Goal: Task Accomplishment & Management: Complete application form

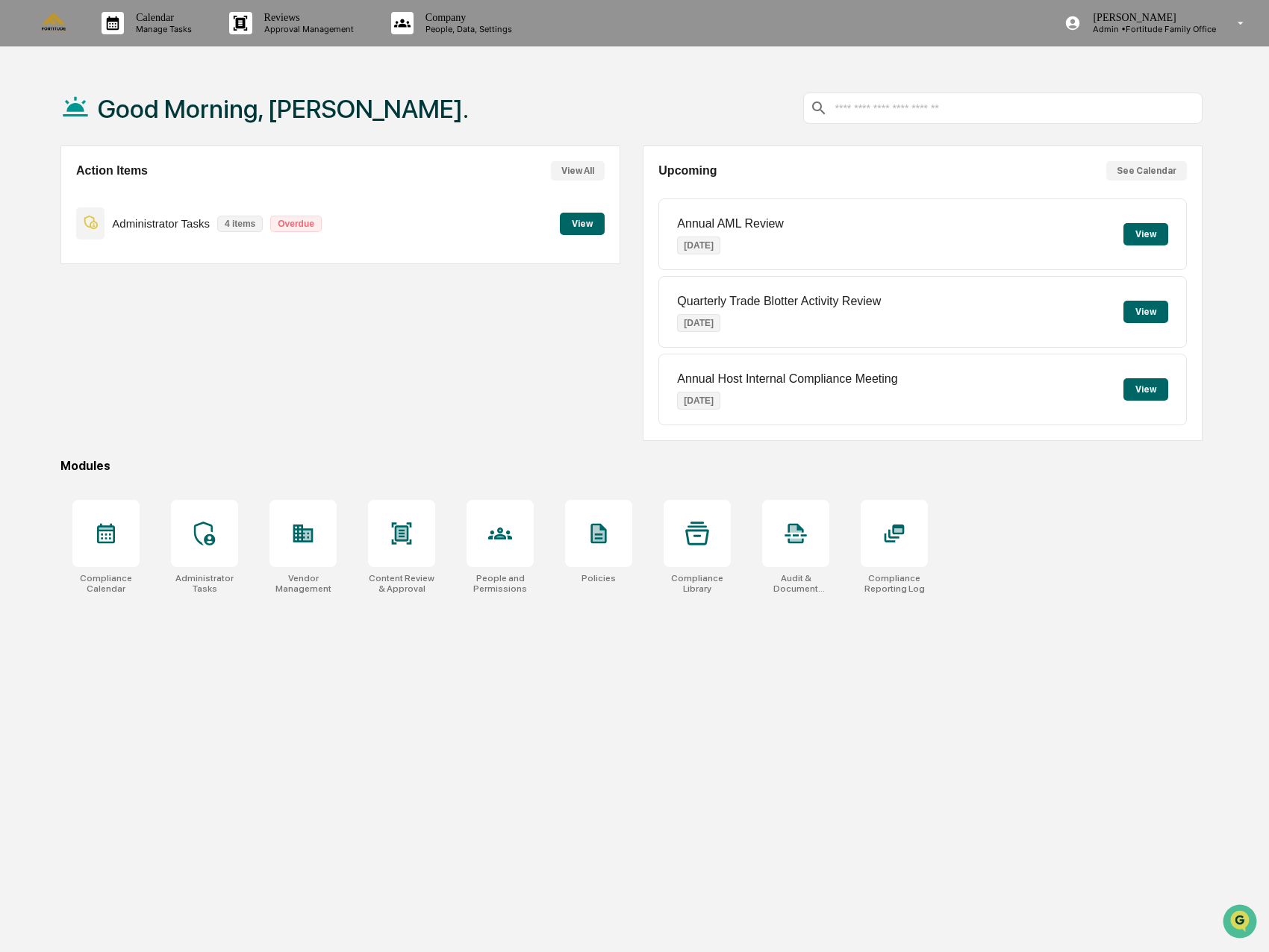
click at [394, 420] on div "Action Items View All Administrator Tasks 4 items Overdue View" at bounding box center [341, 292] width 560 height 295
click at [324, 527] on div at bounding box center [303, 534] width 67 height 67
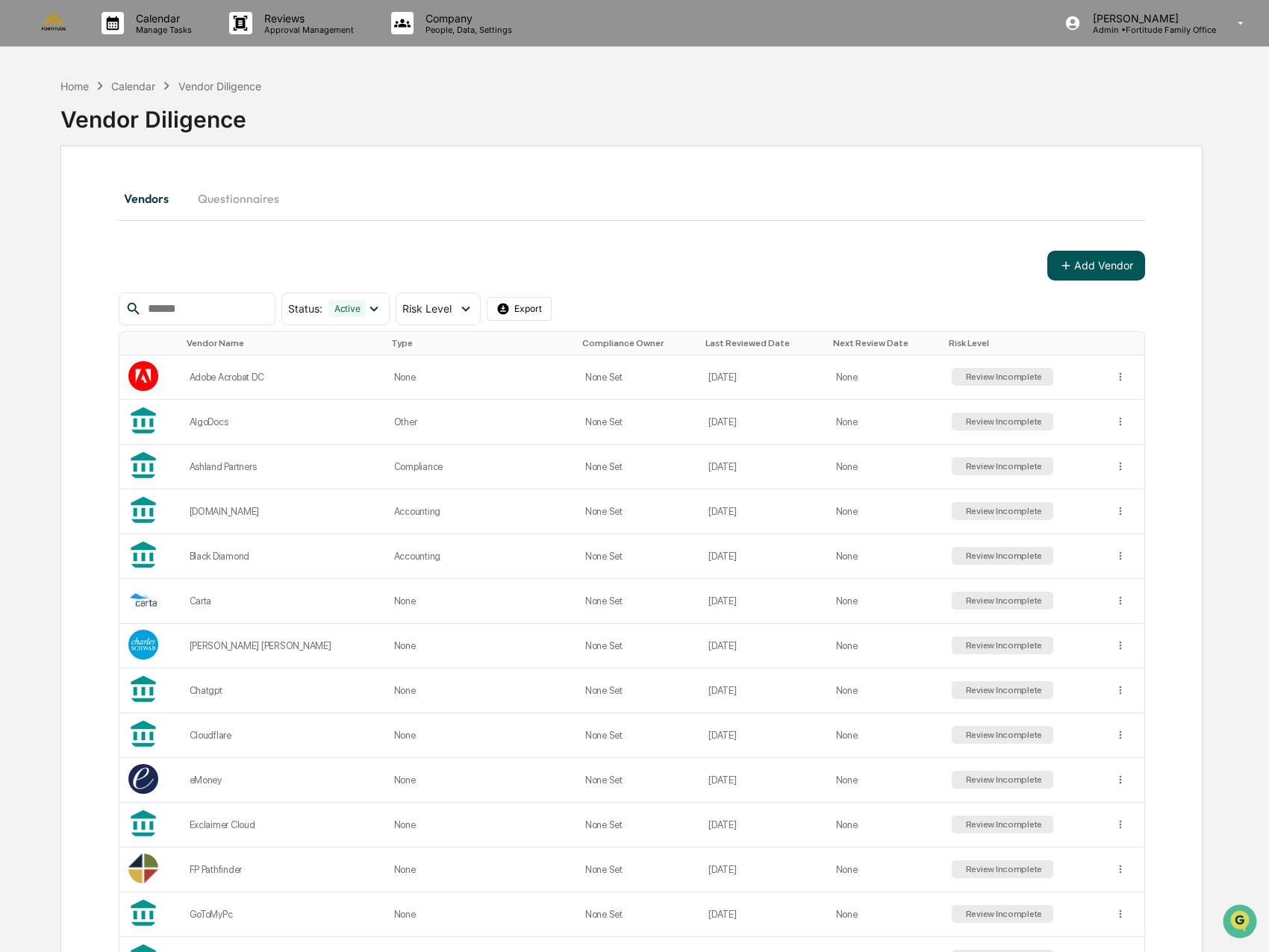
click at [1106, 274] on button "Add Vendor" at bounding box center [1096, 265] width 98 height 30
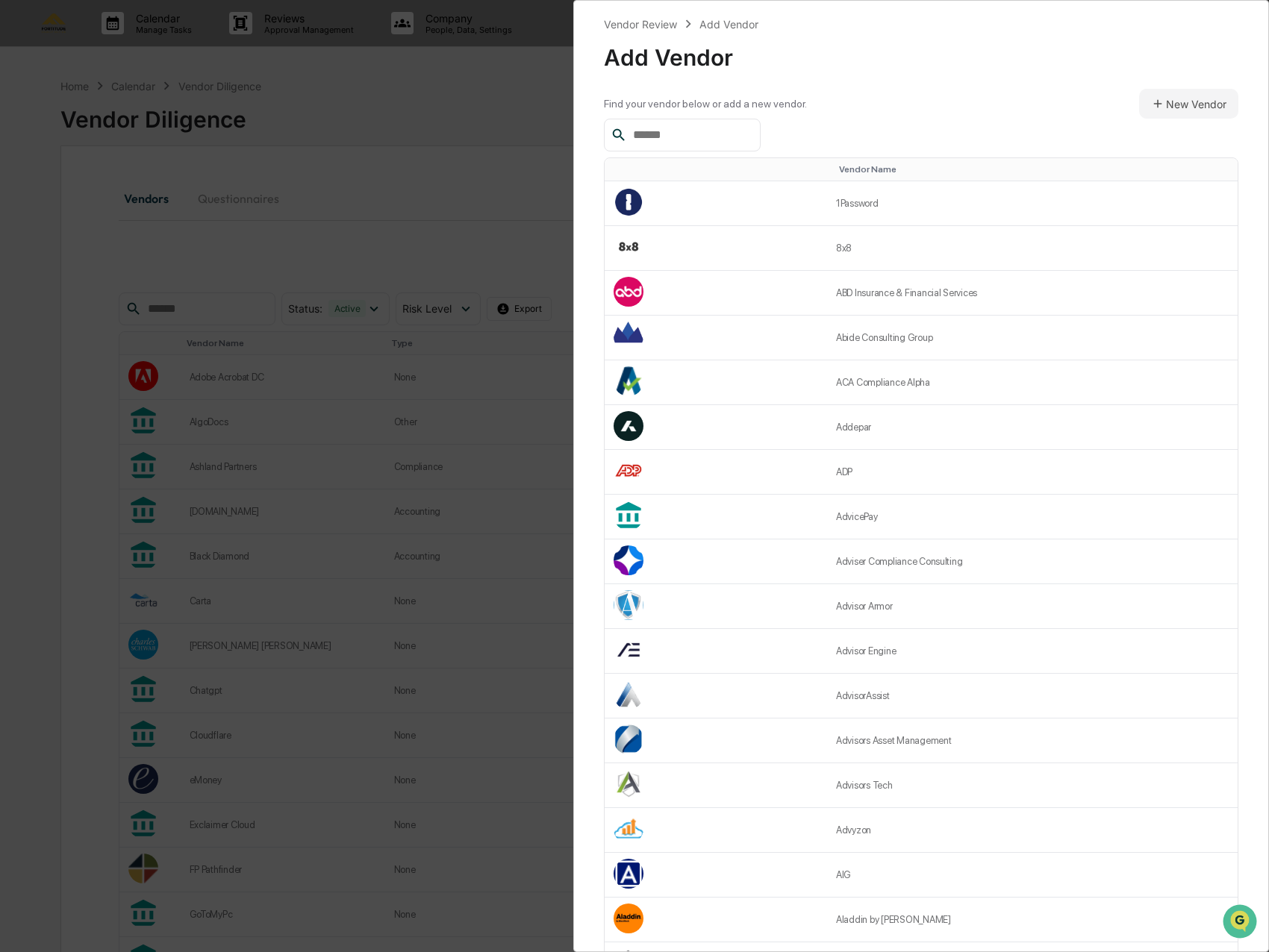
click at [689, 128] on input "text" at bounding box center [691, 135] width 127 height 19
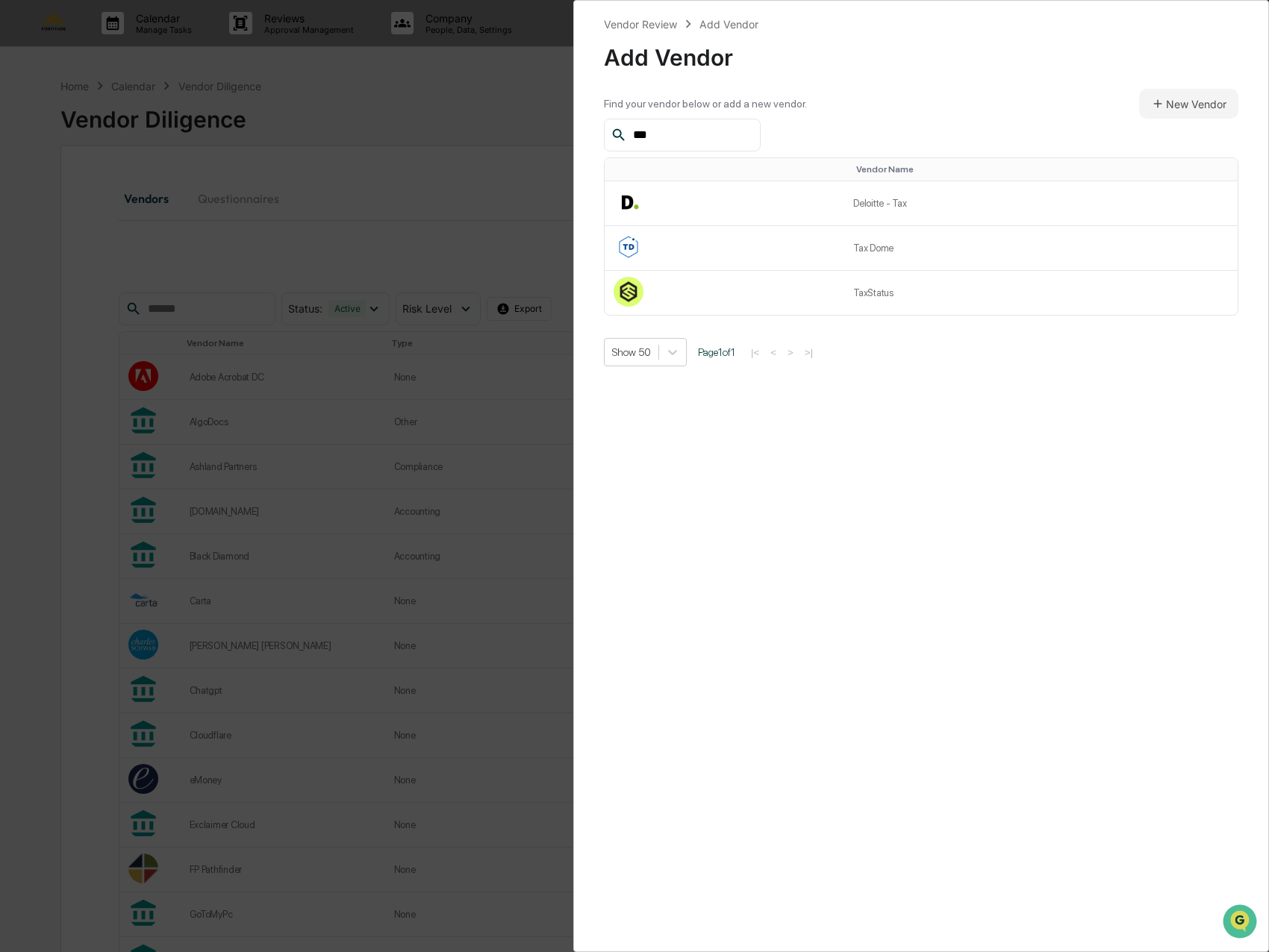
type input "***"
click at [1163, 104] on button "New Vendor" at bounding box center [1188, 103] width 99 height 30
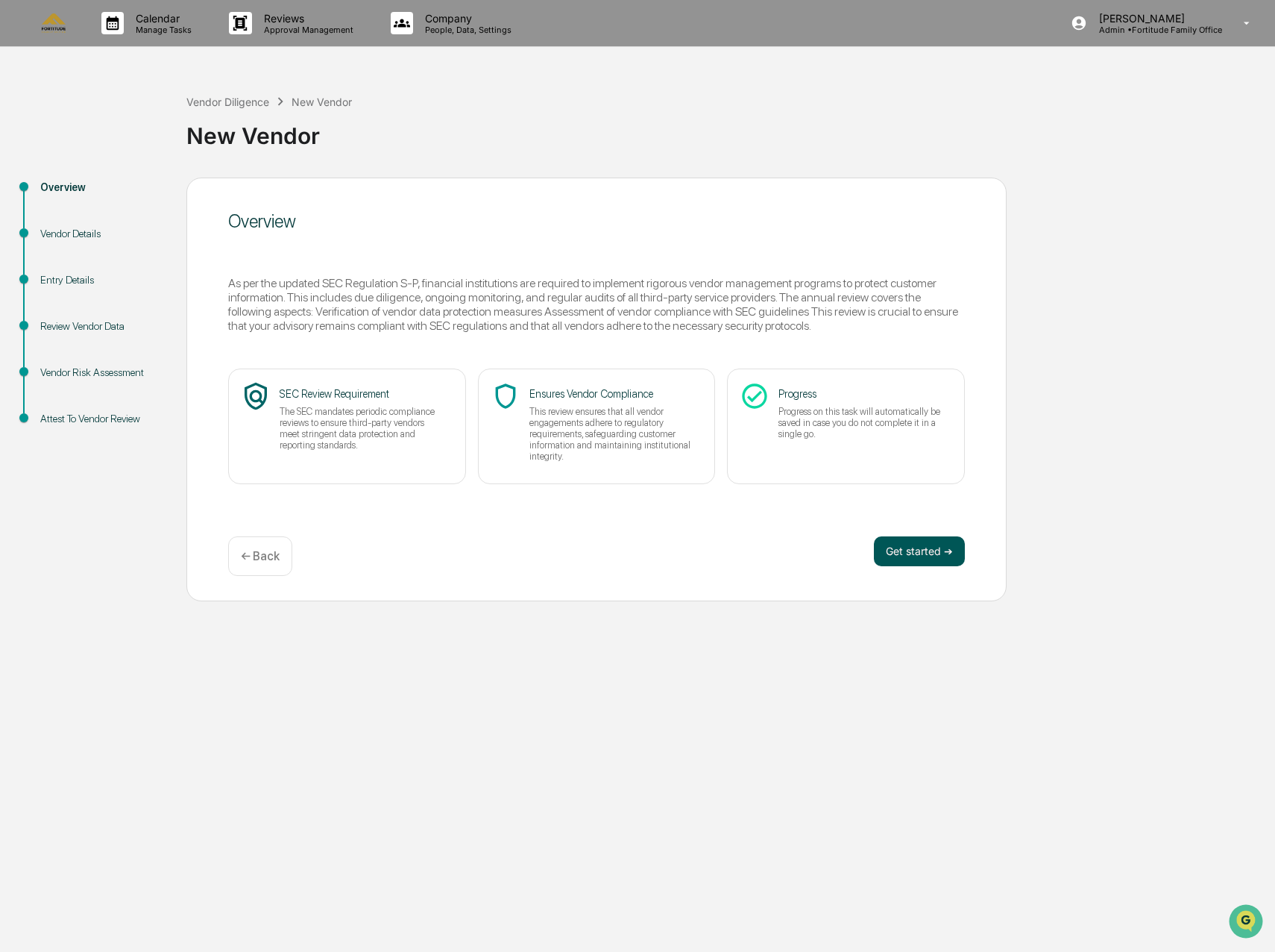
click at [921, 543] on button "Get started ➔" at bounding box center [919, 551] width 91 height 30
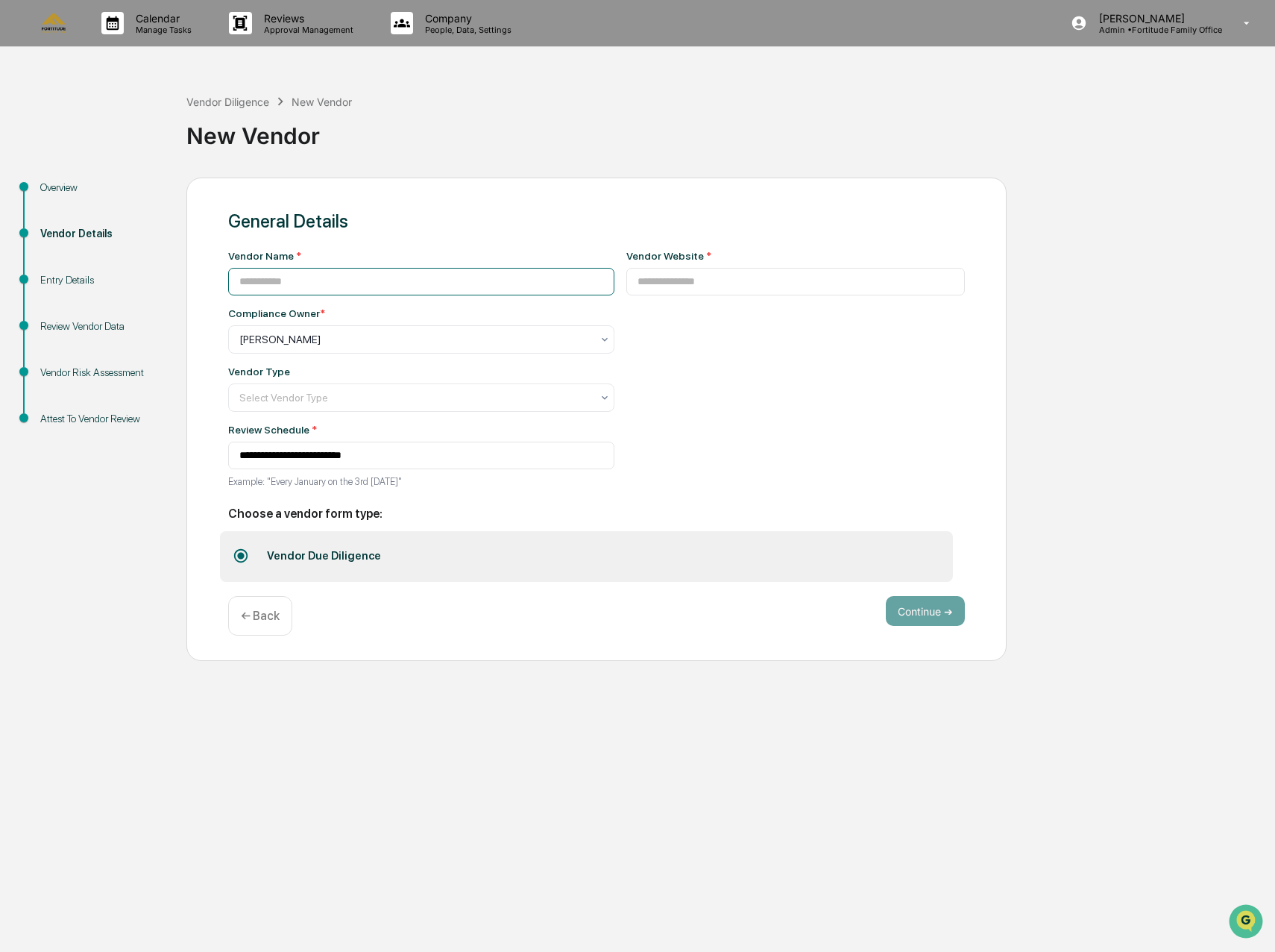
click at [310, 272] on input at bounding box center [421, 281] width 387 height 28
type input "******"
click at [678, 294] on input at bounding box center [796, 281] width 339 height 28
click at [720, 274] on input at bounding box center [796, 281] width 339 height 28
paste input "**********"
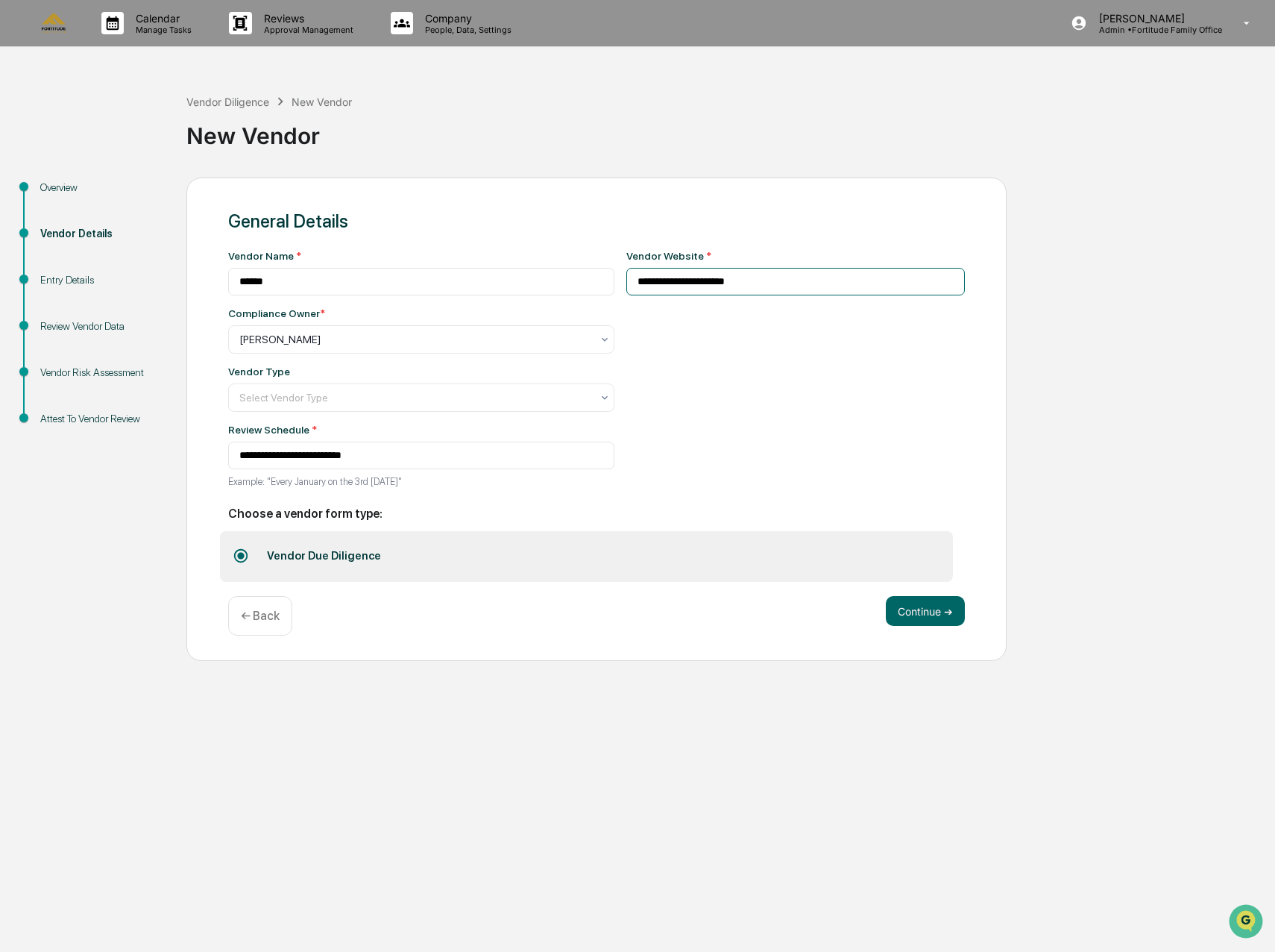
type input "**********"
click at [727, 392] on div "**********" at bounding box center [796, 373] width 339 height 247
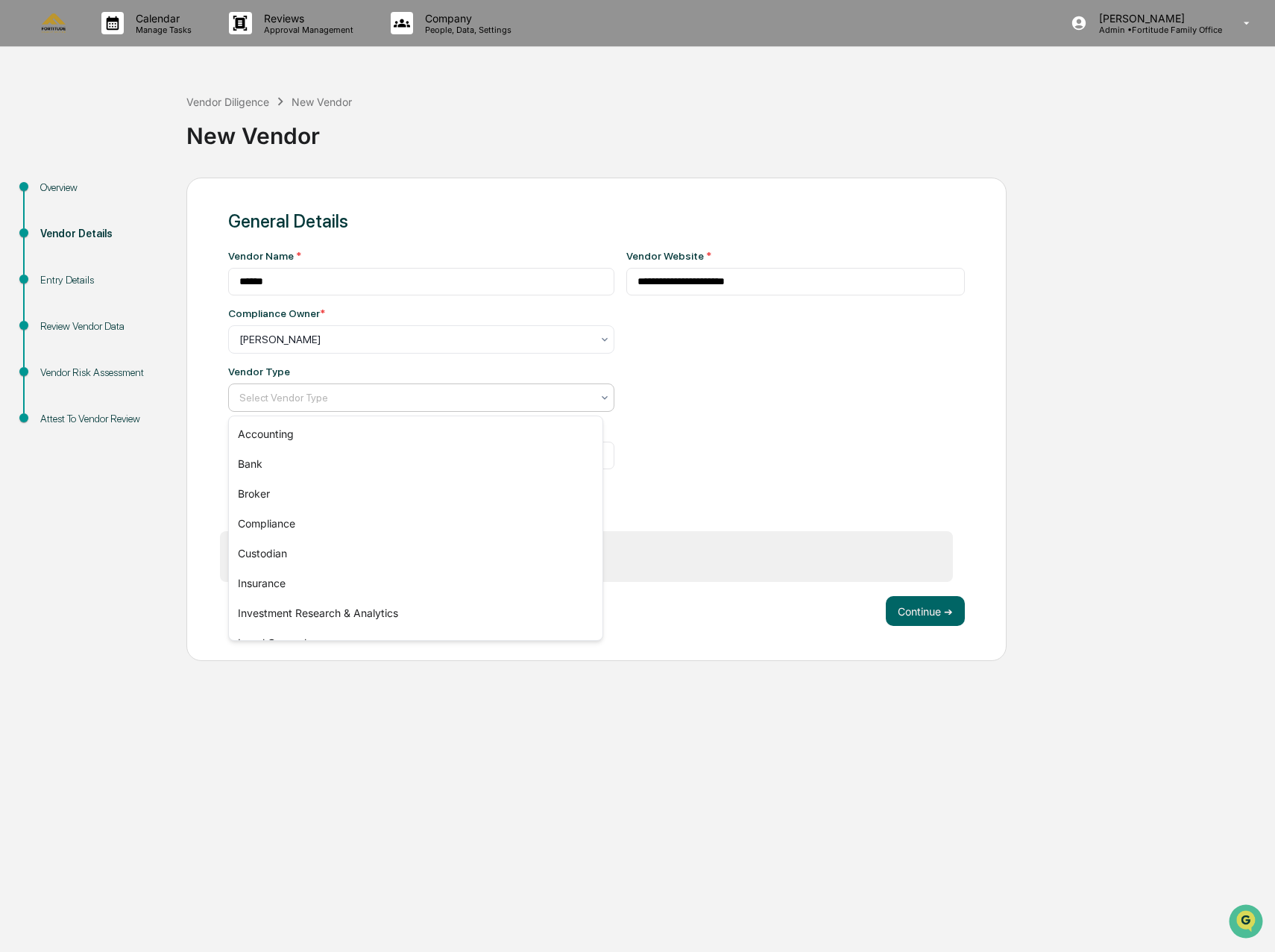
click at [374, 406] on div "Select Vendor Type" at bounding box center [415, 398] width 367 height 21
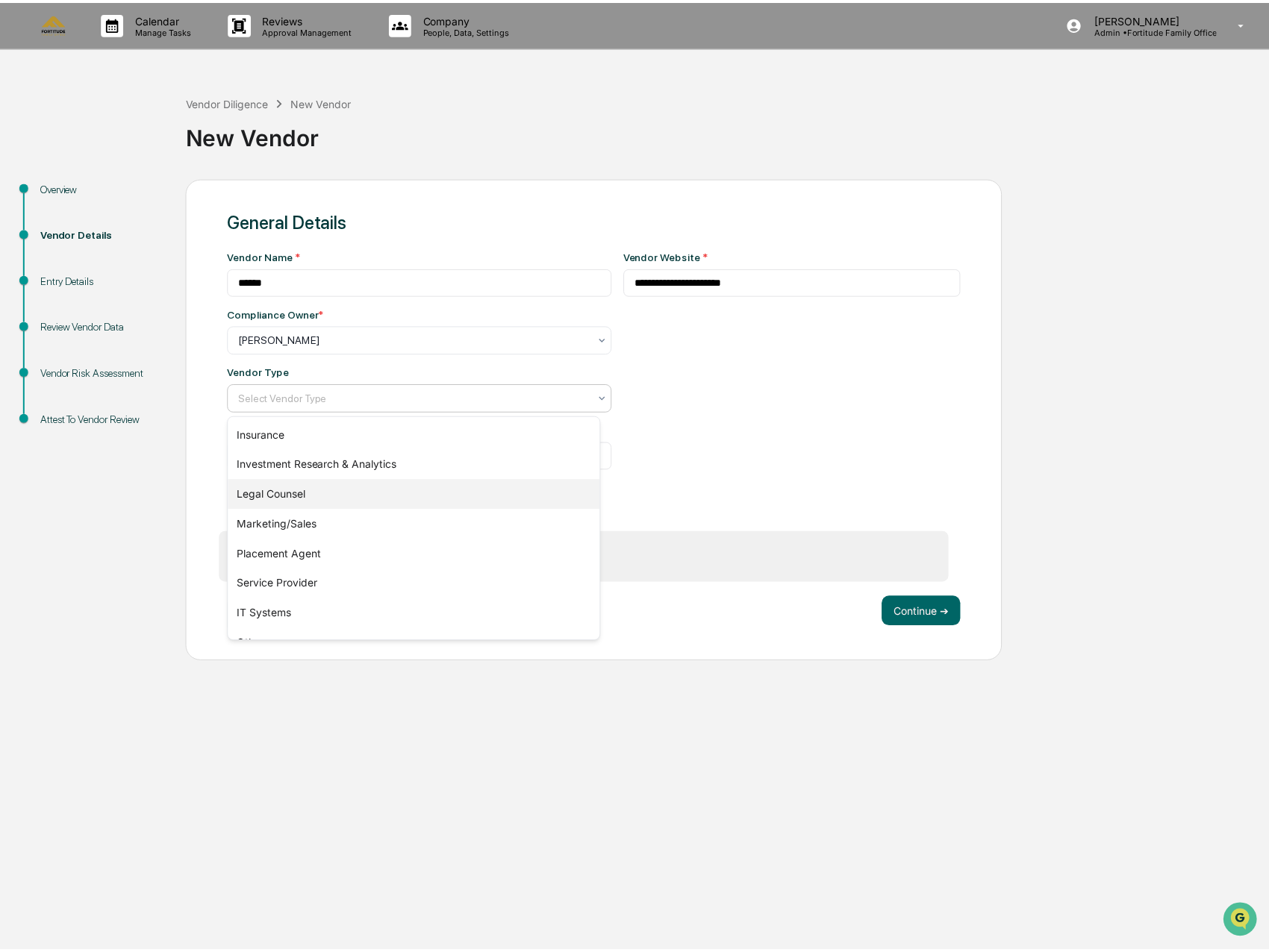
scroll to position [170, 0]
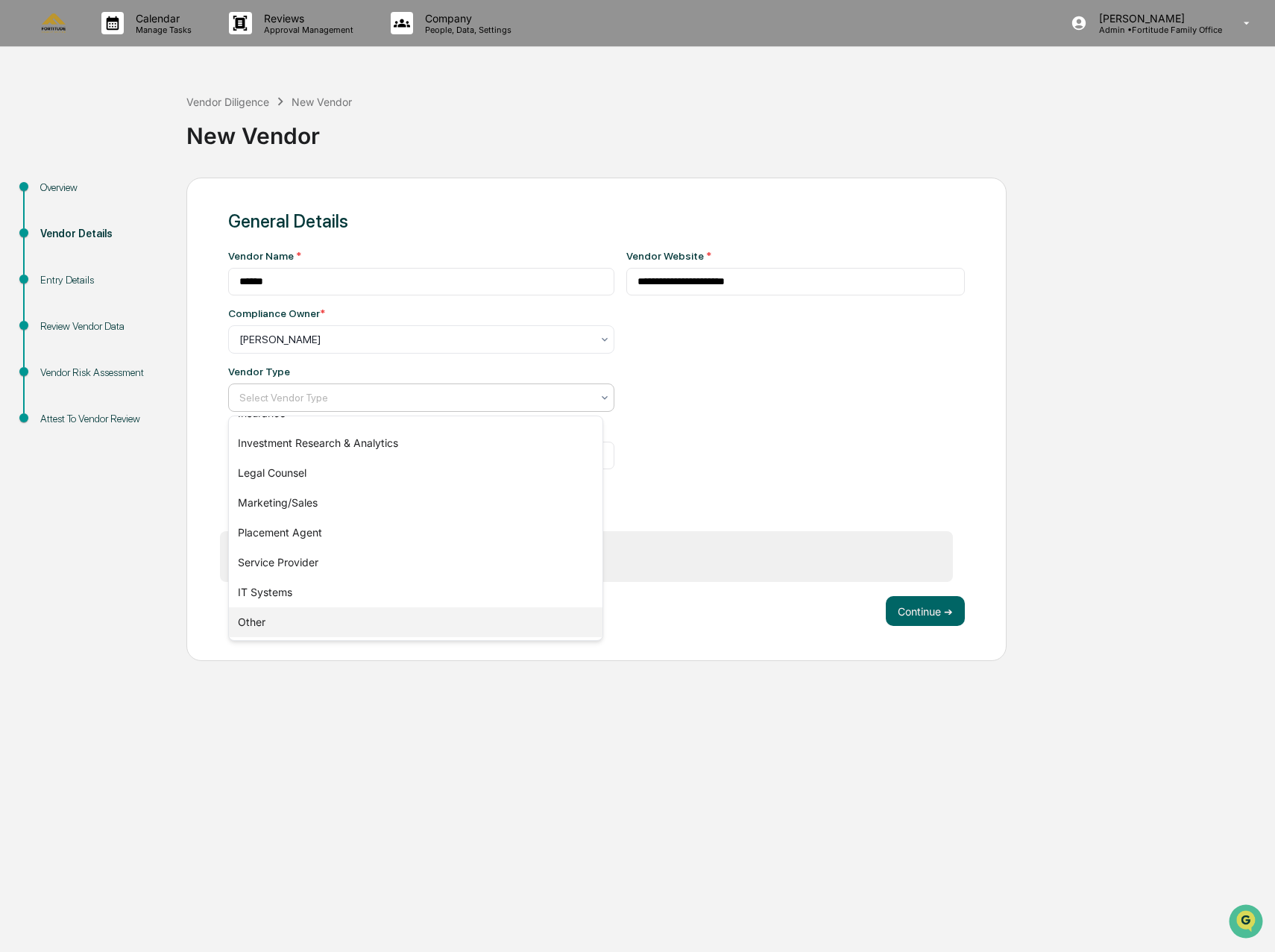
click at [291, 630] on div "Other" at bounding box center [415, 621] width 374 height 30
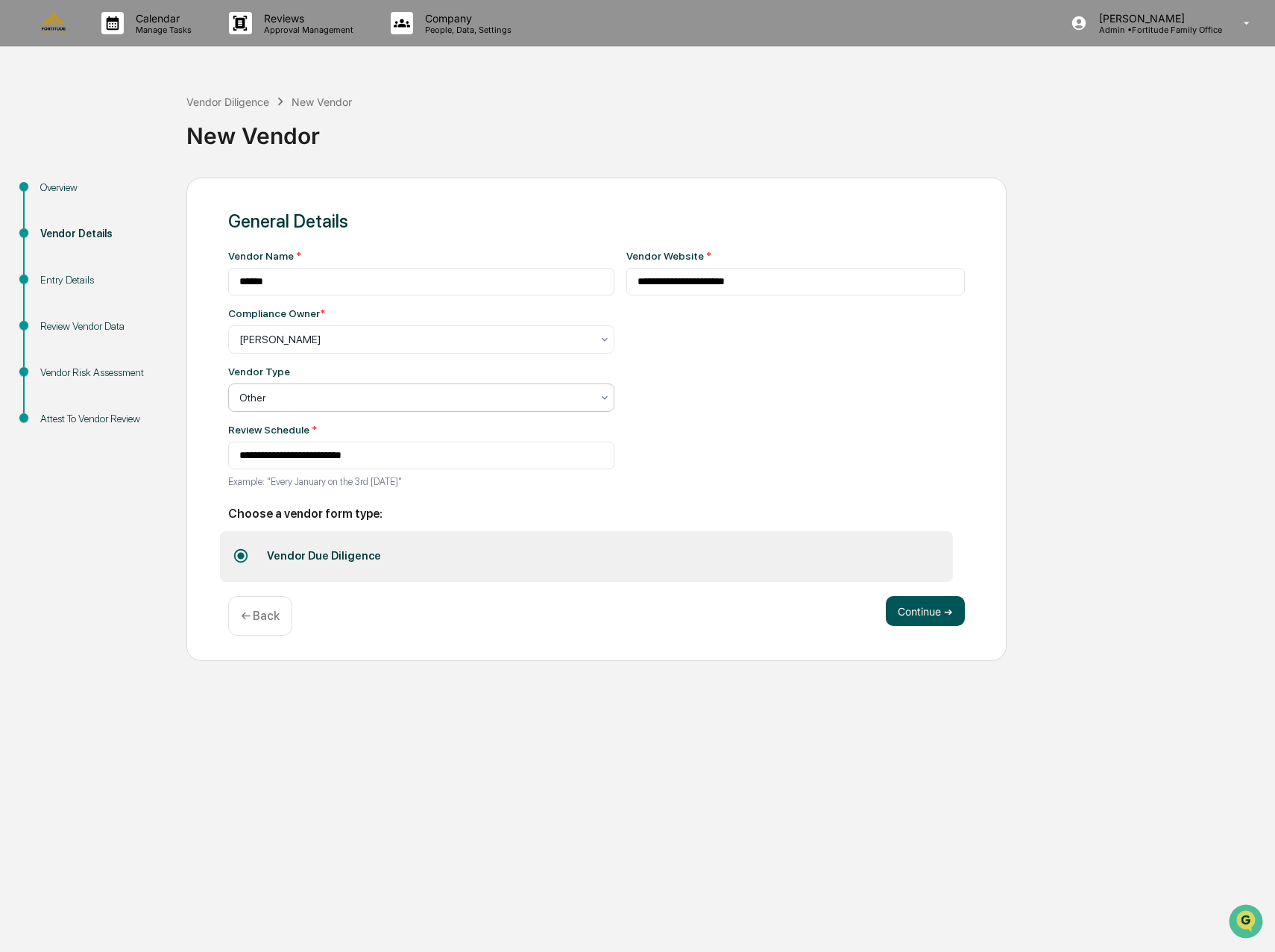
click at [959, 608] on button "Continue ➔" at bounding box center [925, 611] width 79 height 30
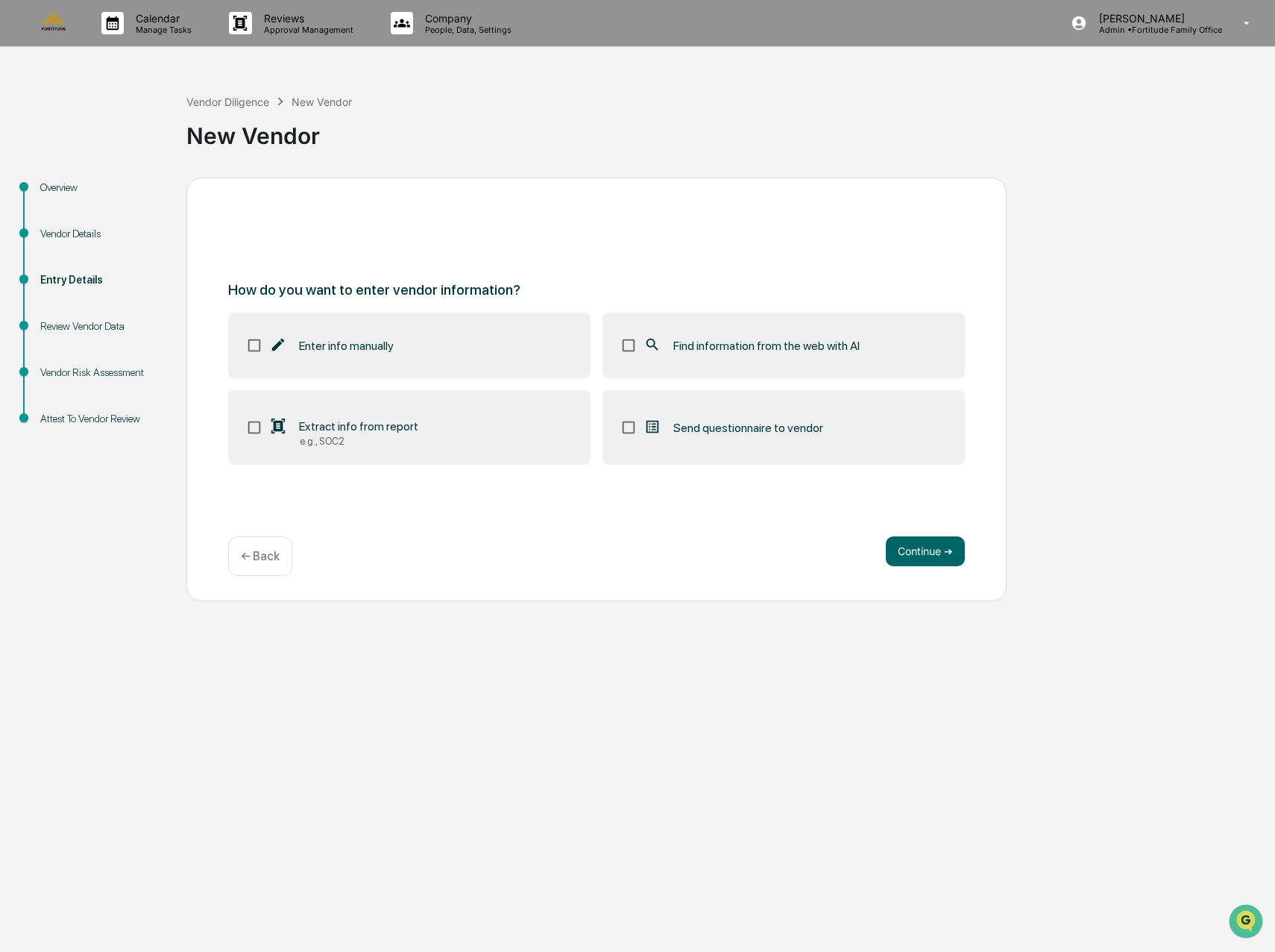
click at [404, 427] on span "Extract info from report" at bounding box center [359, 426] width 119 height 14
click at [920, 557] on button "Continue ➔" at bounding box center [925, 551] width 79 height 30
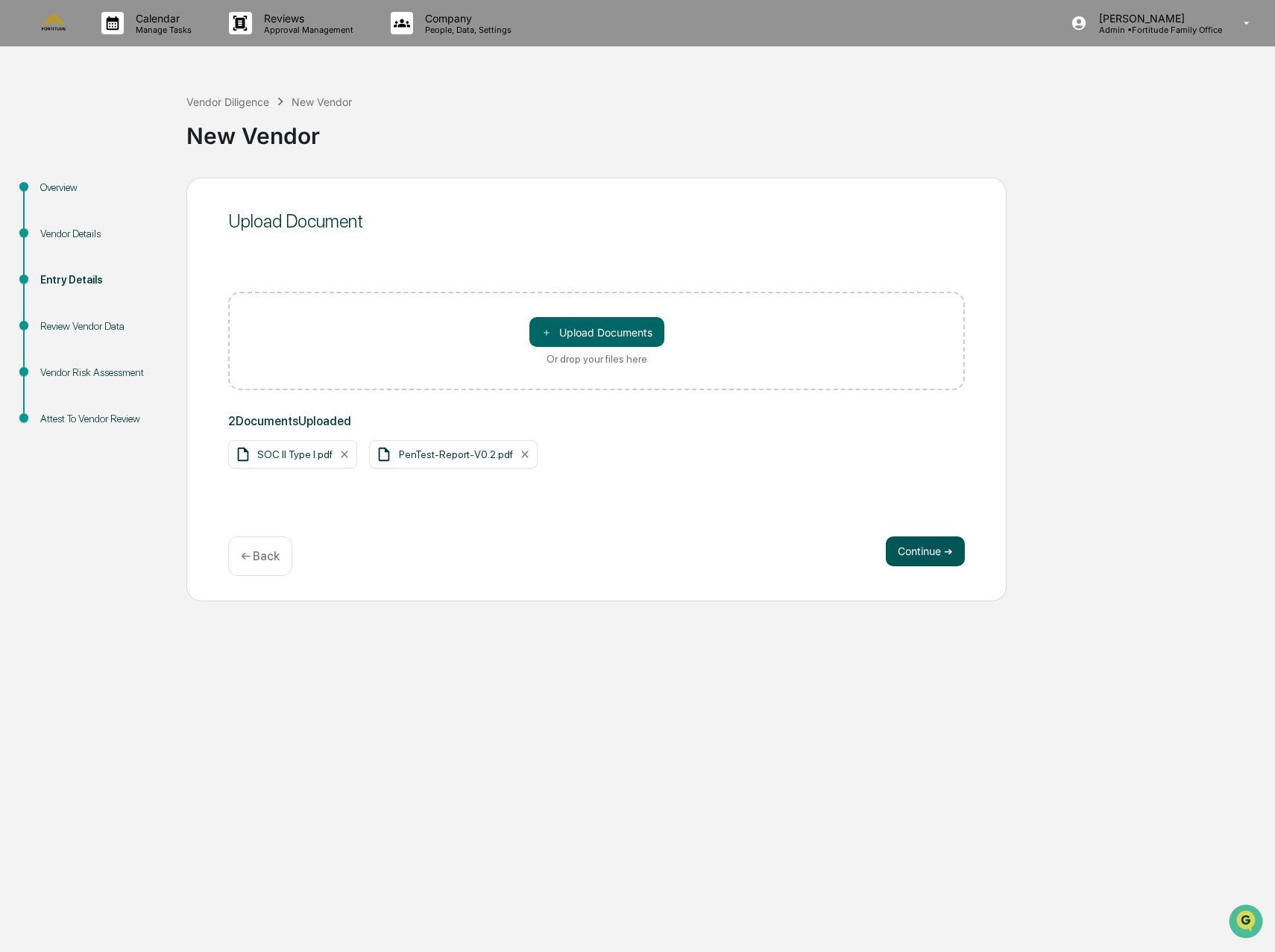
click at [912, 560] on button "Continue ➔" at bounding box center [925, 551] width 79 height 30
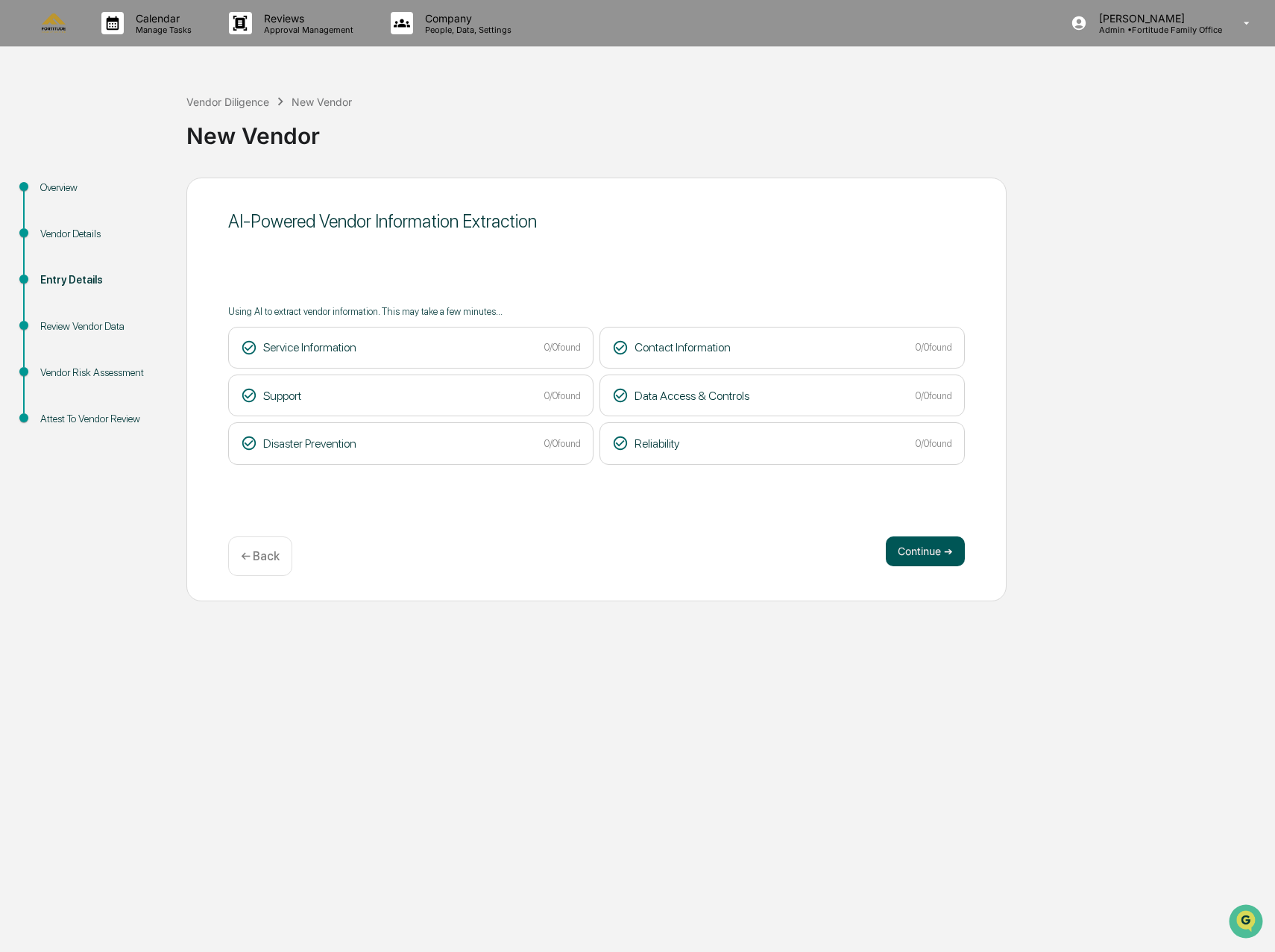
click at [951, 556] on button "Continue ➔" at bounding box center [925, 551] width 79 height 30
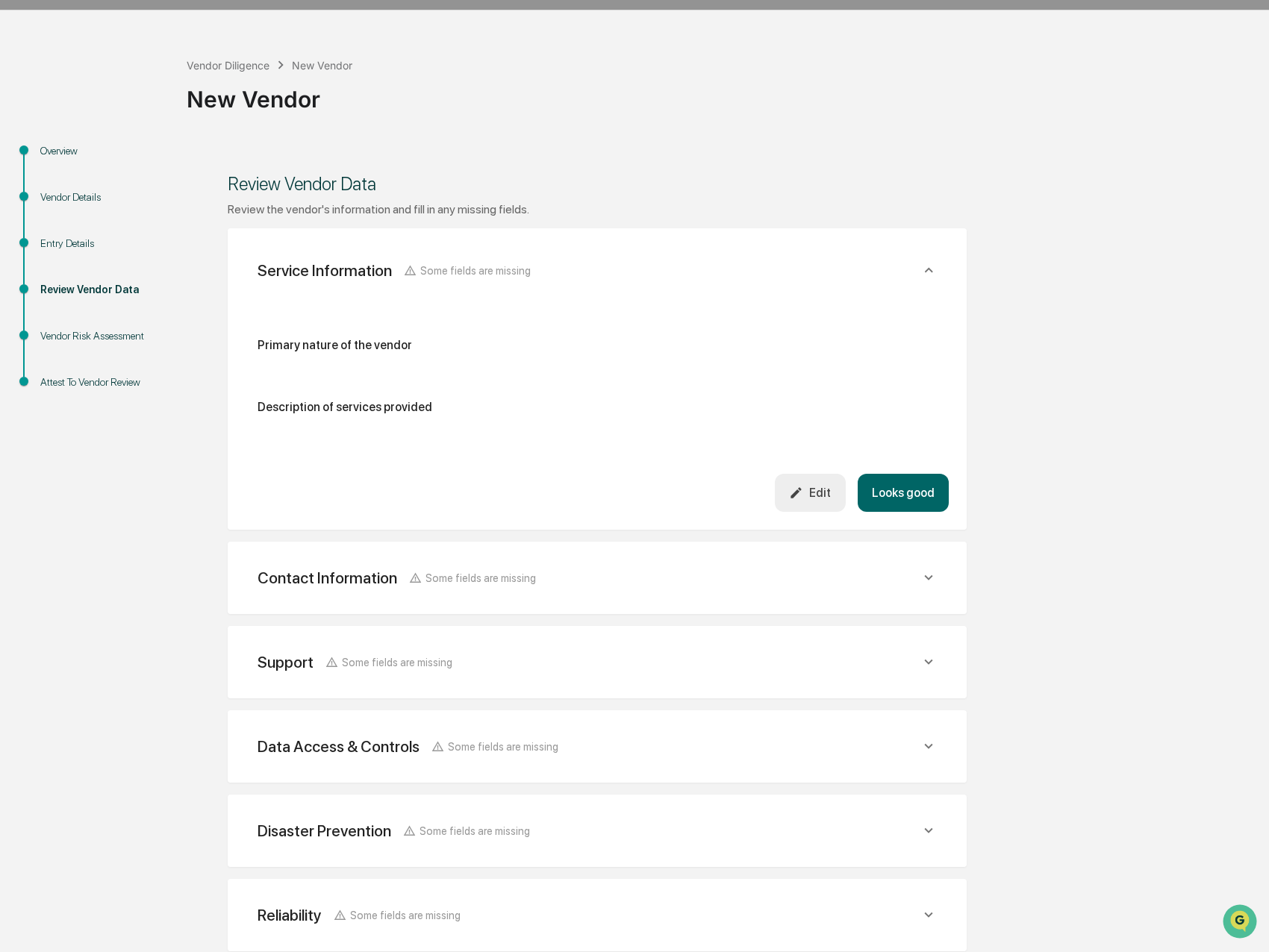
scroll to position [114, 0]
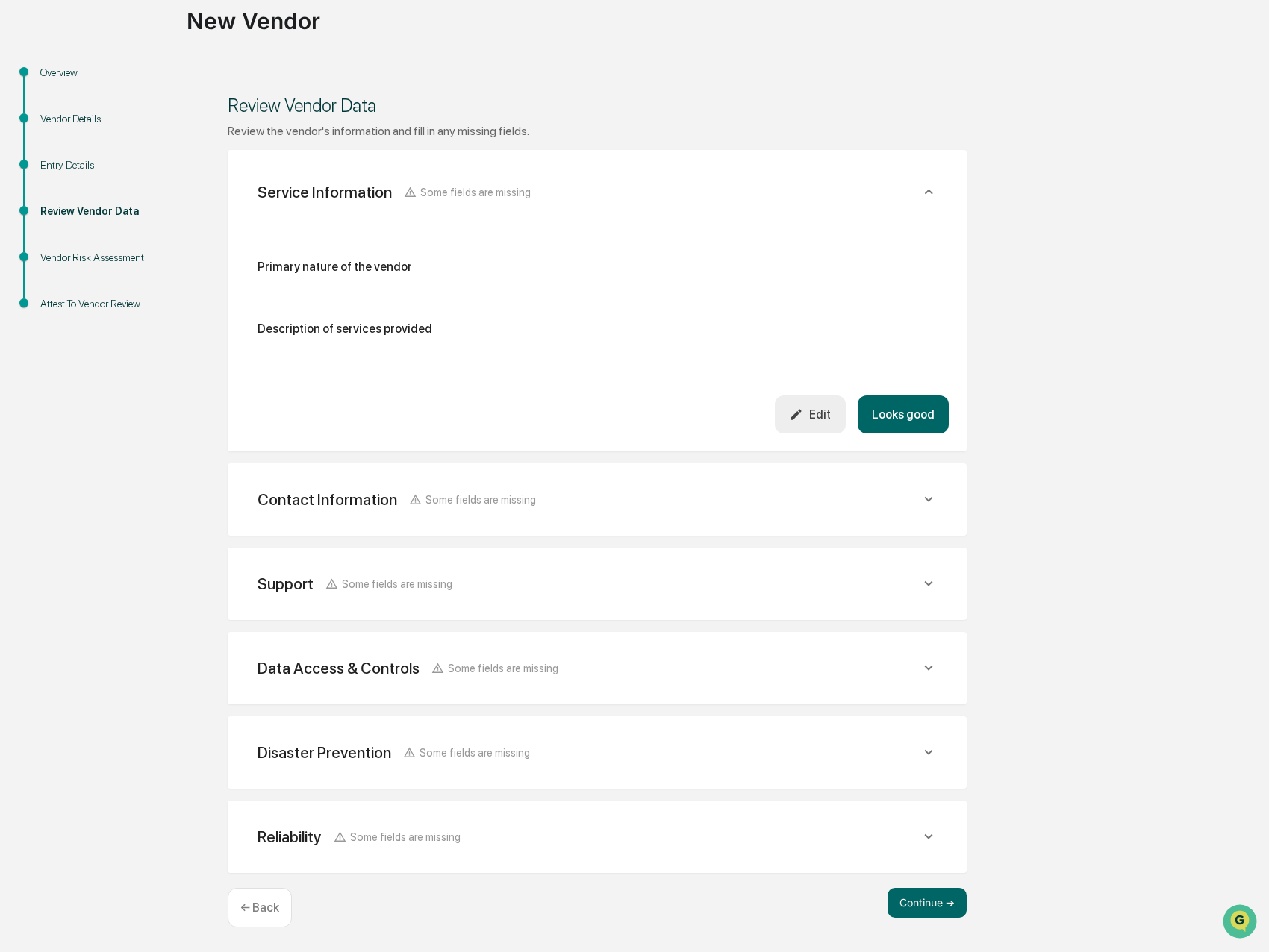
click at [255, 892] on div "← Back" at bounding box center [260, 907] width 64 height 39
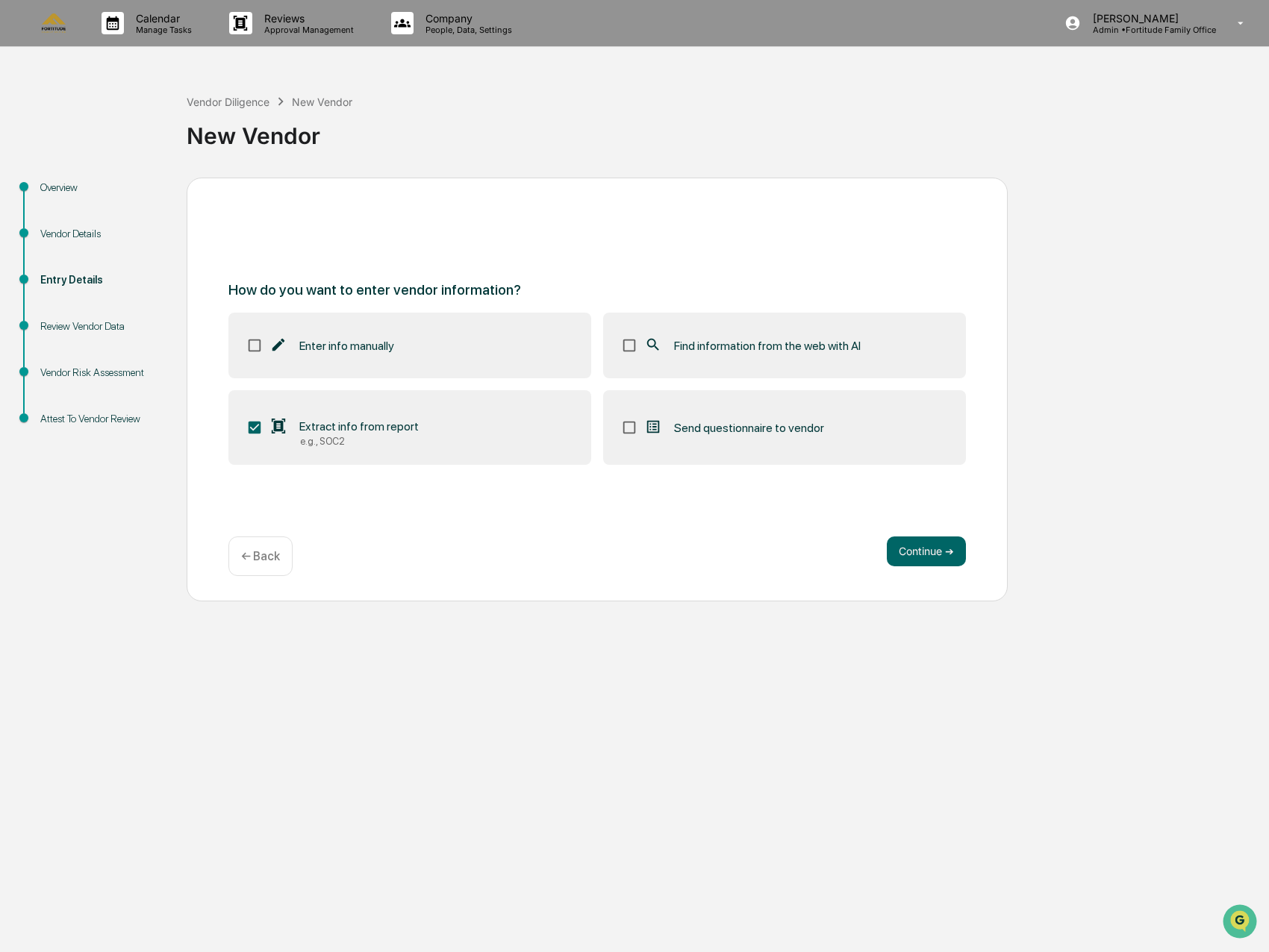
scroll to position [0, 0]
click at [922, 557] on button "Continue ➔" at bounding box center [926, 551] width 79 height 30
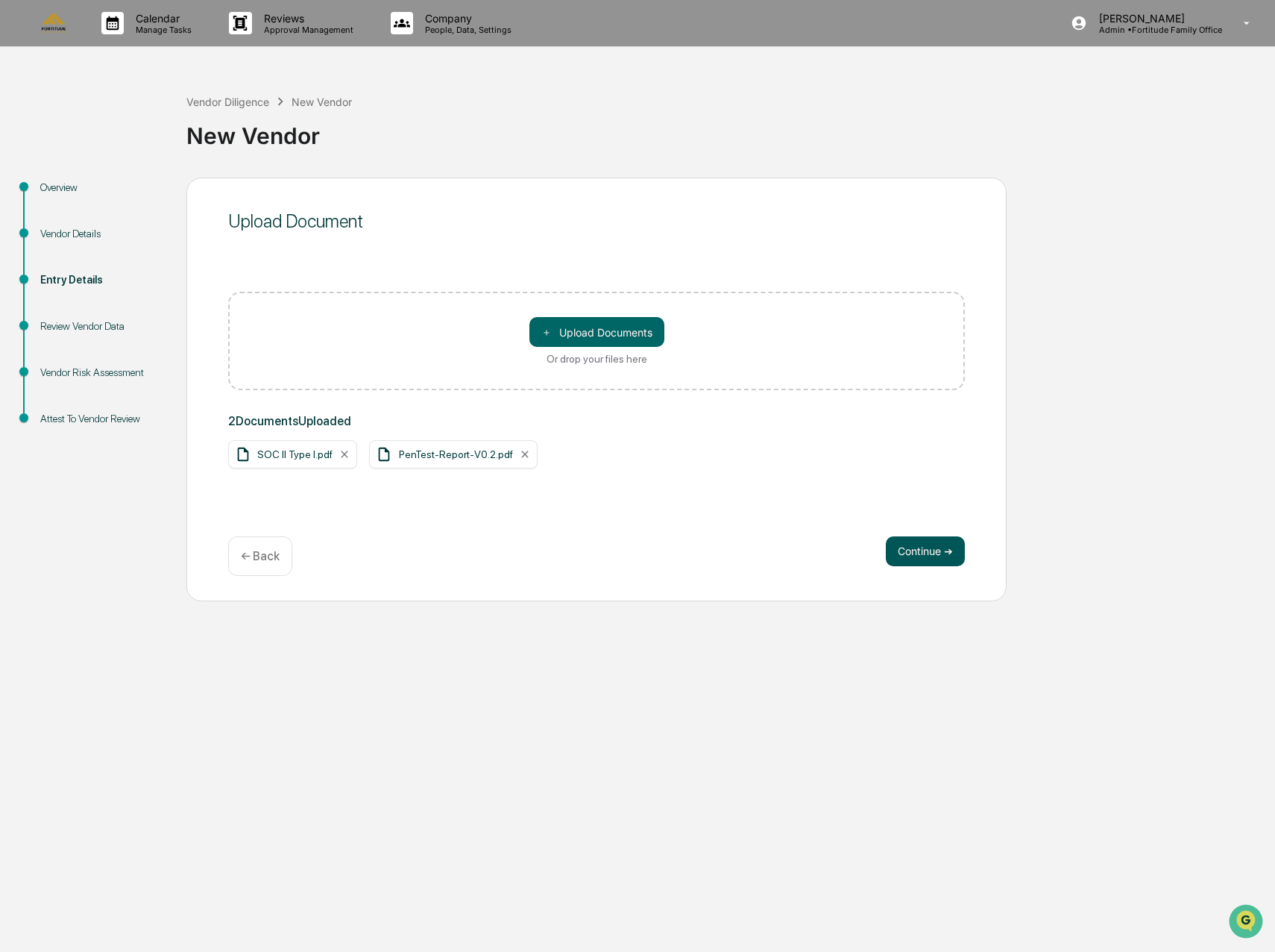
click at [919, 550] on button "Continue ➔" at bounding box center [925, 551] width 79 height 30
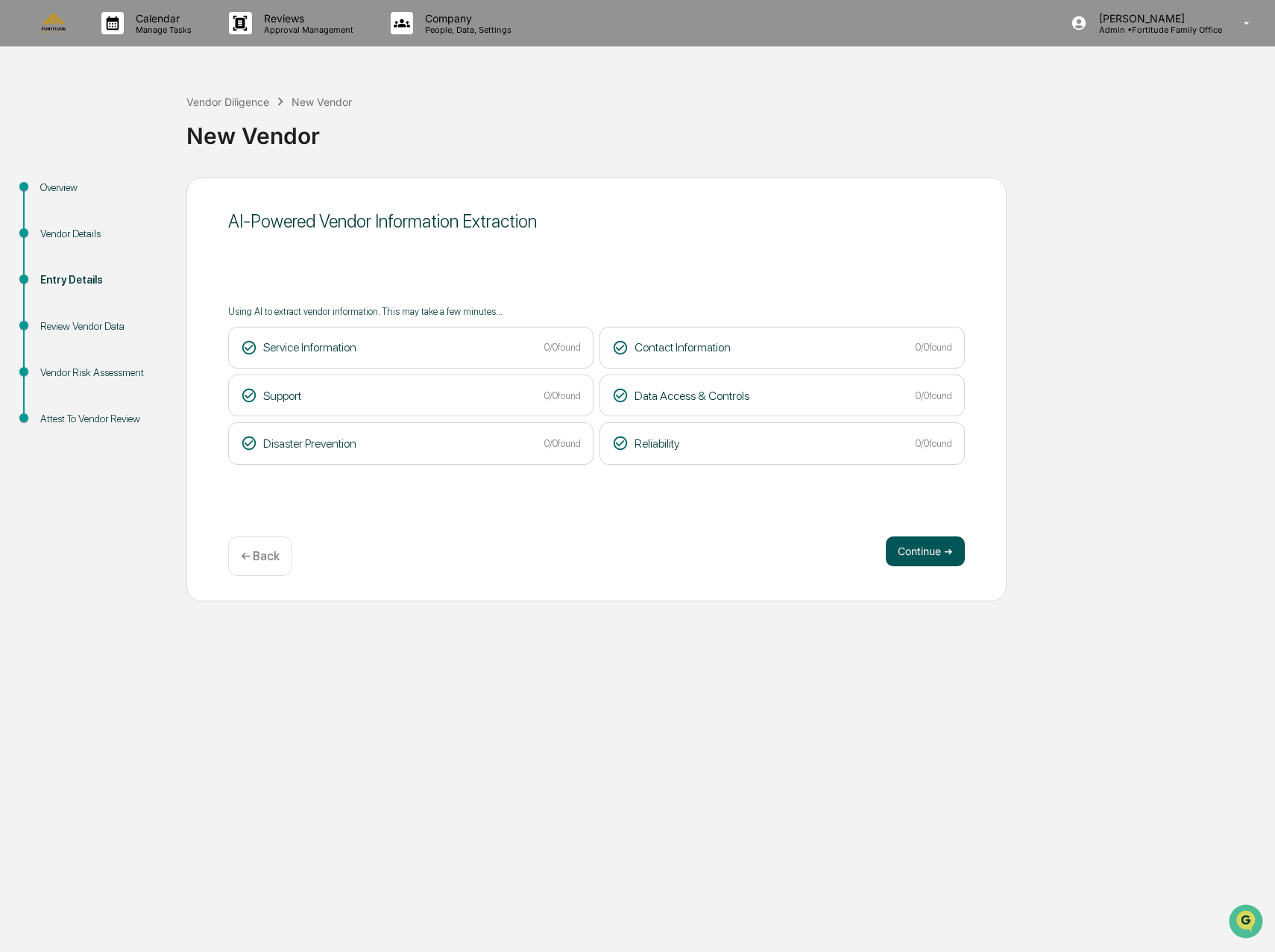
click at [938, 556] on button "Continue ➔" at bounding box center [925, 551] width 79 height 30
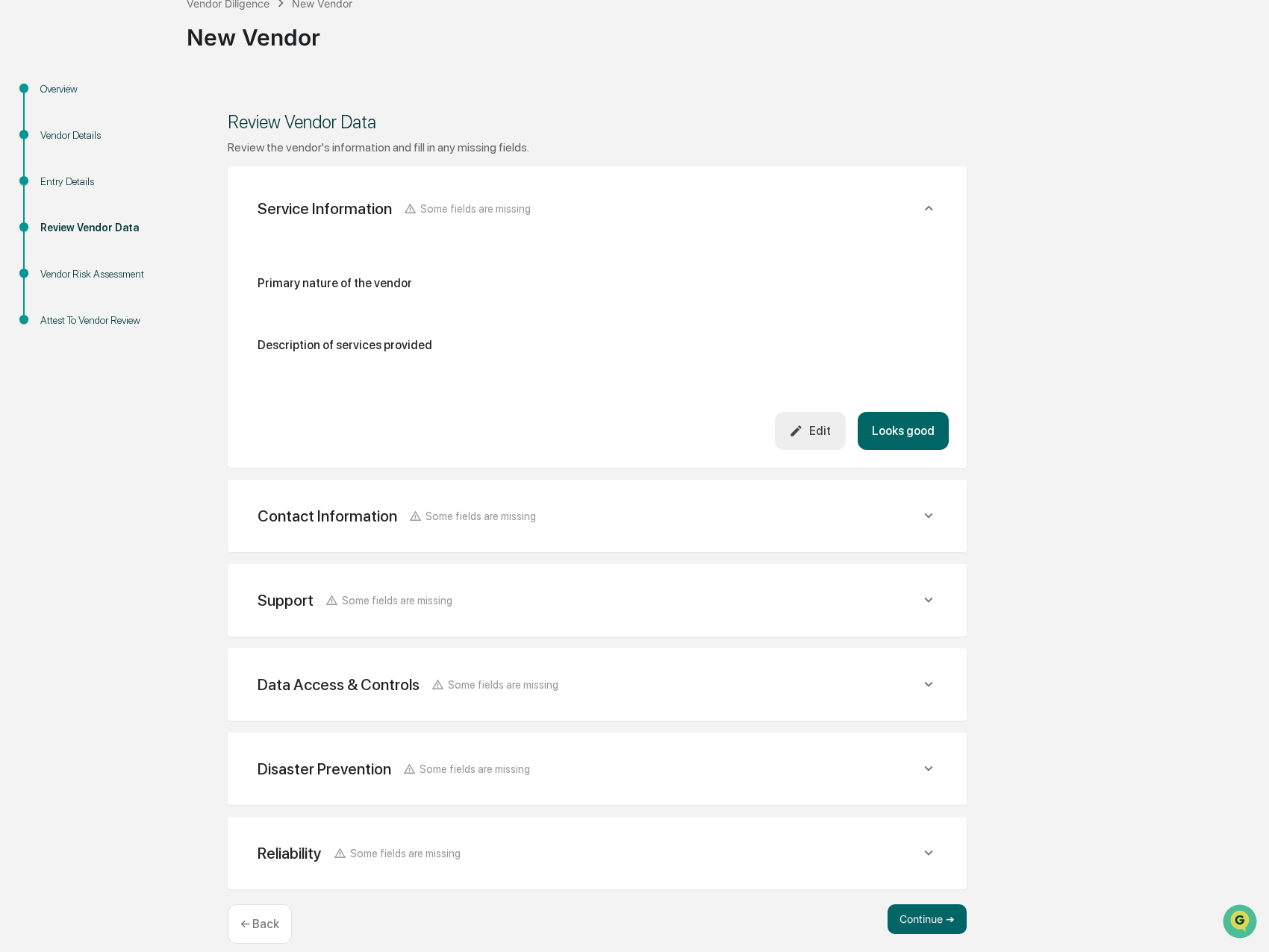
scroll to position [114, 0]
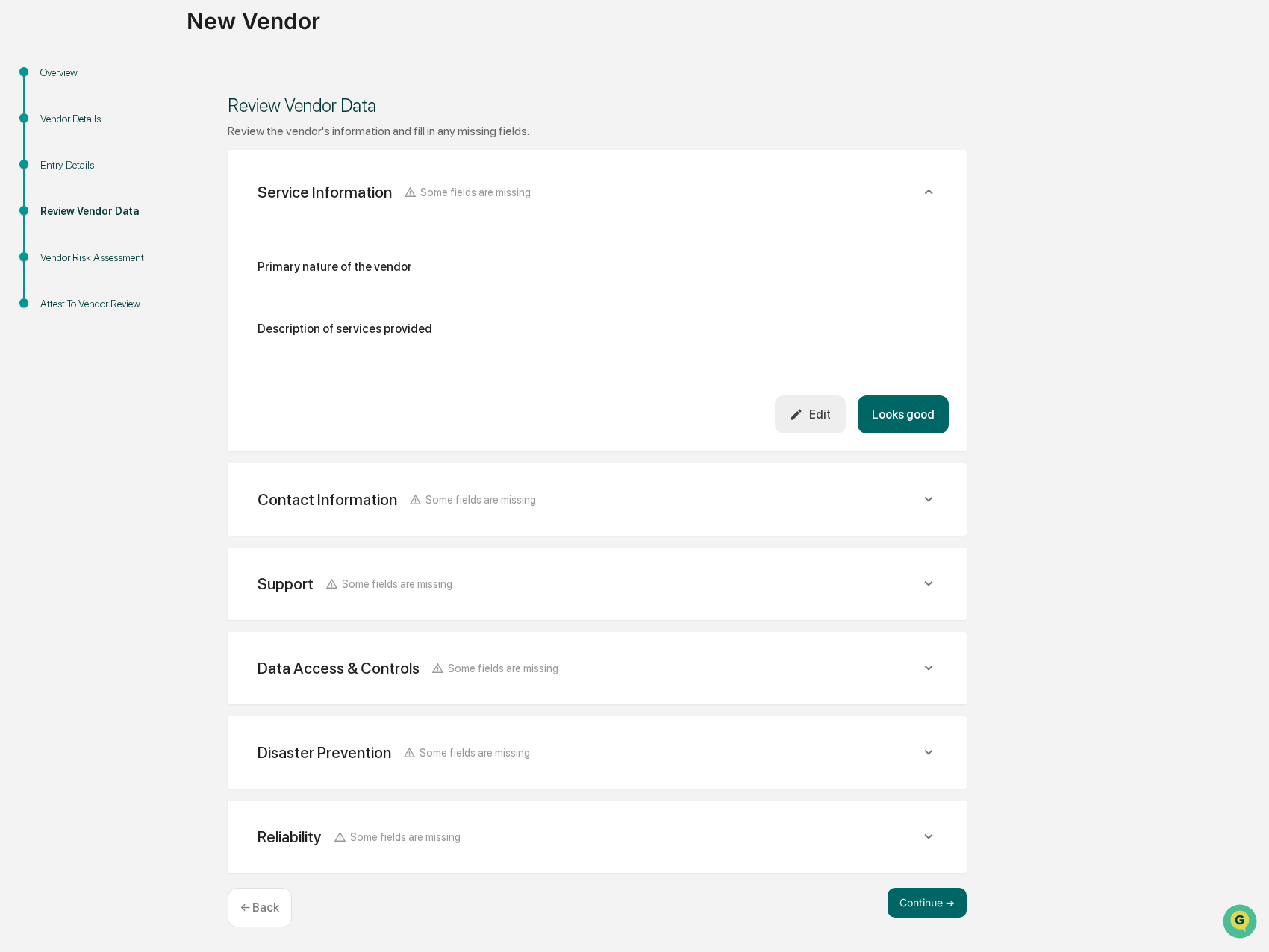
click at [265, 912] on p "← Back" at bounding box center [260, 907] width 38 height 14
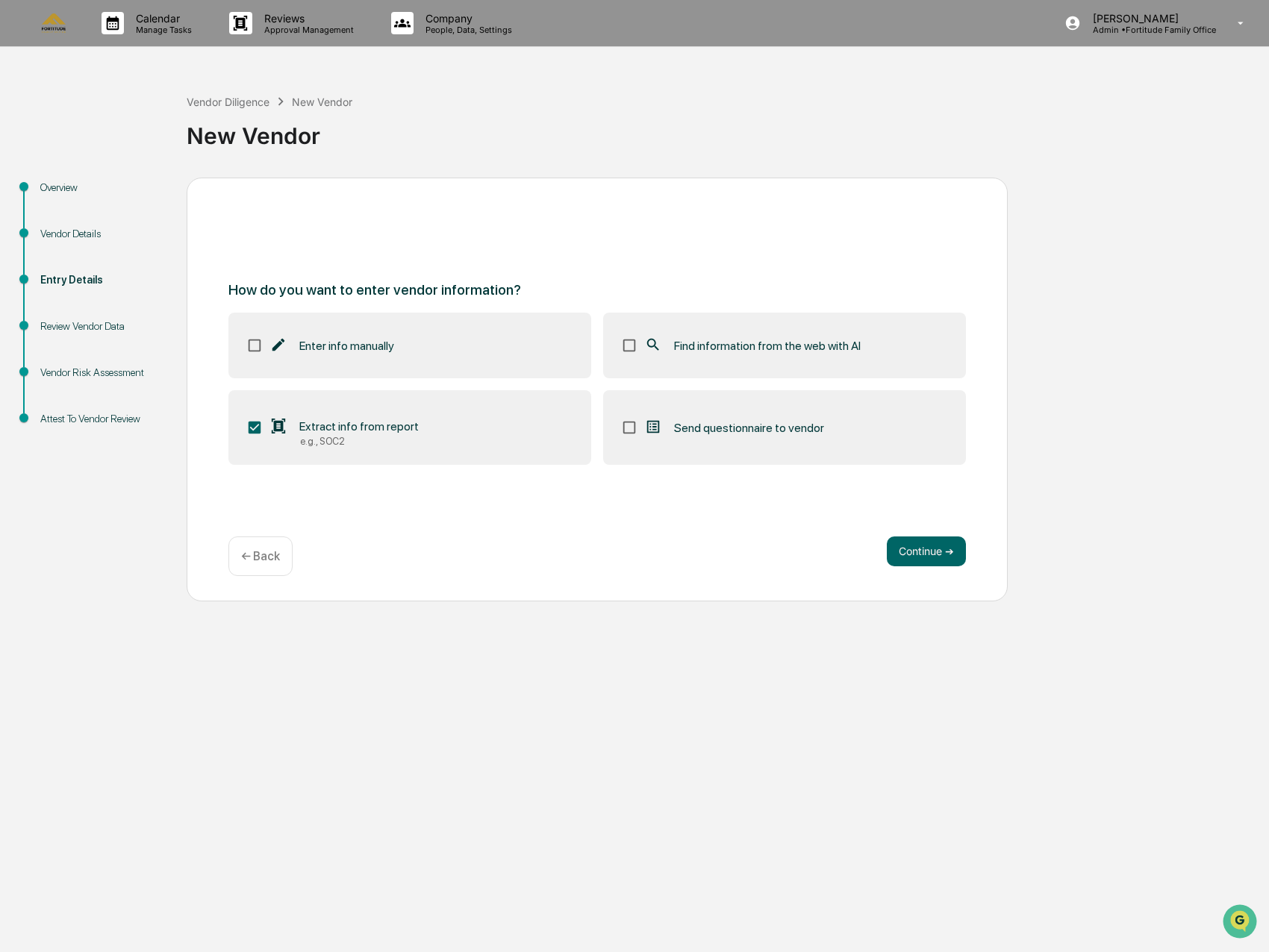
scroll to position [0, 0]
click at [672, 347] on div "Find information from the web with AI" at bounding box center [751, 345] width 216 height 18
click at [902, 537] on button "Continue ➔" at bounding box center [926, 551] width 79 height 30
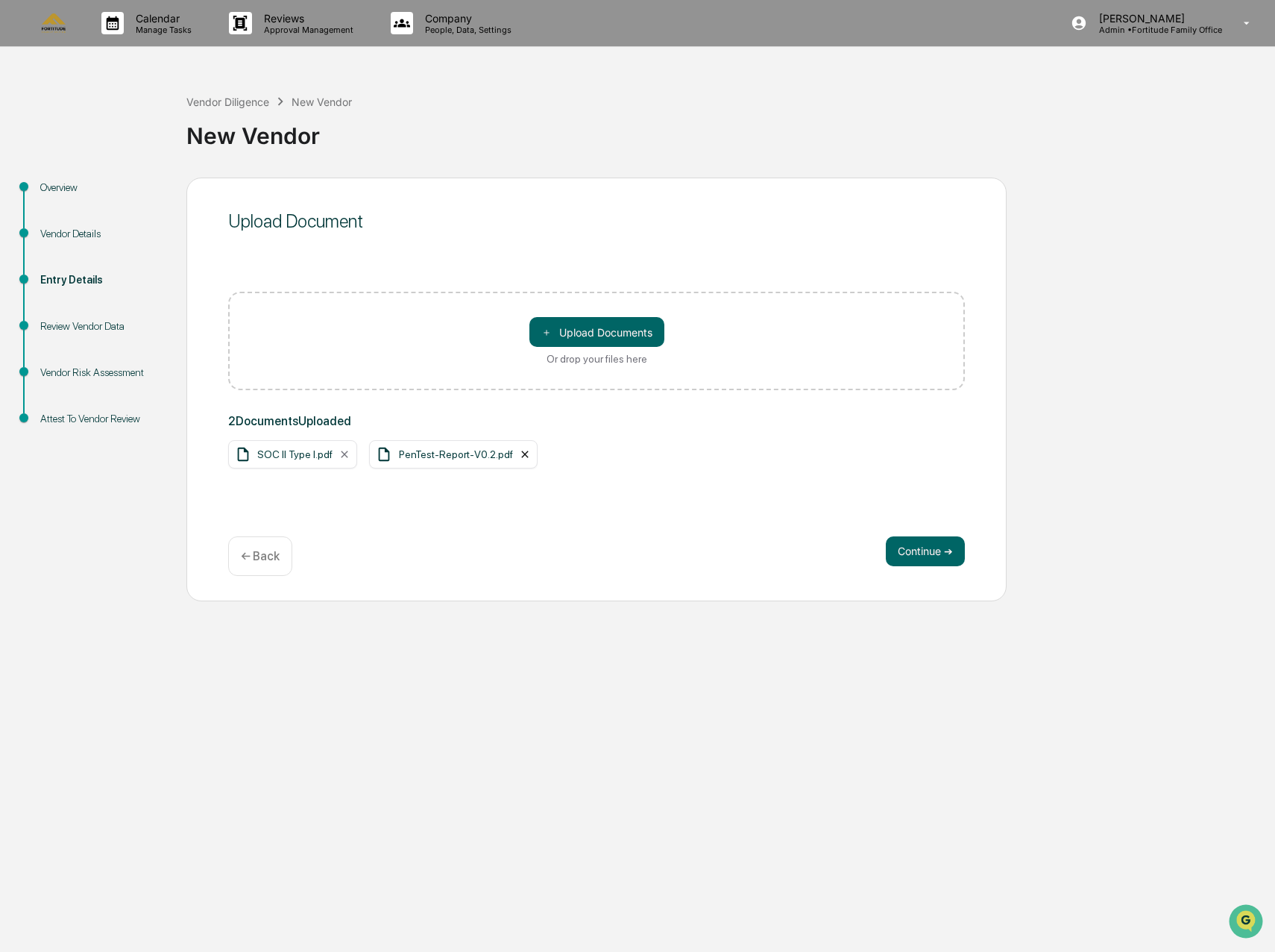
click at [520, 457] on icon at bounding box center [525, 454] width 12 height 12
click at [923, 559] on button "Continue ➔" at bounding box center [925, 551] width 79 height 30
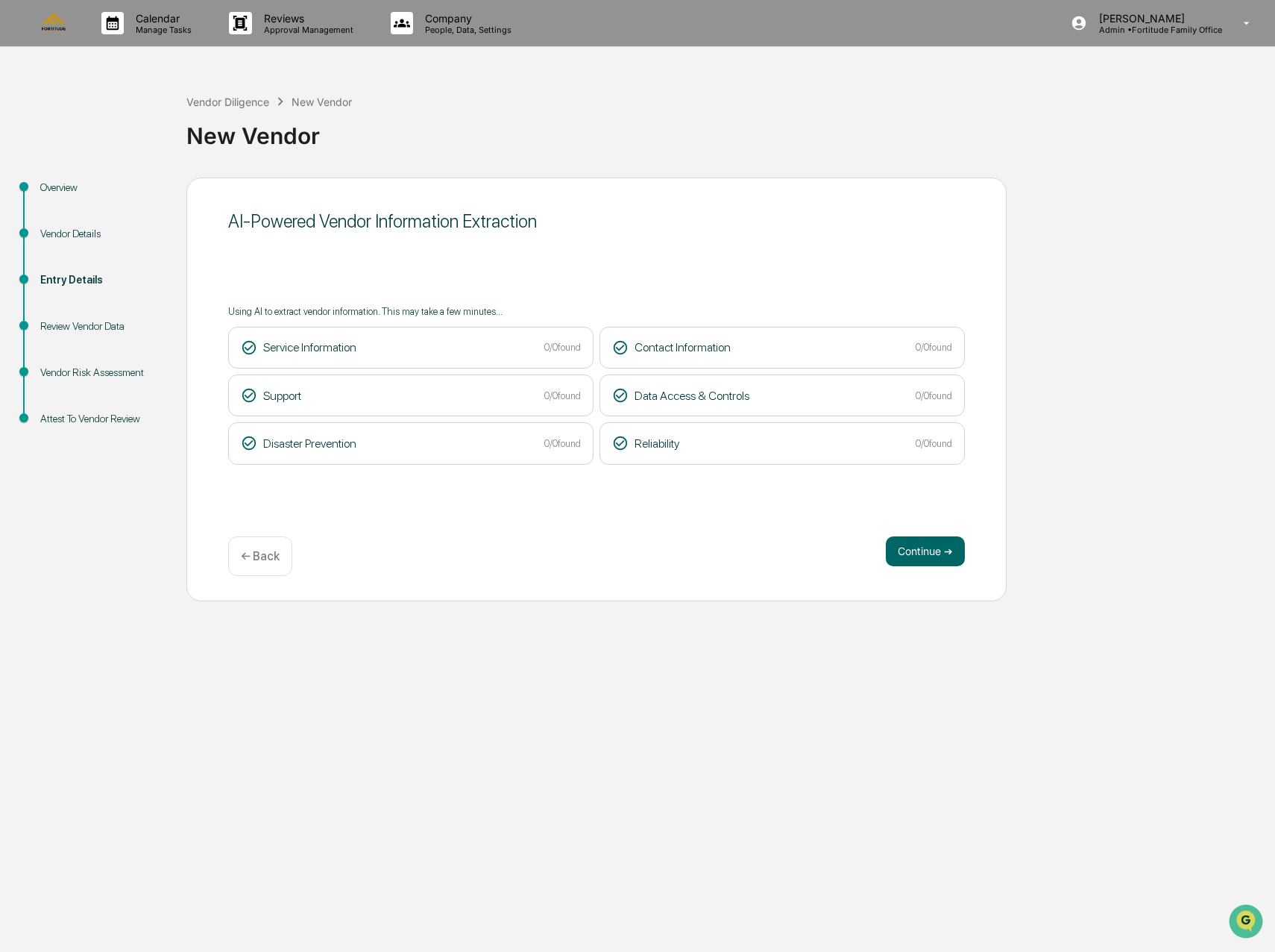
click at [265, 551] on p "← Back" at bounding box center [261, 556] width 38 height 14
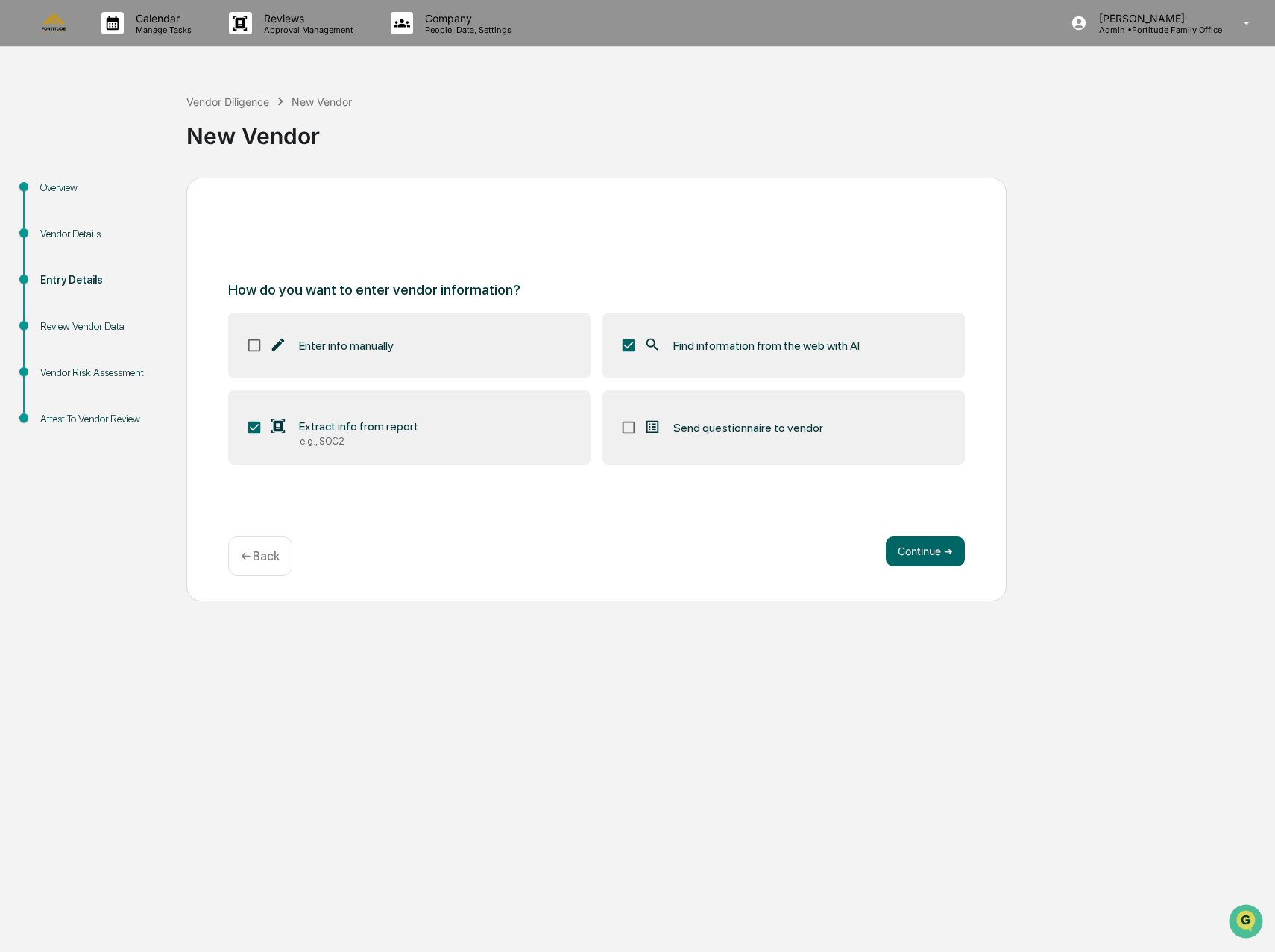
click at [265, 551] on p "← Back" at bounding box center [261, 556] width 38 height 14
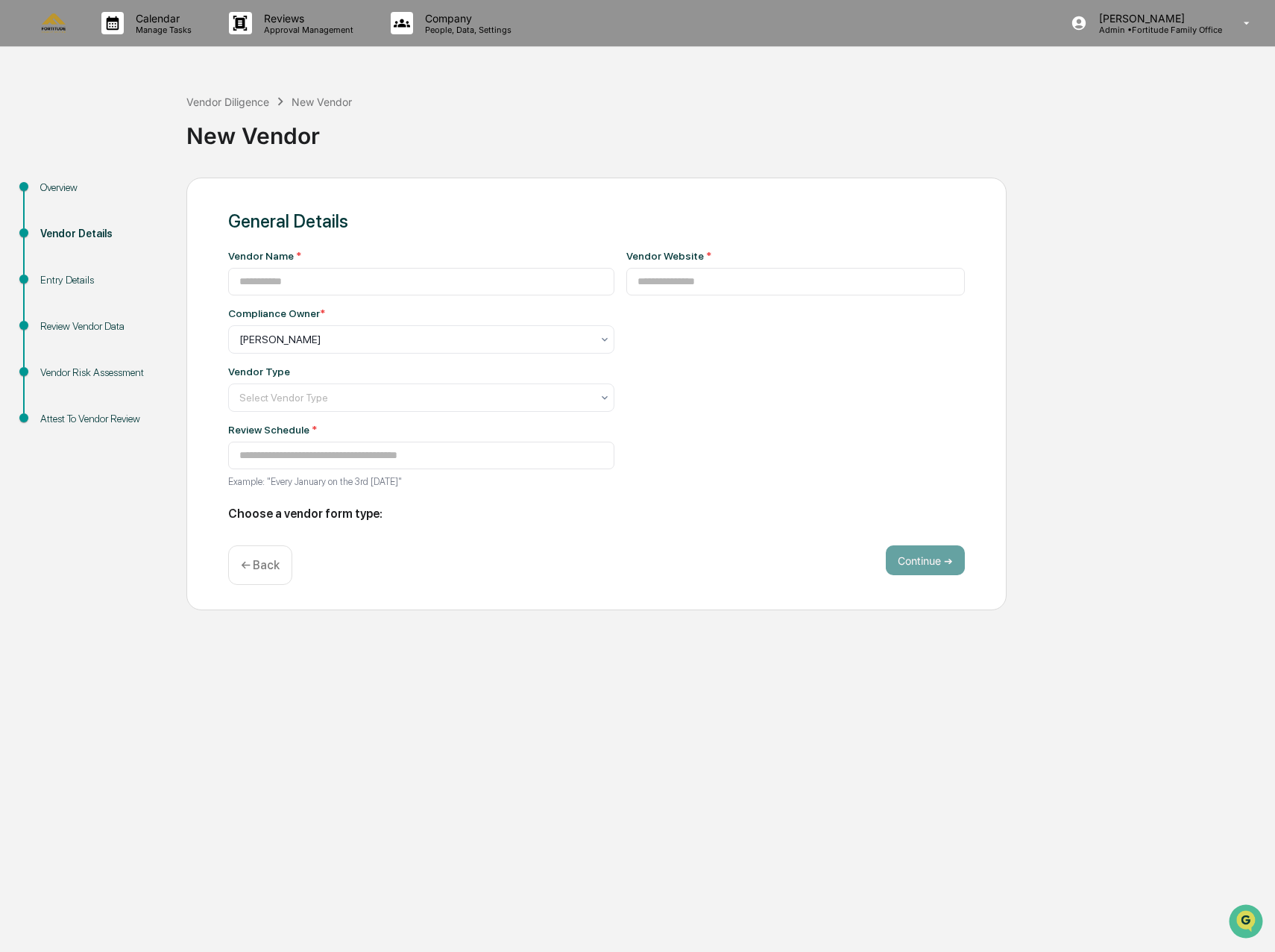
type input "******"
type input "**********"
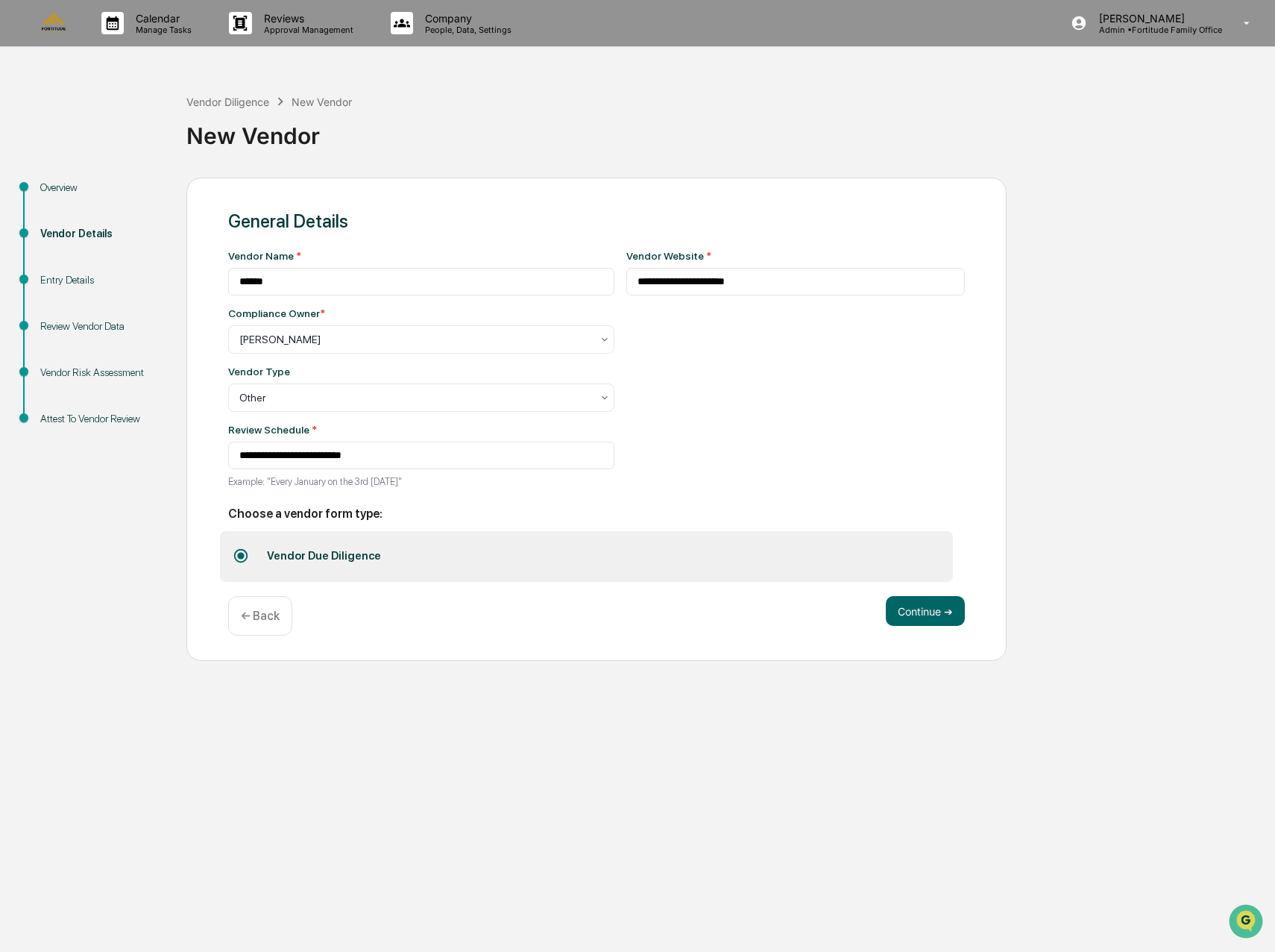
click at [273, 620] on p "← Back" at bounding box center [261, 615] width 38 height 14
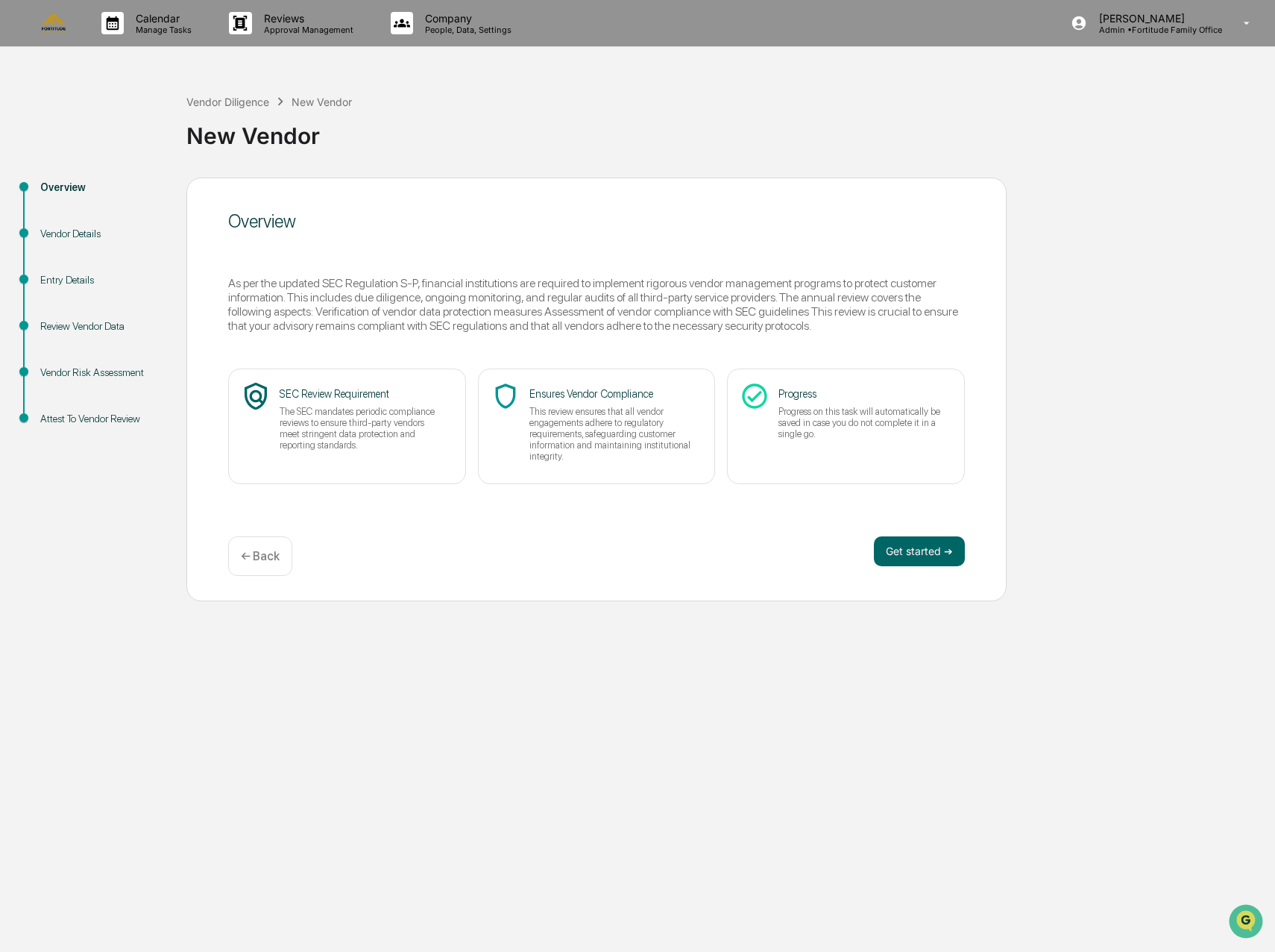
click at [264, 554] on p "← Back" at bounding box center [261, 556] width 38 height 14
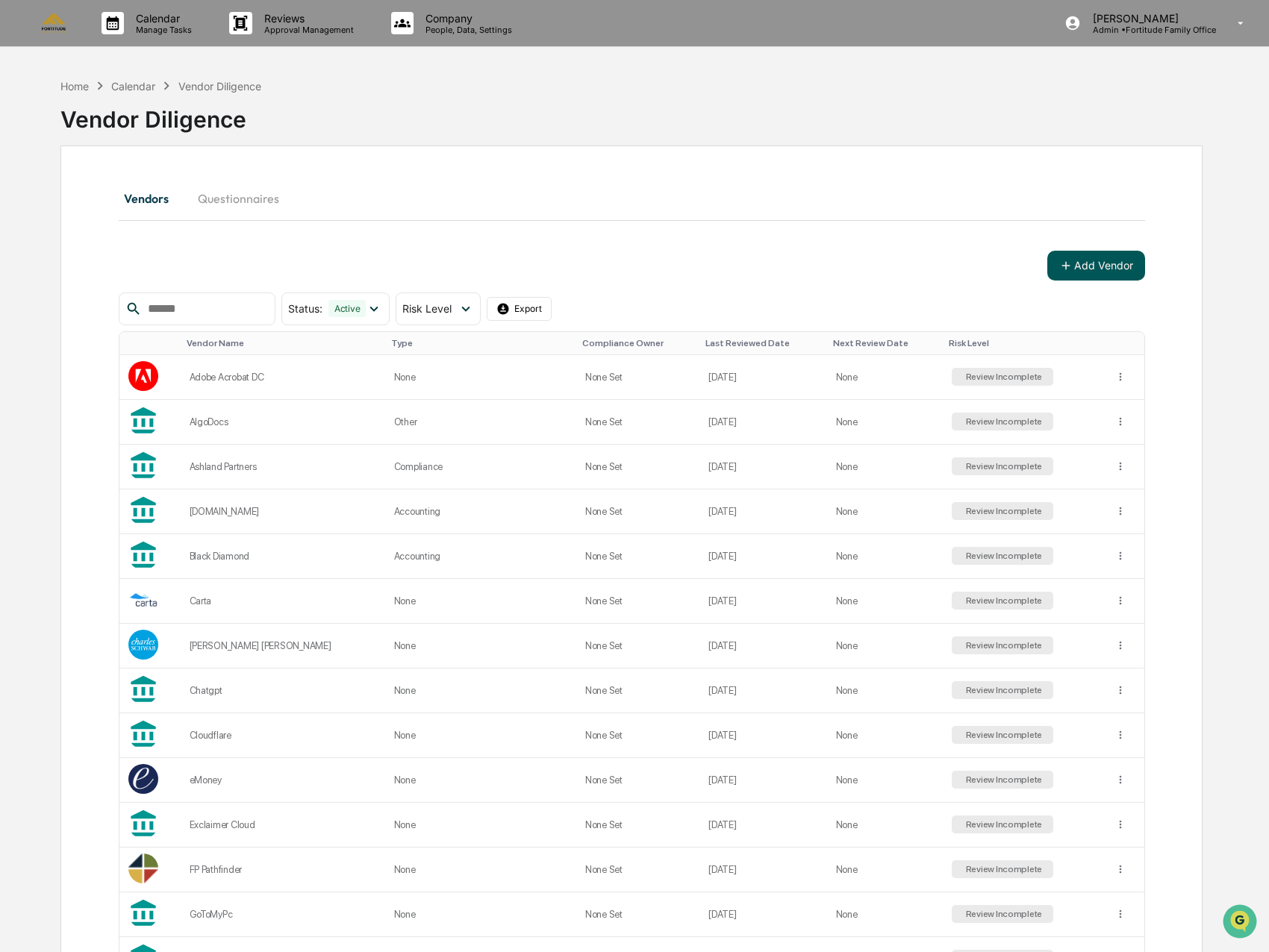
click at [1068, 277] on button "Add Vendor" at bounding box center [1096, 265] width 98 height 30
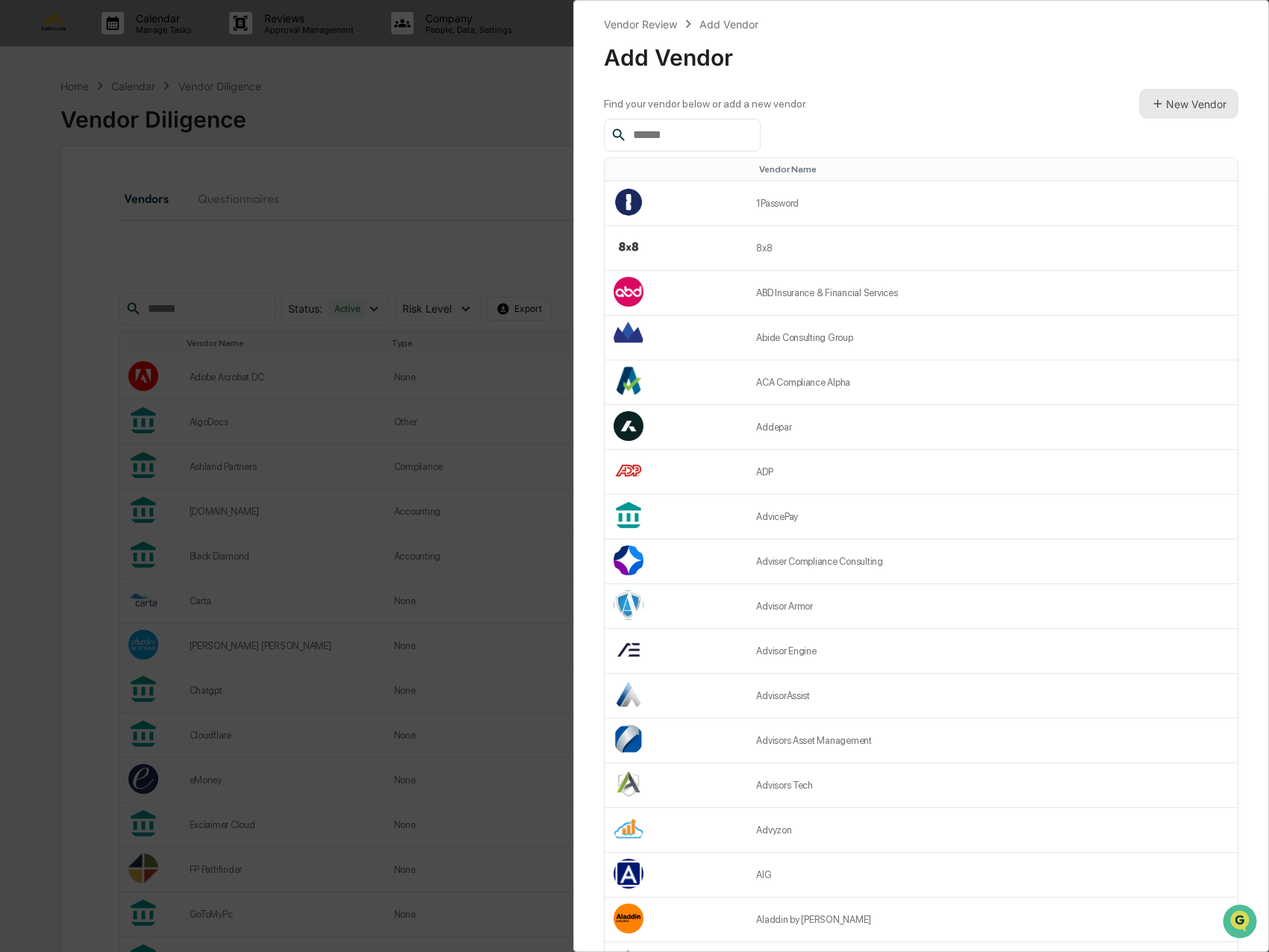
click at [1177, 103] on button "New Vendor" at bounding box center [1188, 103] width 99 height 30
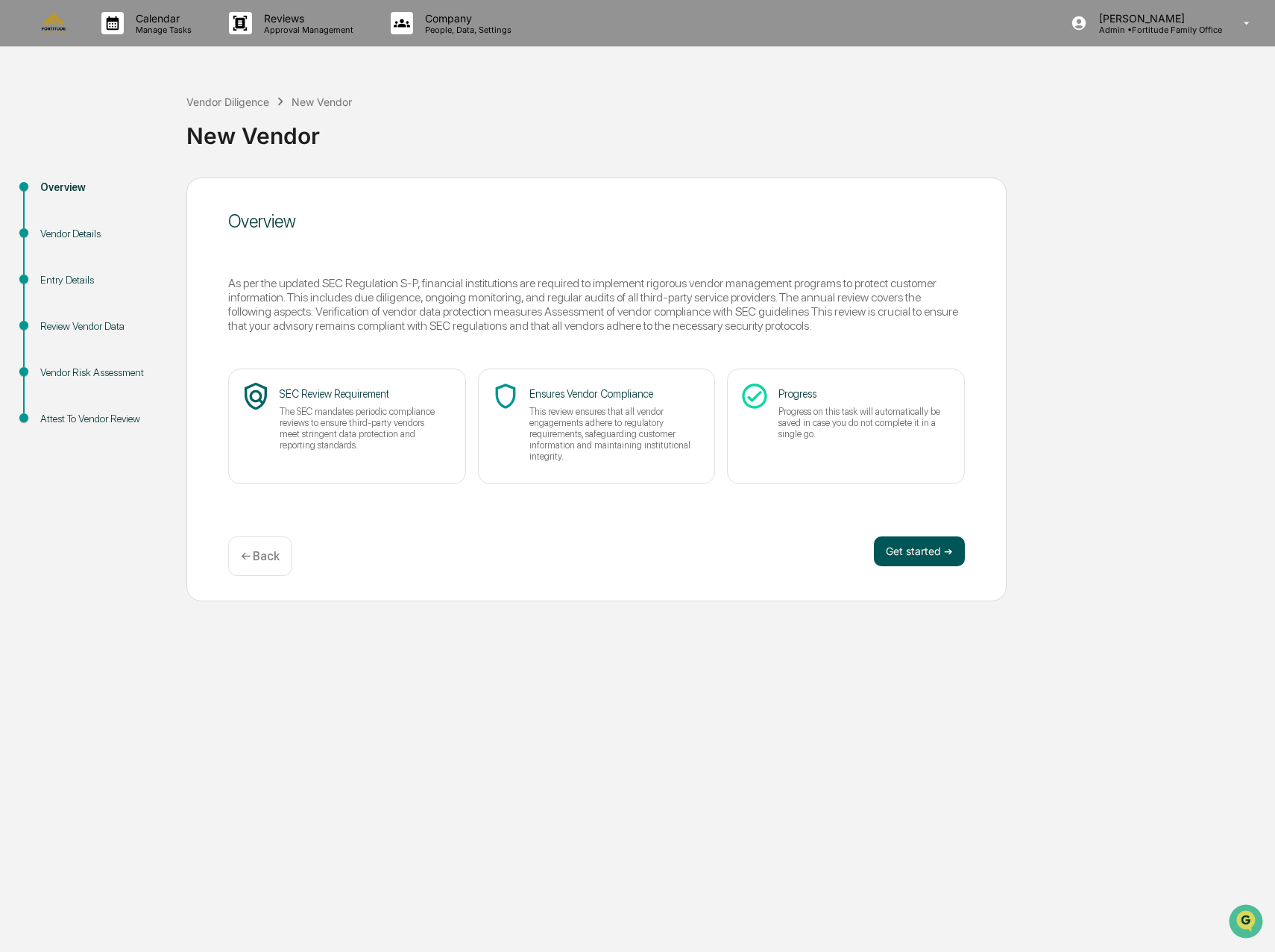
click at [903, 561] on button "Get started ➔" at bounding box center [919, 551] width 91 height 30
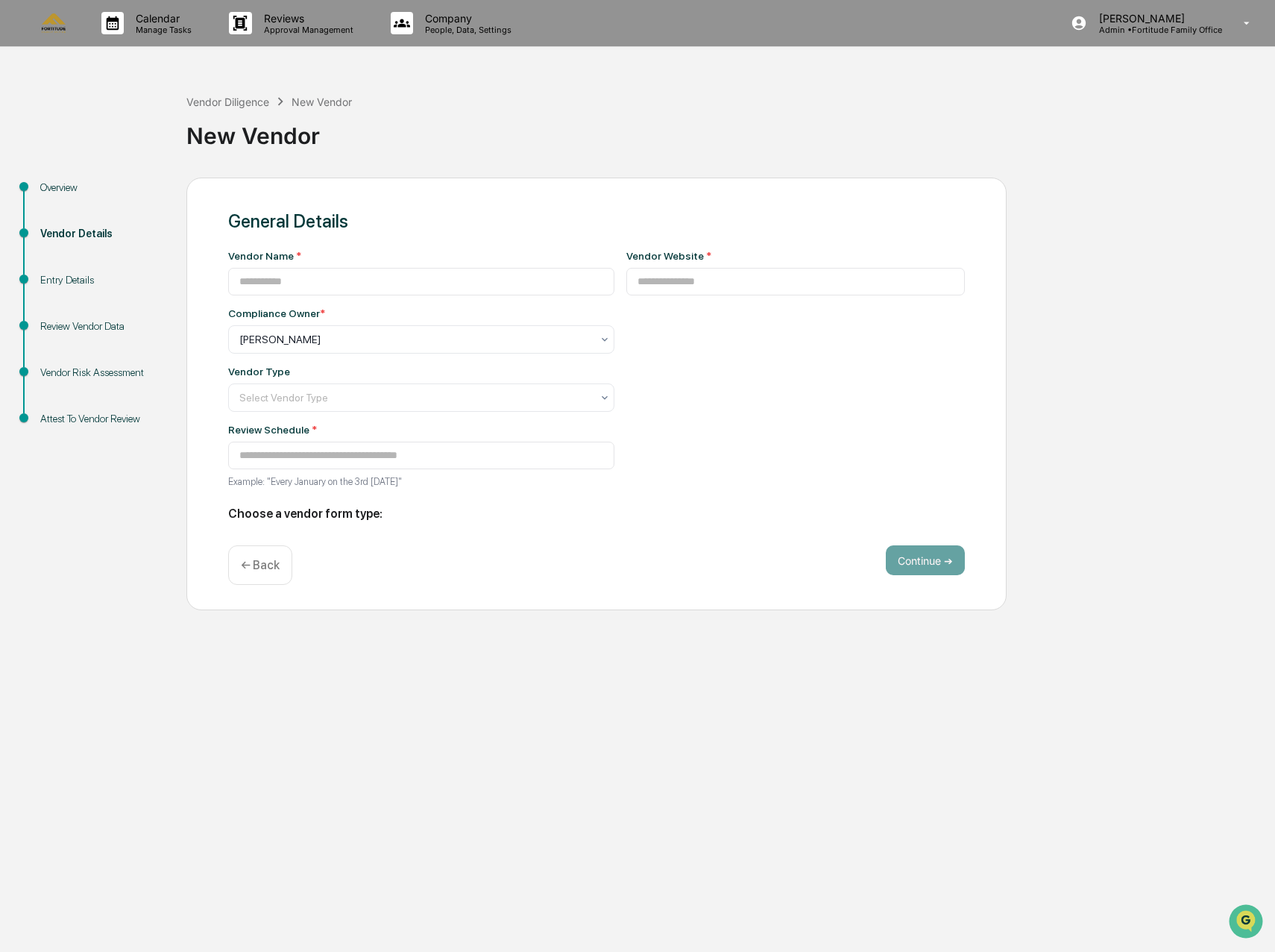
type input "**********"
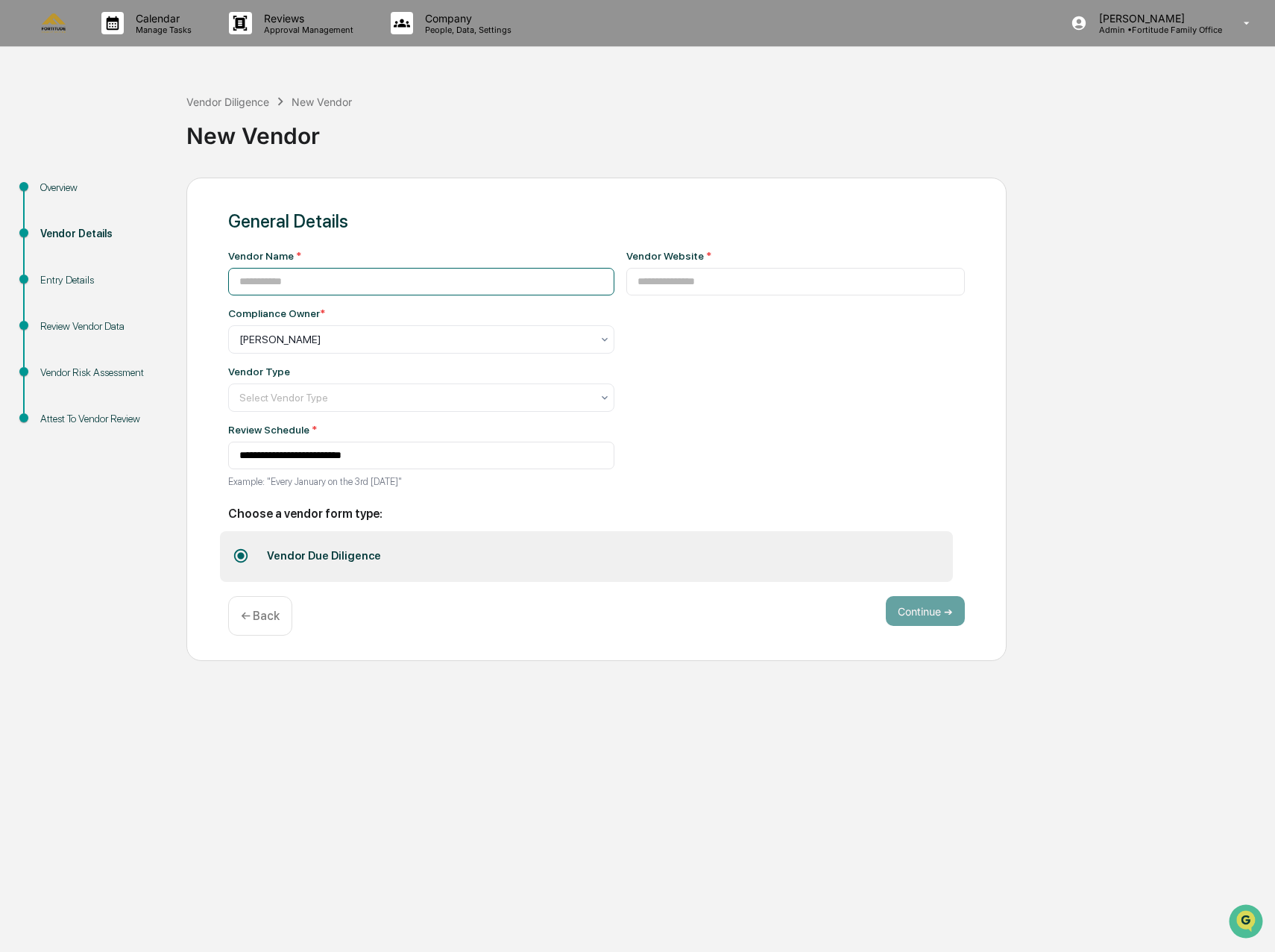
click at [293, 282] on input at bounding box center [421, 281] width 387 height 28
type input "******"
click at [722, 283] on input at bounding box center [796, 281] width 339 height 28
type input "**********"
click at [692, 355] on div "**********" at bounding box center [796, 373] width 339 height 247
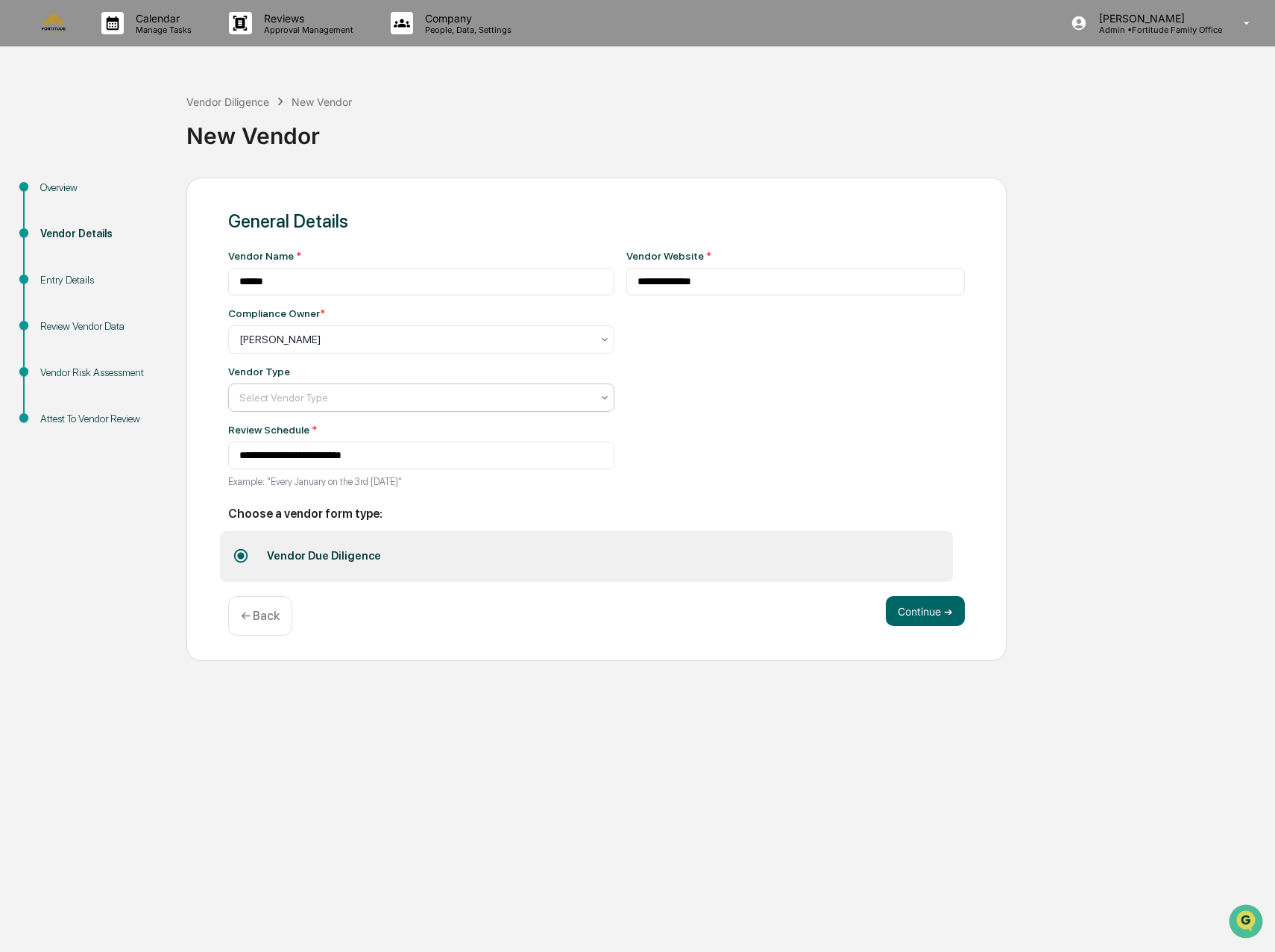
click at [315, 397] on div at bounding box center [415, 398] width 352 height 15
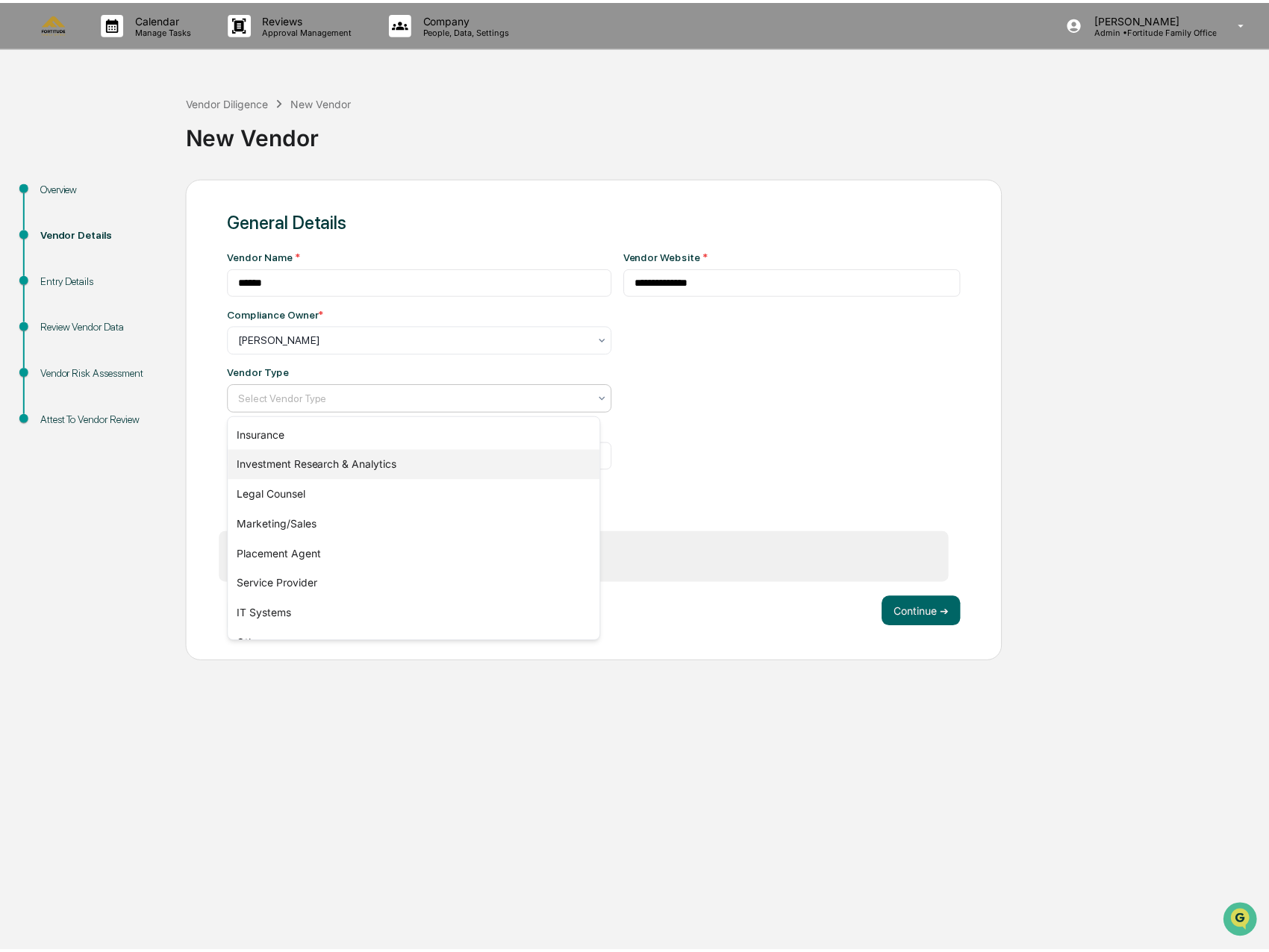
scroll to position [170, 0]
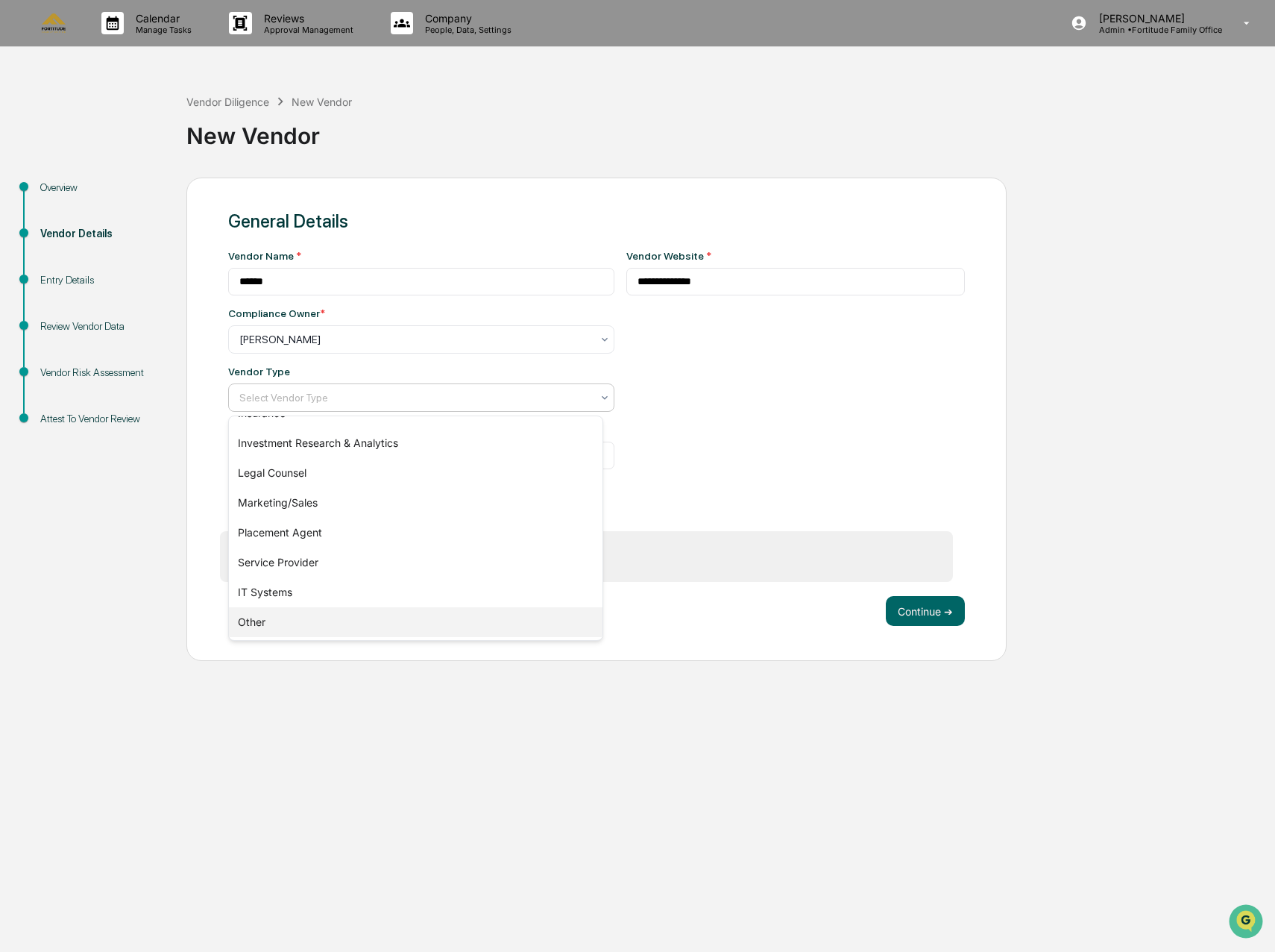
click at [297, 616] on div "Other" at bounding box center [415, 621] width 374 height 30
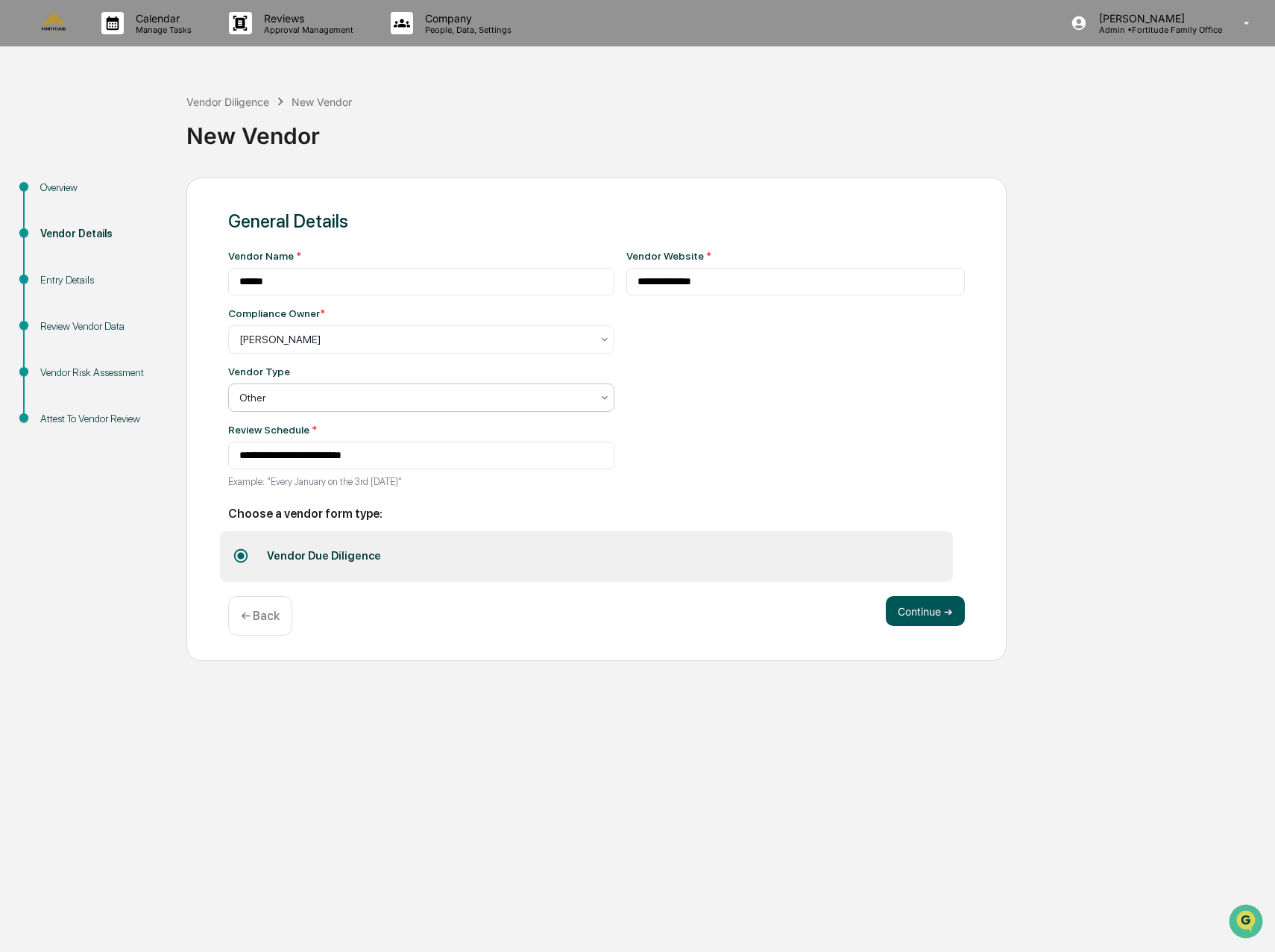
click at [905, 614] on button "Continue ➔" at bounding box center [925, 611] width 79 height 30
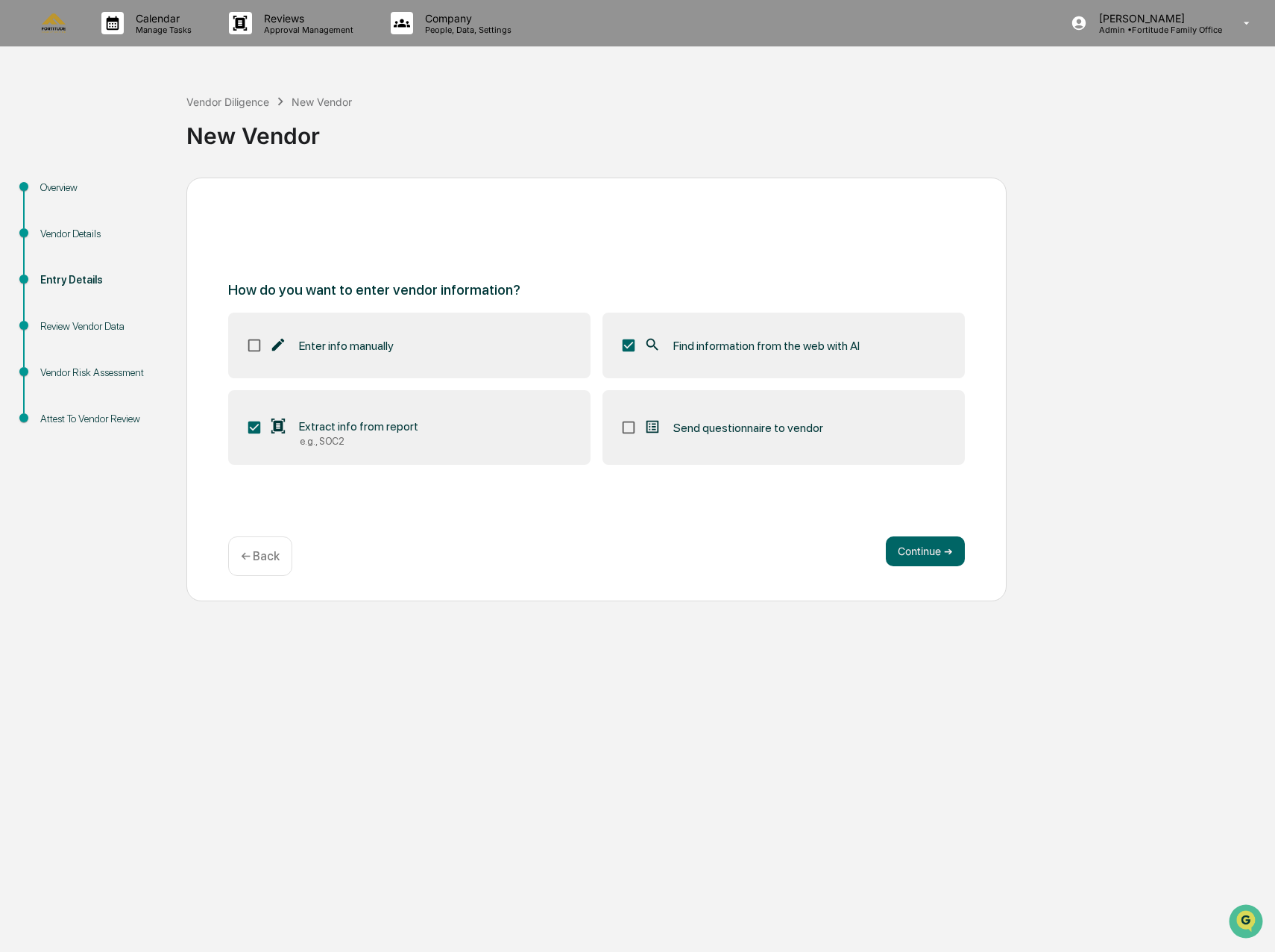
click at [929, 568] on div "Continue ➔ ← Back" at bounding box center [596, 556] width 737 height 39
click at [920, 558] on button "Continue ➔" at bounding box center [925, 551] width 79 height 30
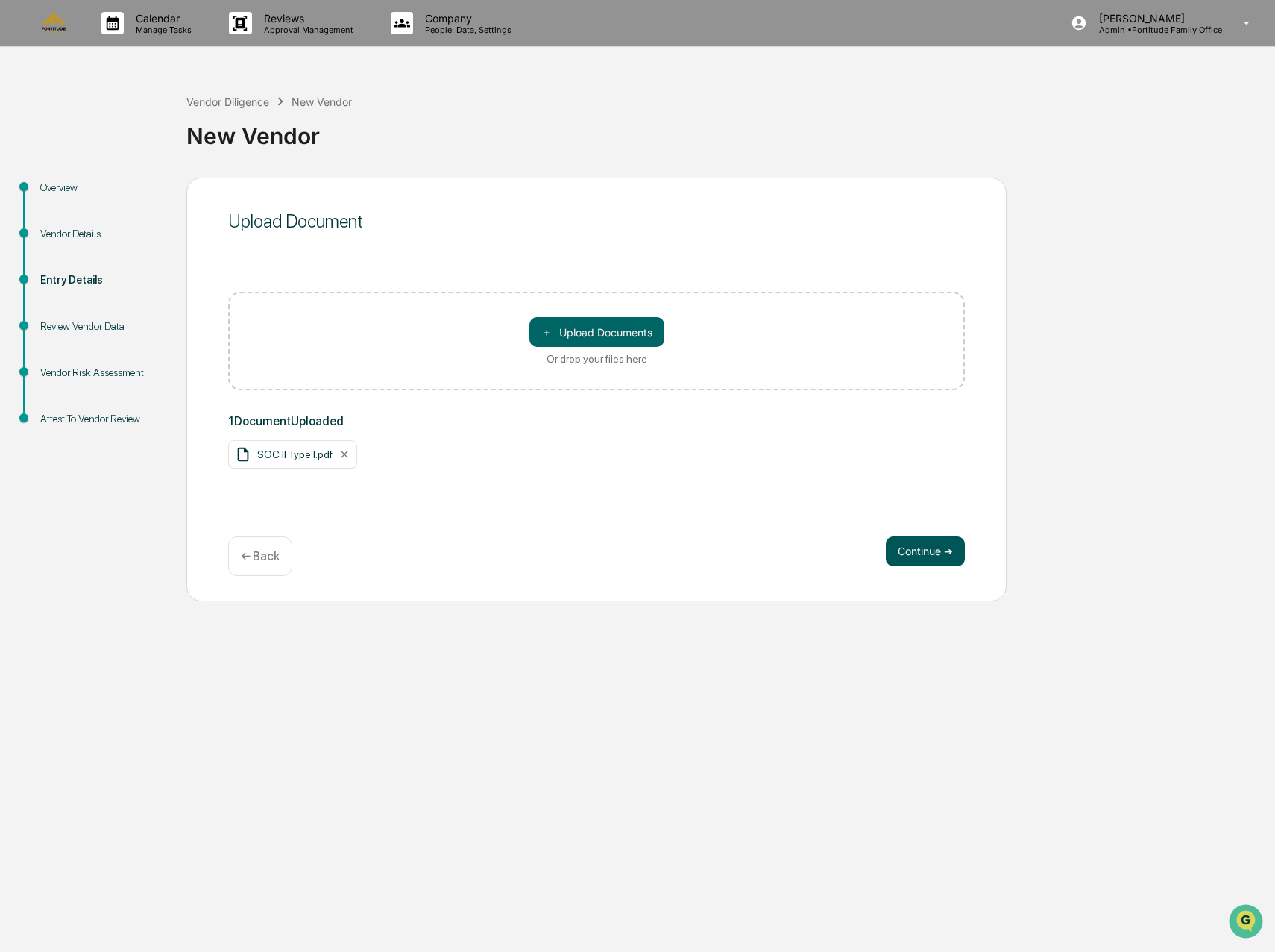
click at [943, 559] on button "Continue ➔" at bounding box center [925, 551] width 79 height 30
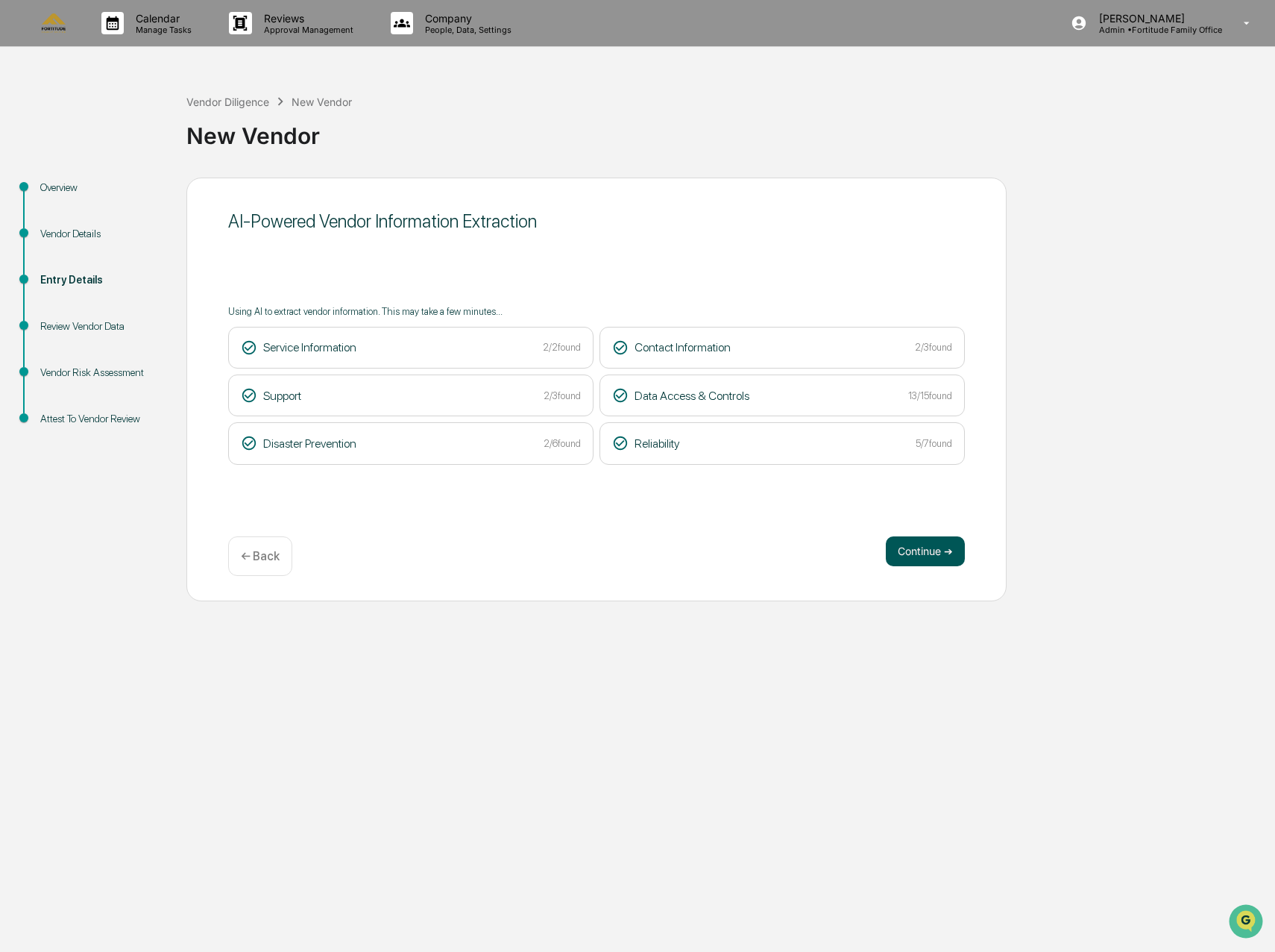
click at [921, 541] on button "Continue ➔" at bounding box center [925, 551] width 79 height 30
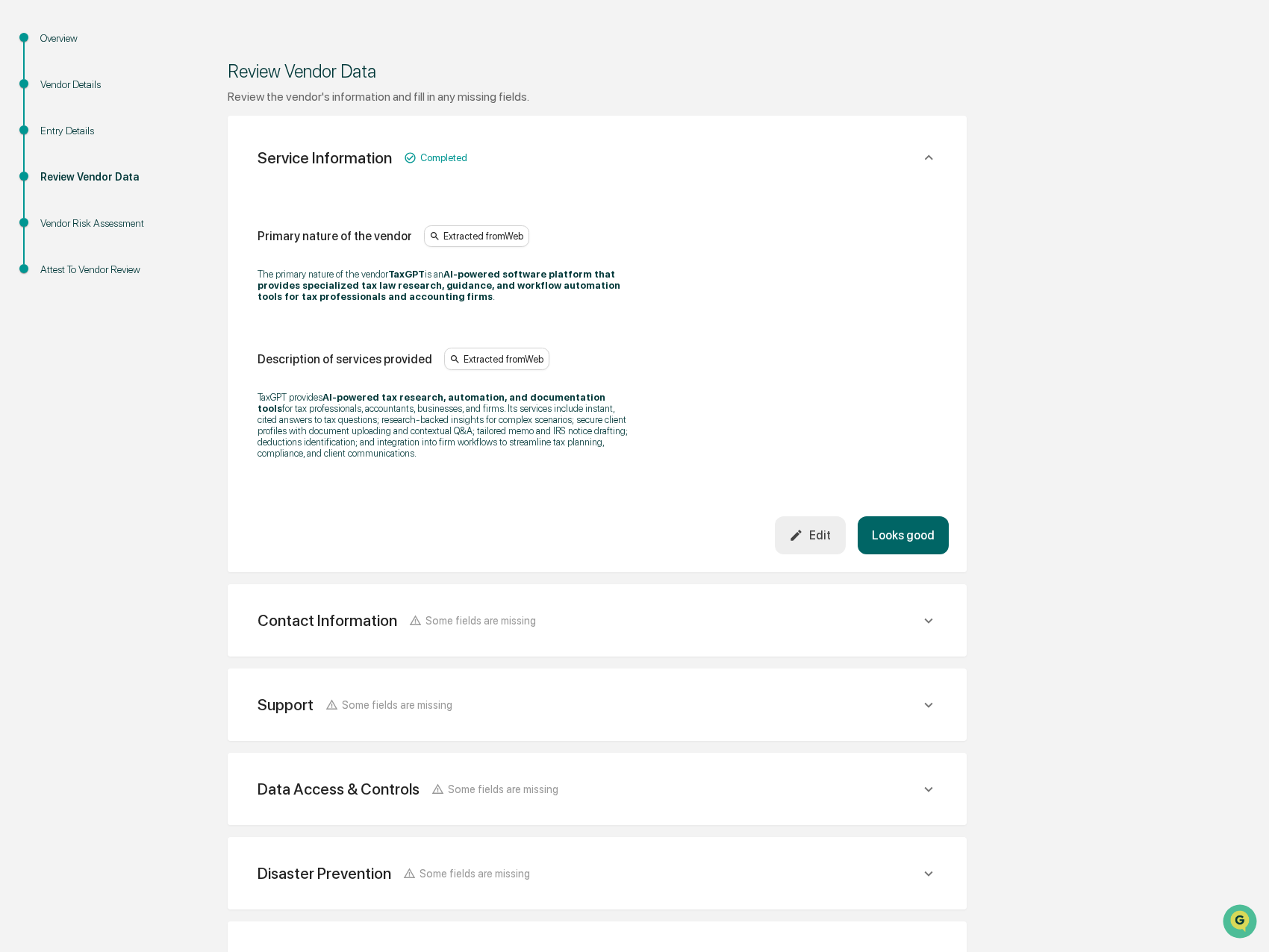
click at [888, 531] on button "Looks good" at bounding box center [902, 536] width 91 height 38
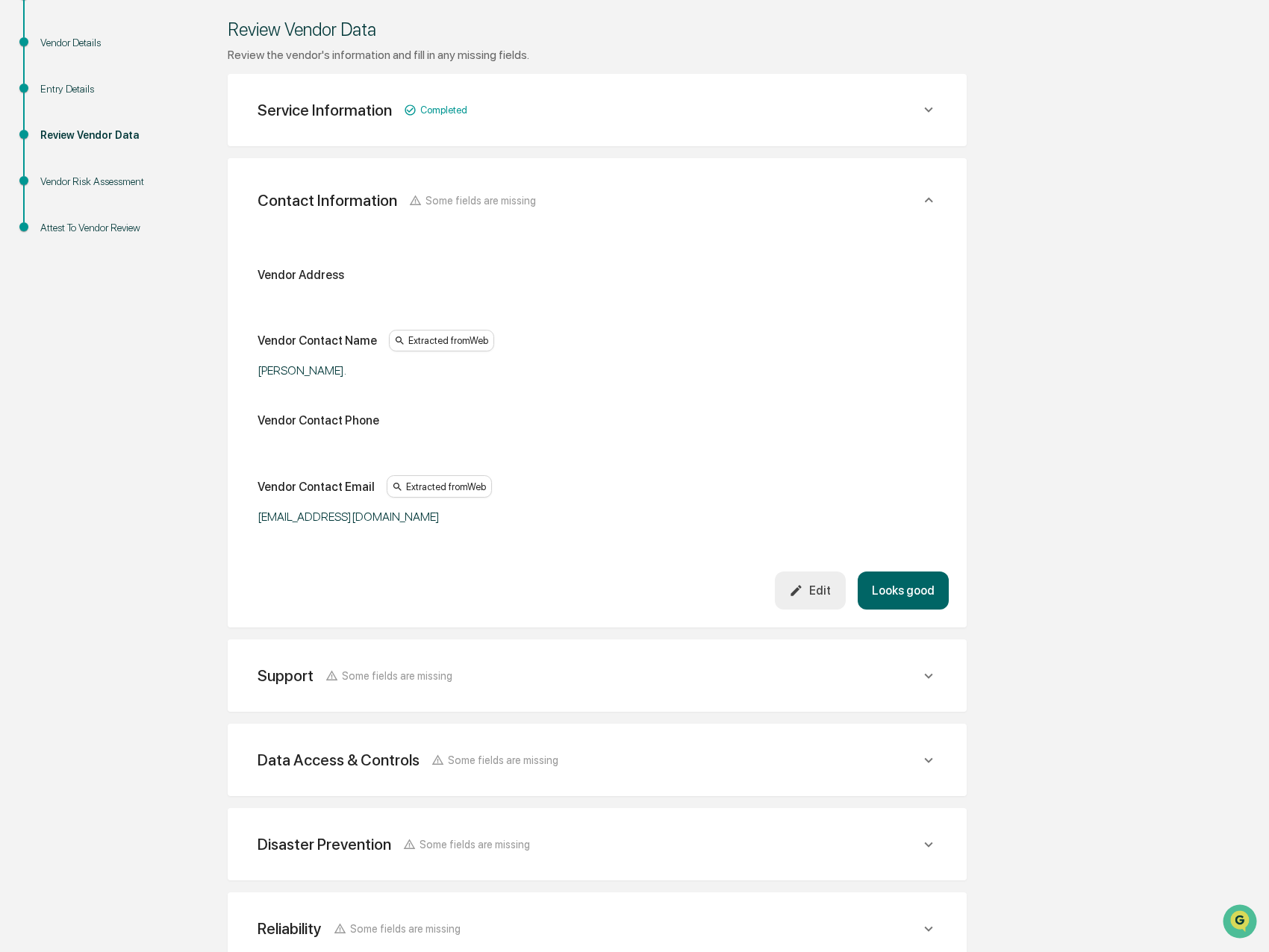
scroll to position [190, 0]
drag, startPoint x: 822, startPoint y: 590, endPoint x: 808, endPoint y: 589, distance: 14.0
click at [822, 590] on div "Edit" at bounding box center [809, 590] width 41 height 14
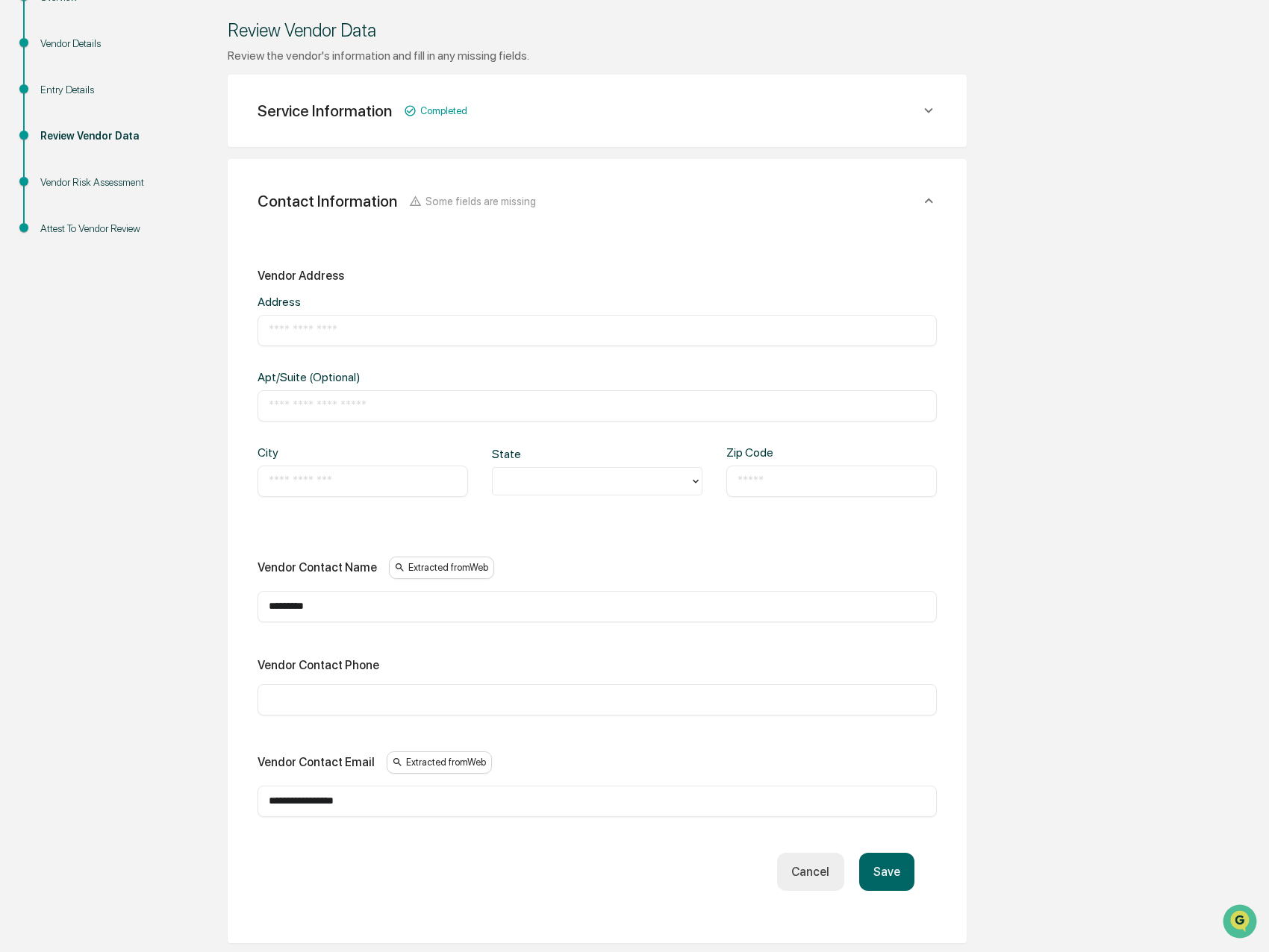
drag, startPoint x: 348, startPoint y: 601, endPoint x: 198, endPoint y: 614, distance: 150.6
click at [198, 614] on div "Review Vendor Data Review the vendor's information and fill in any missing fiel…" at bounding box center [596, 673] width 821 height 1371
type input "**********"
click at [304, 703] on input "text" at bounding box center [596, 700] width 657 height 15
type input "**********"
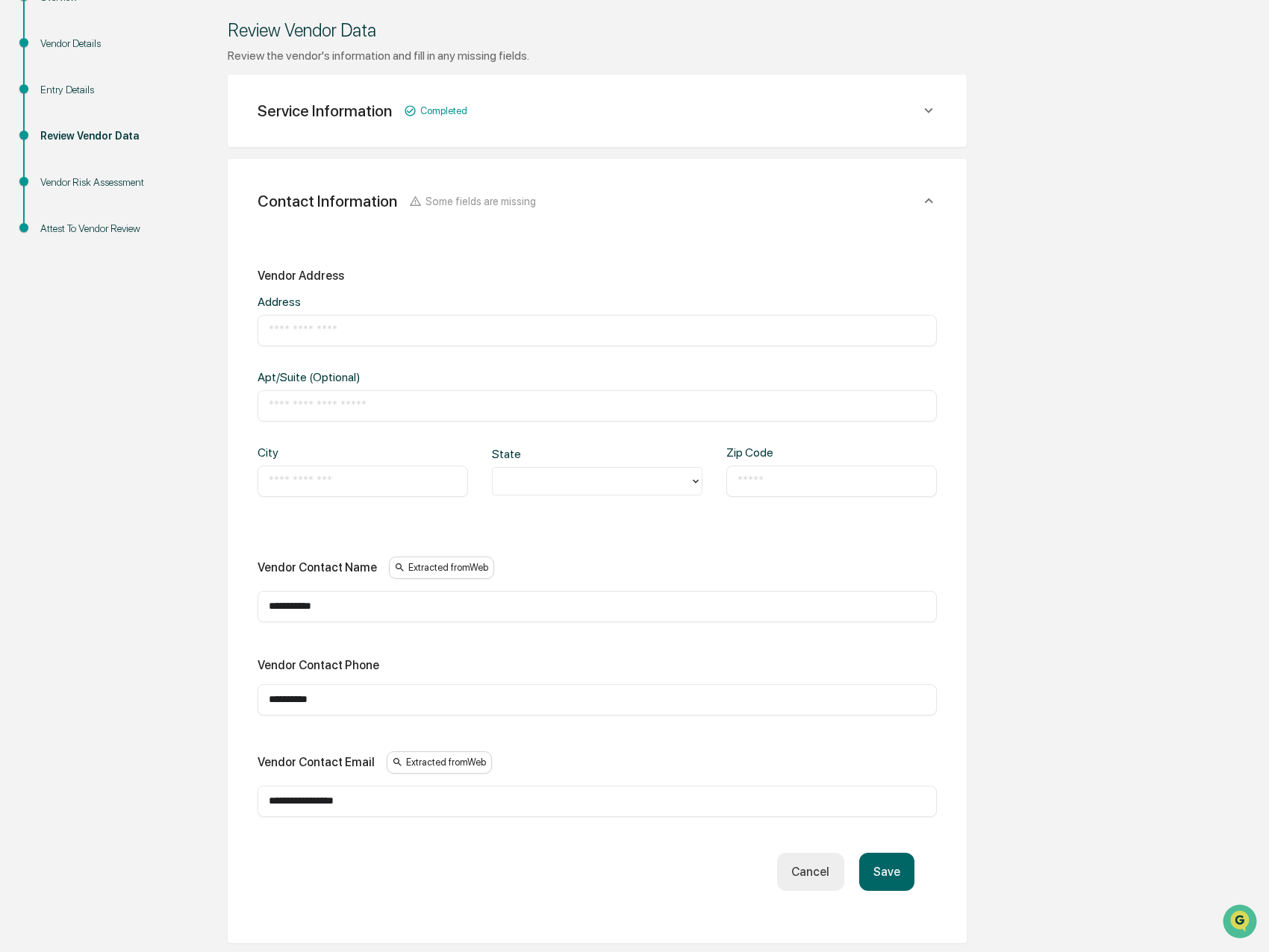
click at [874, 883] on button "Save" at bounding box center [886, 872] width 55 height 38
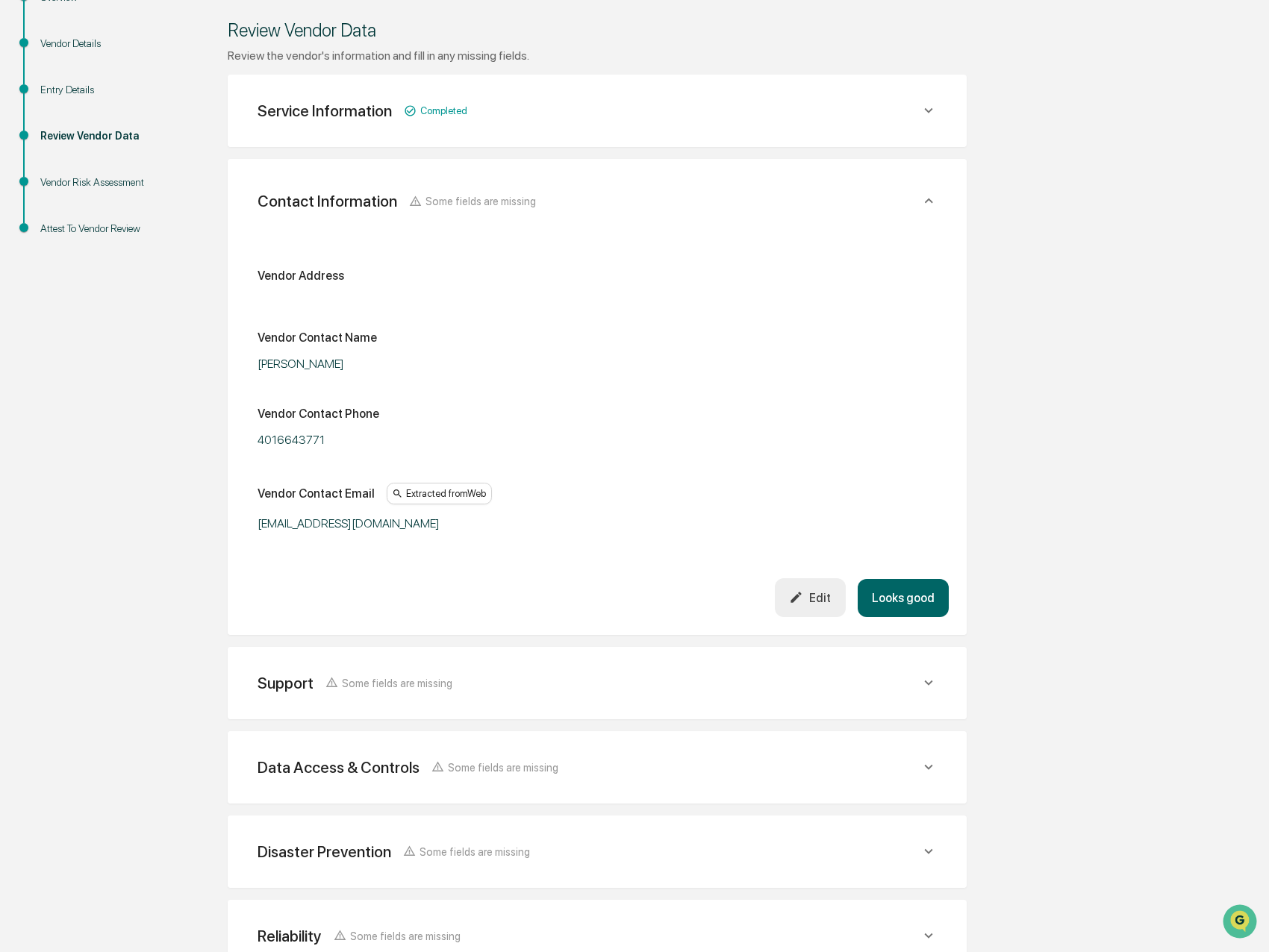
click at [803, 604] on icon "button" at bounding box center [796, 597] width 14 height 14
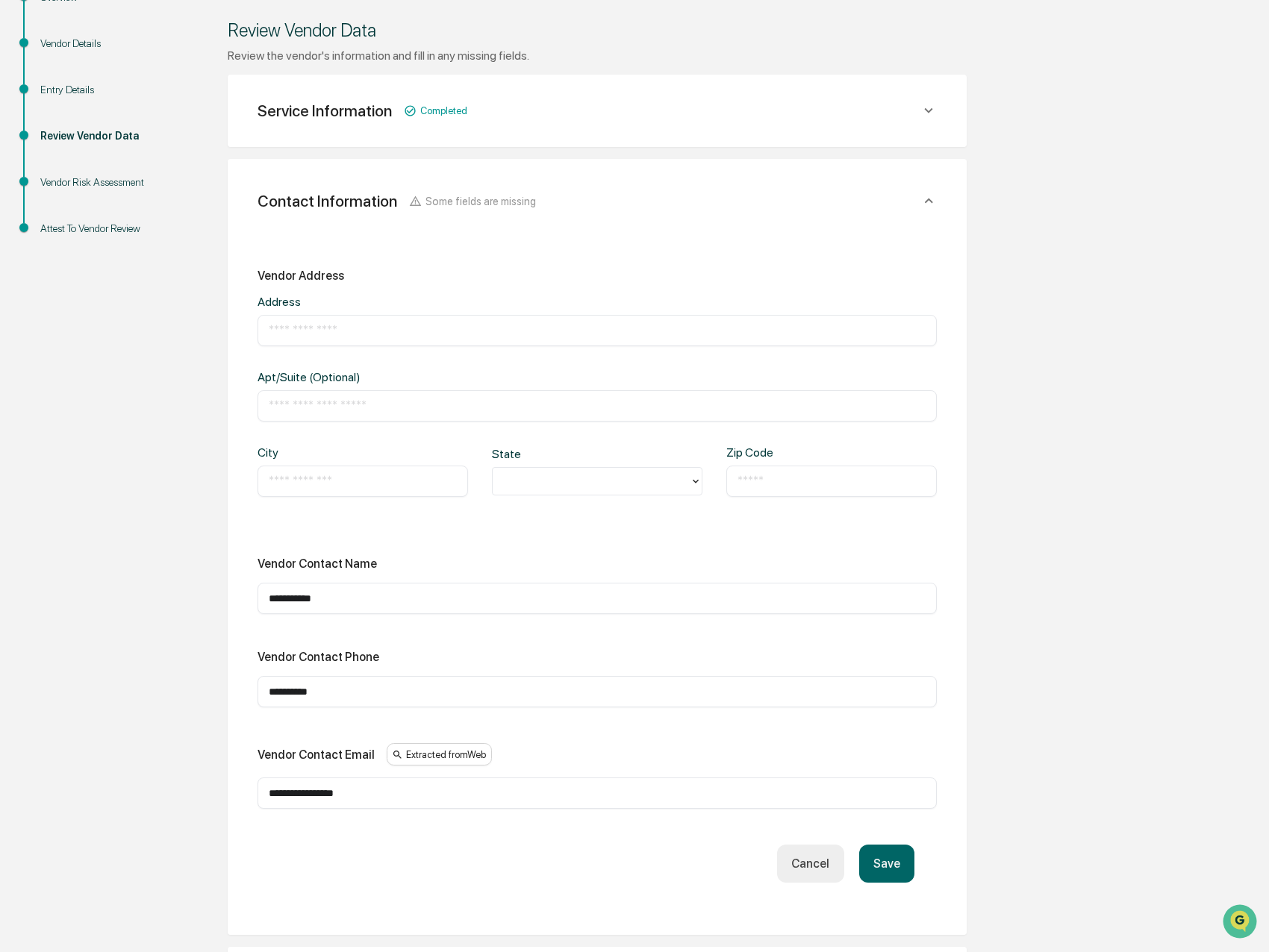
click at [269, 689] on input "**********" at bounding box center [596, 691] width 657 height 15
click at [293, 691] on input "**********" at bounding box center [596, 691] width 657 height 15
click at [315, 694] on input "**********" at bounding box center [596, 691] width 657 height 15
click at [295, 689] on input "**********" at bounding box center [596, 691] width 657 height 15
type input "**********"
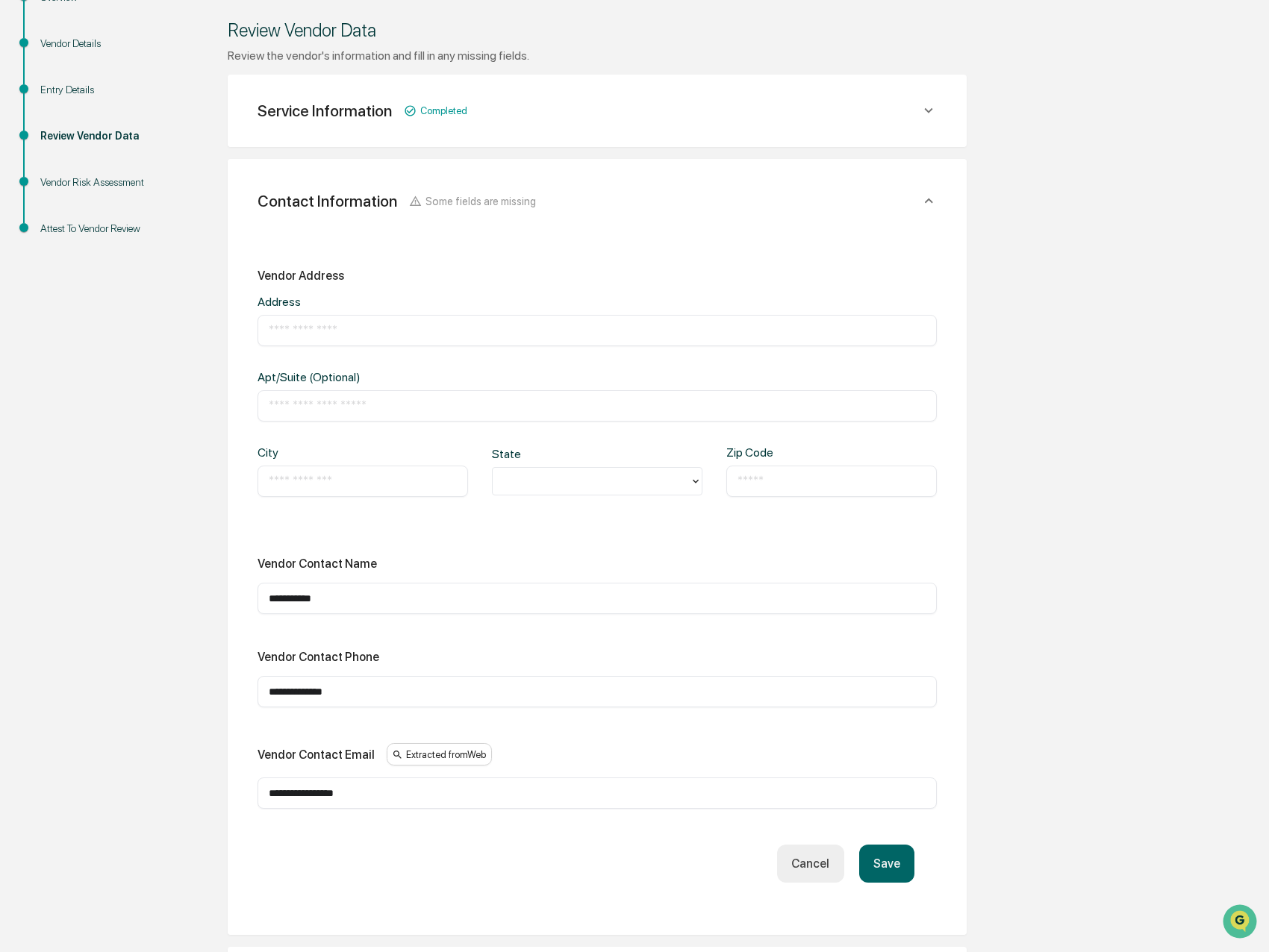
click at [874, 863] on button "Save" at bounding box center [886, 864] width 55 height 38
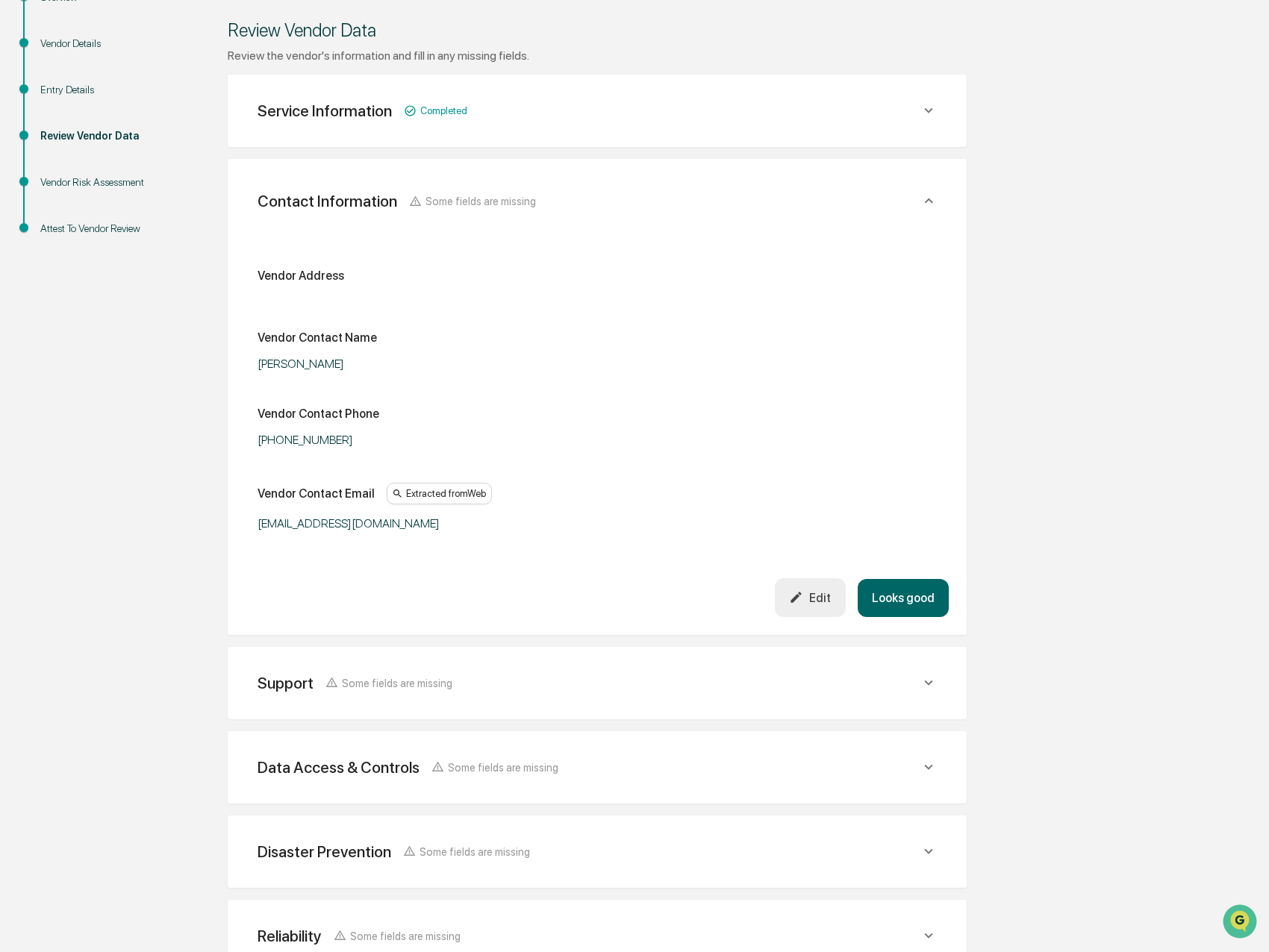
click at [822, 396] on div "Vendor Address Vendor Contact Name Sam Alofsin Vendor Contact Phone (401) 664-3…" at bounding box center [597, 399] width 679 height 263
click at [917, 597] on button "Looks good" at bounding box center [902, 598] width 91 height 38
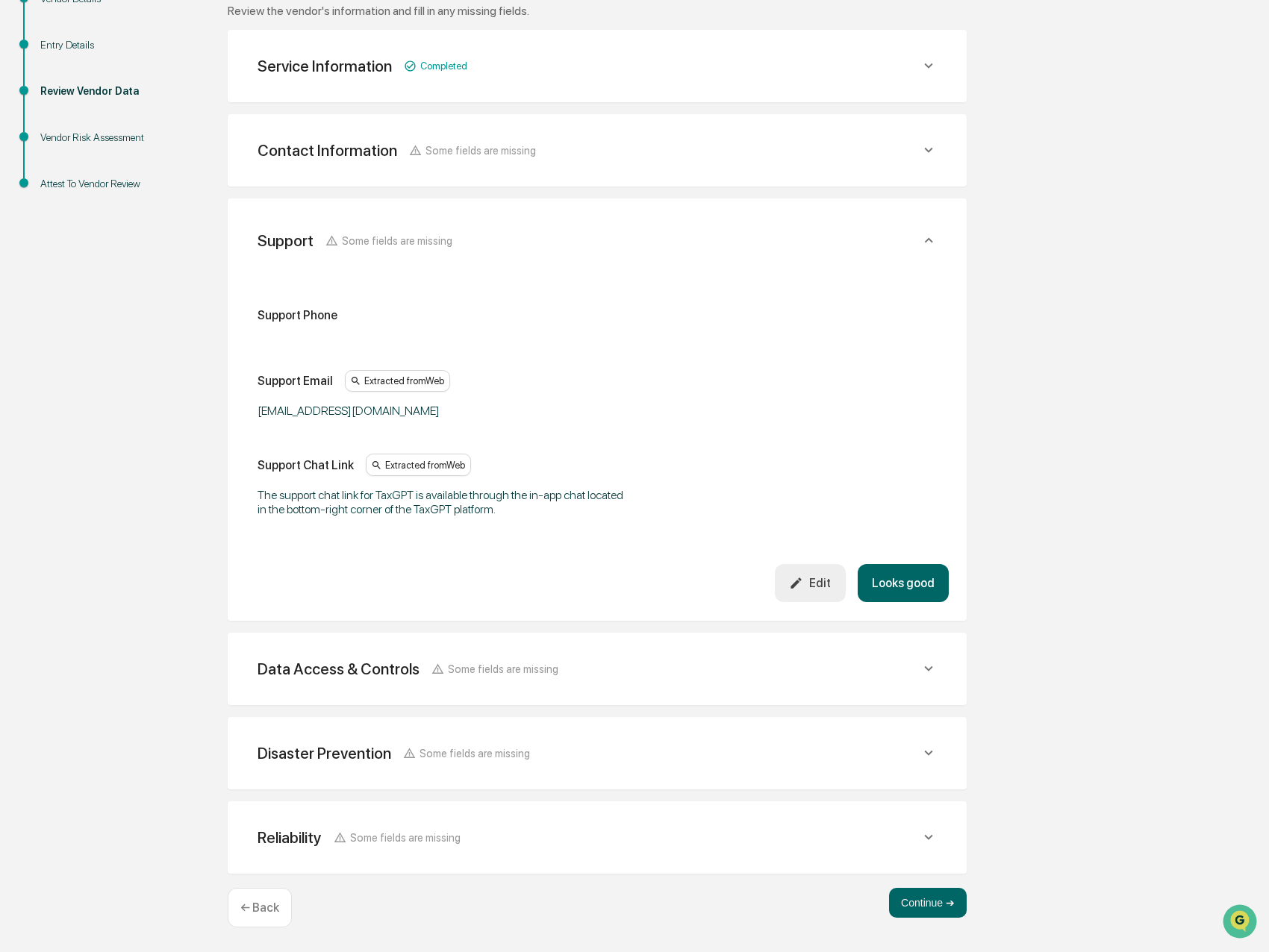
scroll to position [235, 0]
click at [903, 577] on button "Looks good" at bounding box center [902, 583] width 91 height 38
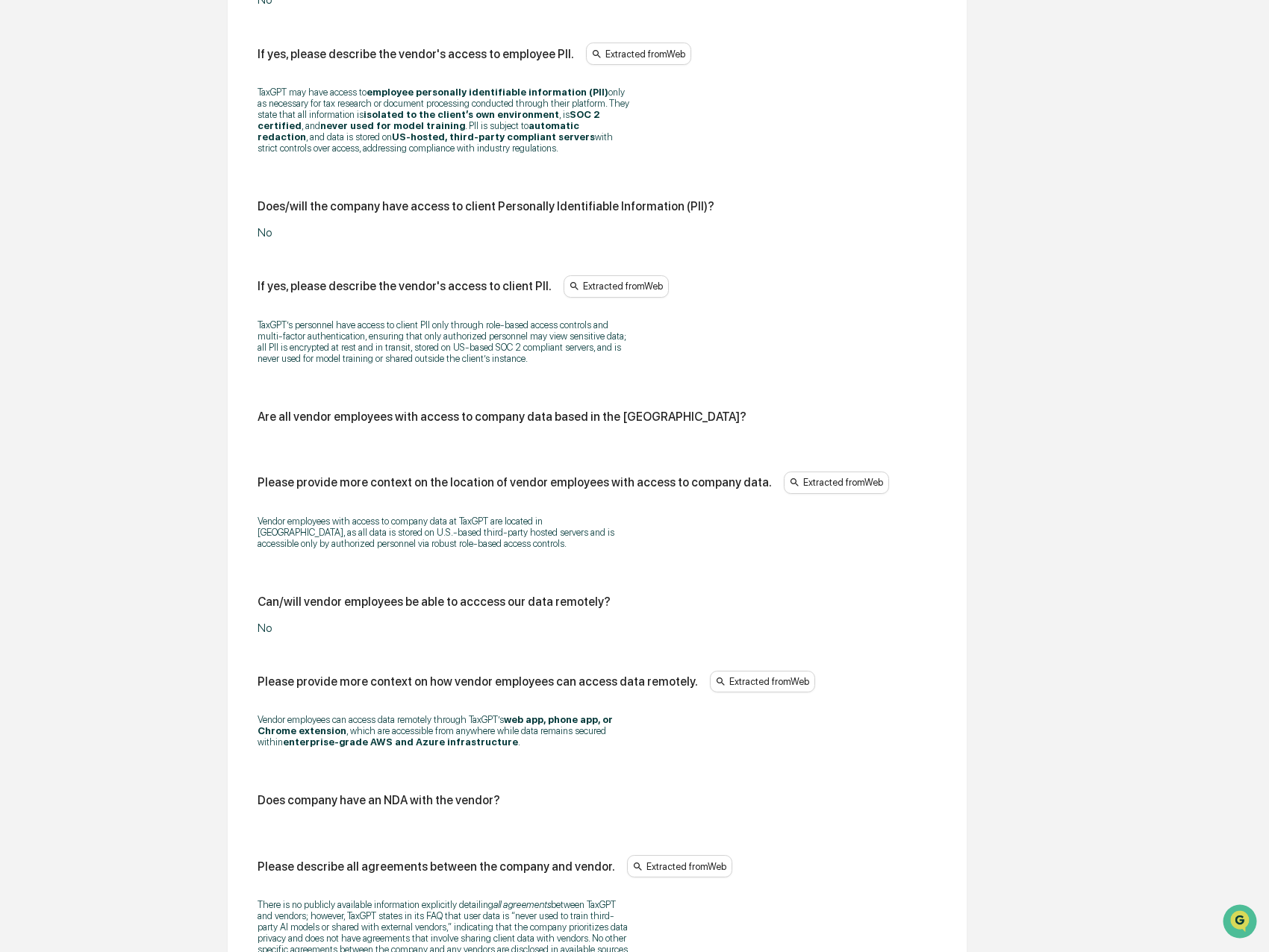
scroll to position [1279, 0]
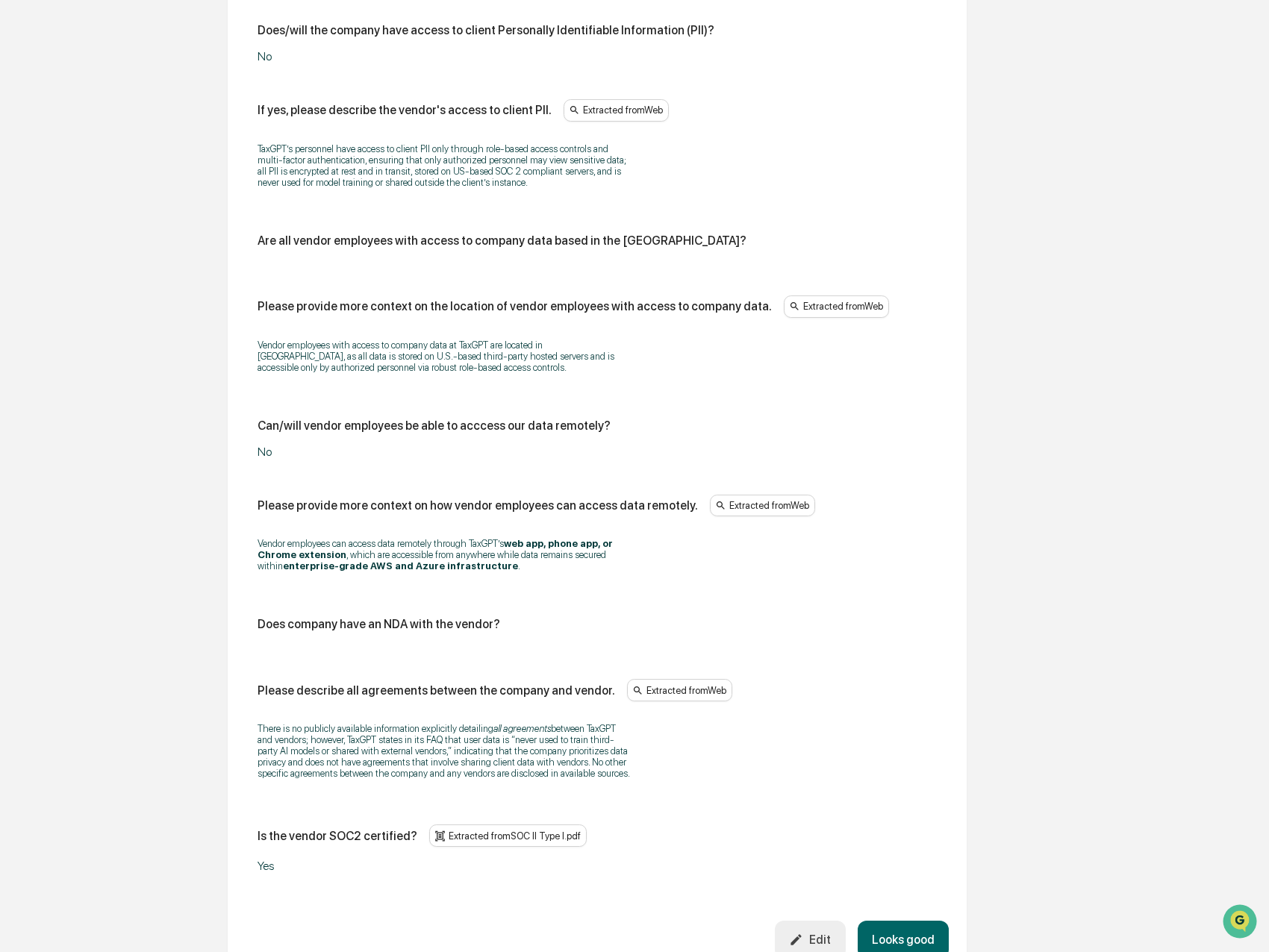
click at [817, 937] on div "Edit" at bounding box center [809, 939] width 41 height 14
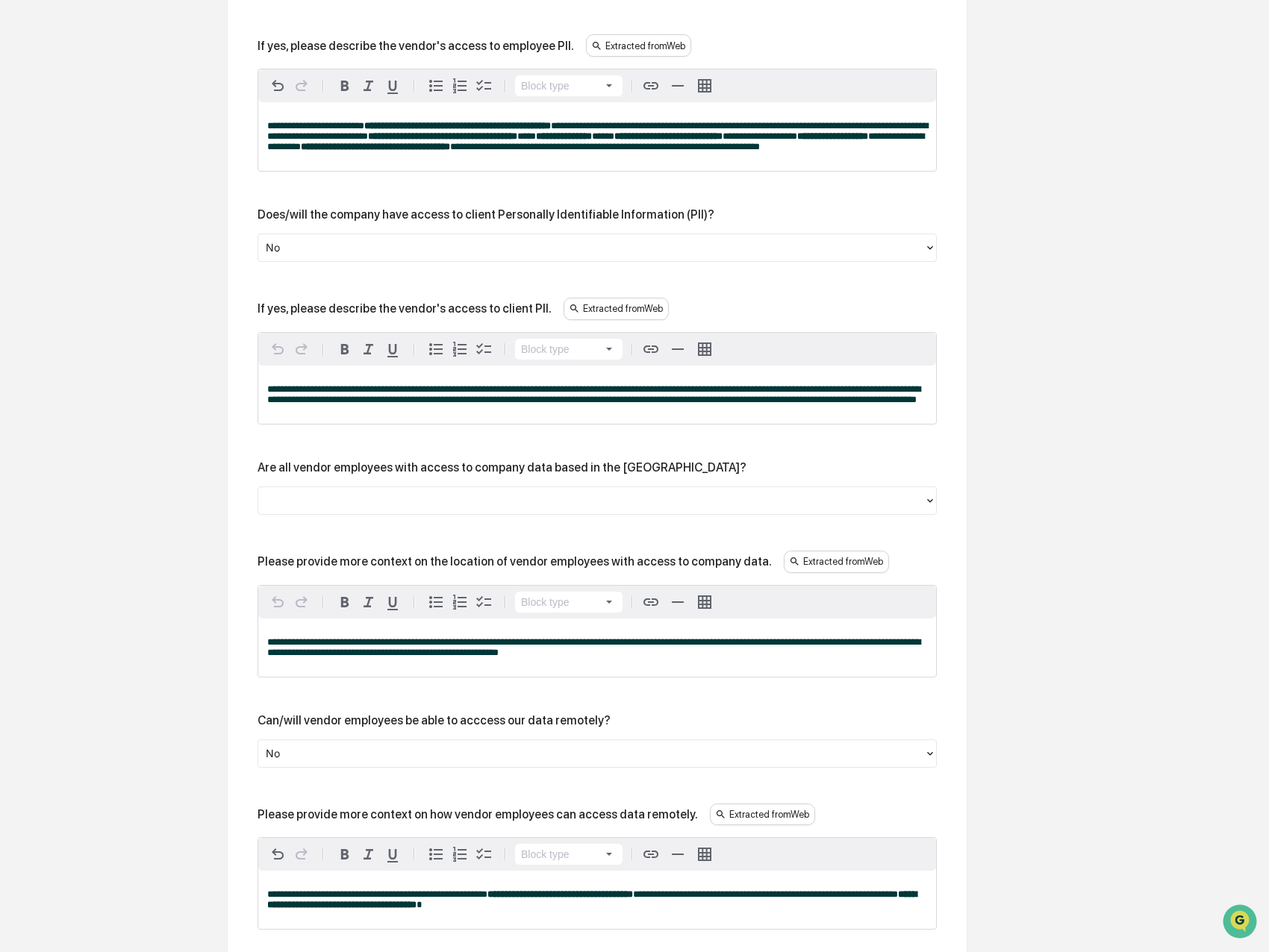
scroll to position [1205, 0]
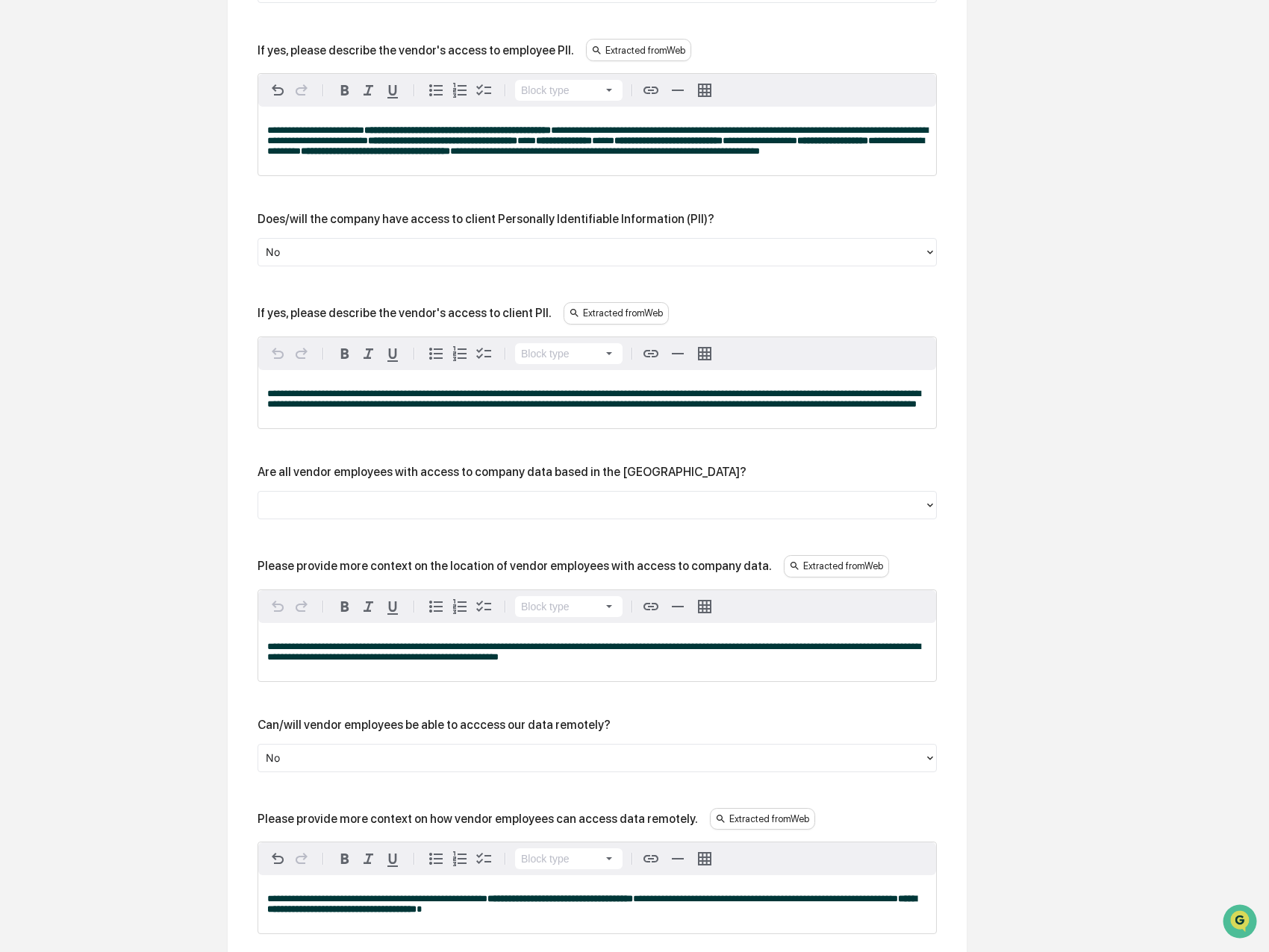
click at [298, 261] on div at bounding box center [591, 252] width 650 height 17
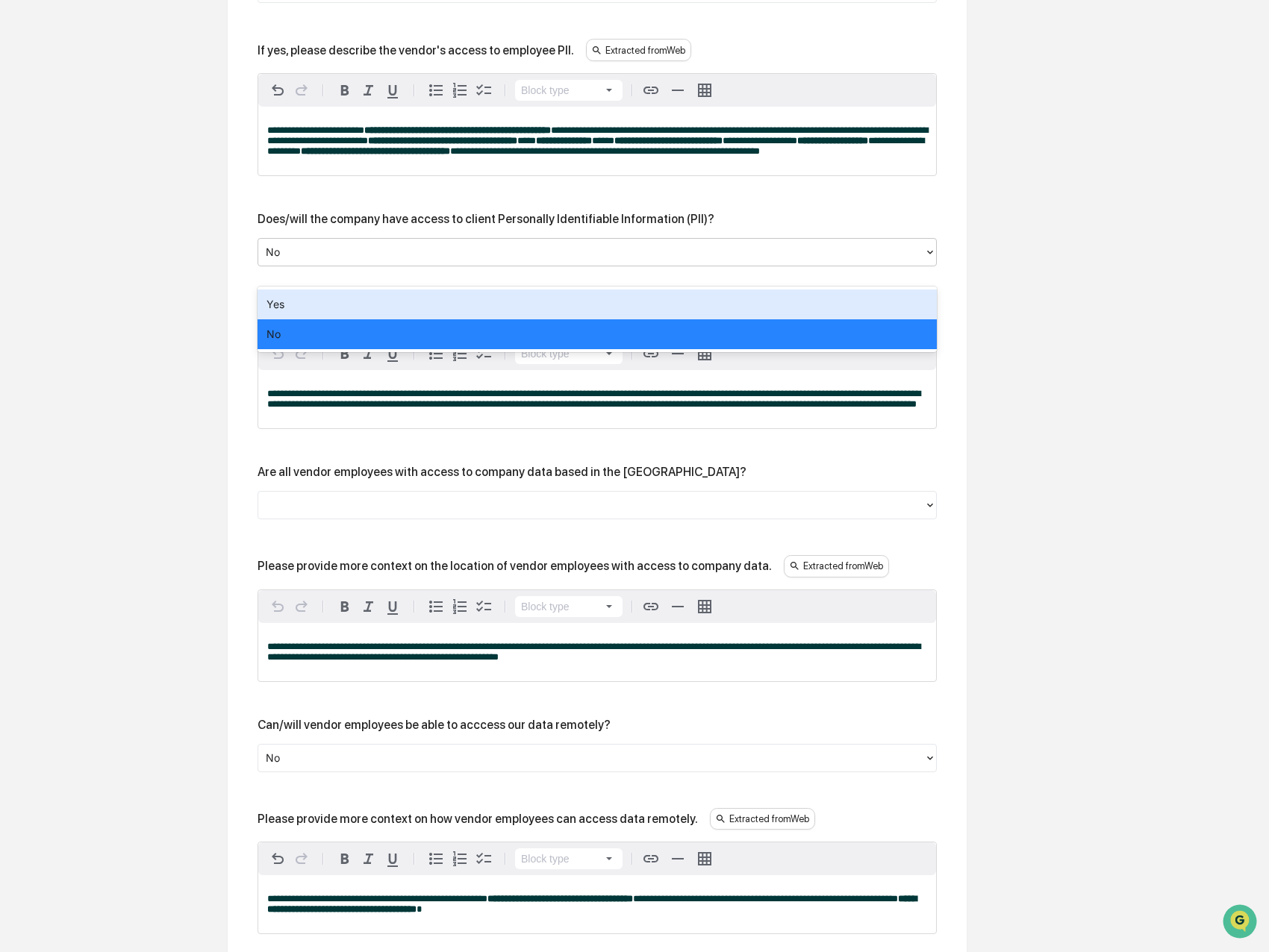
click at [302, 303] on div "Yes" at bounding box center [597, 304] width 679 height 30
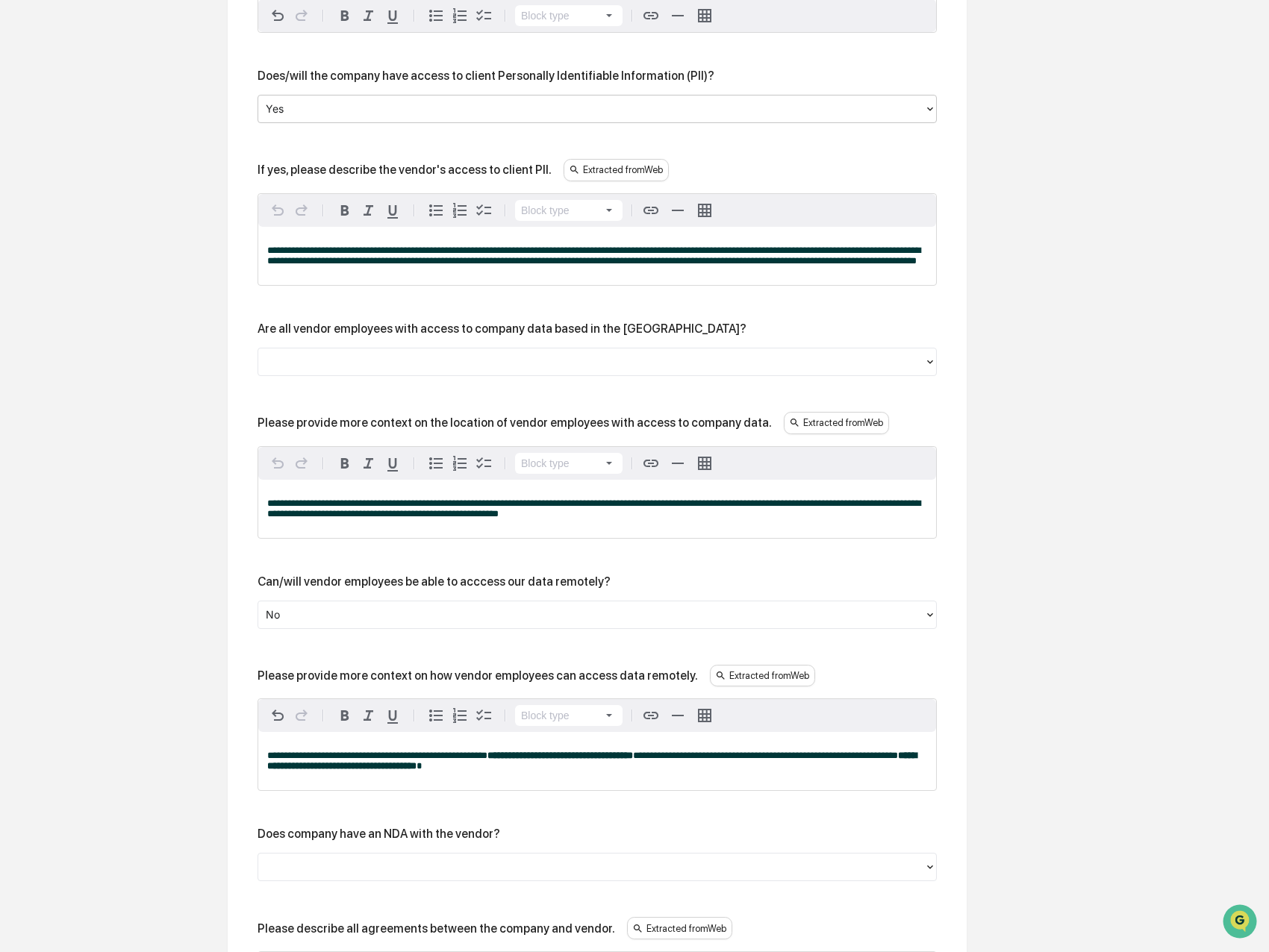
scroll to position [1354, 0]
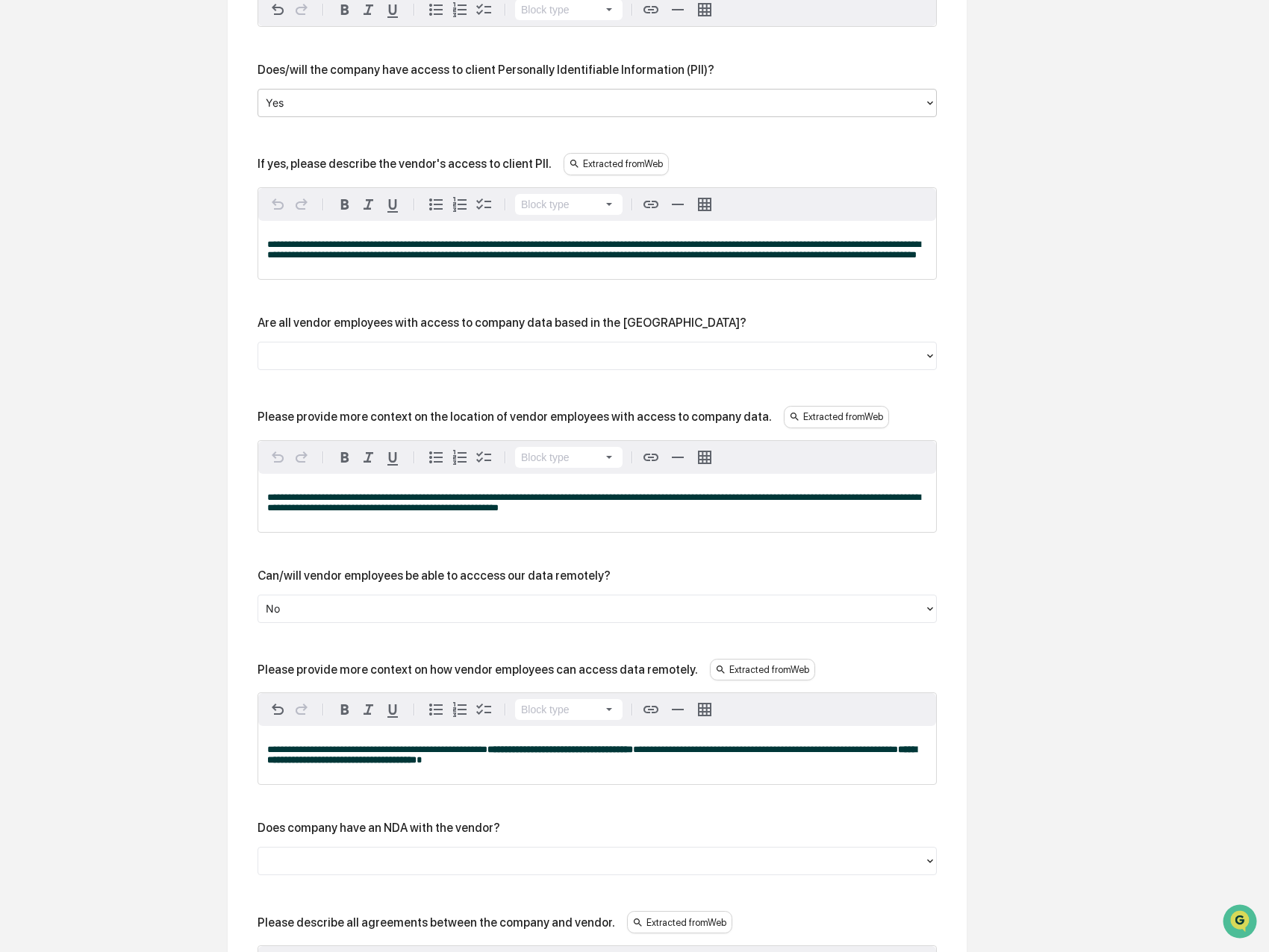
click at [286, 364] on div at bounding box center [591, 356] width 650 height 17
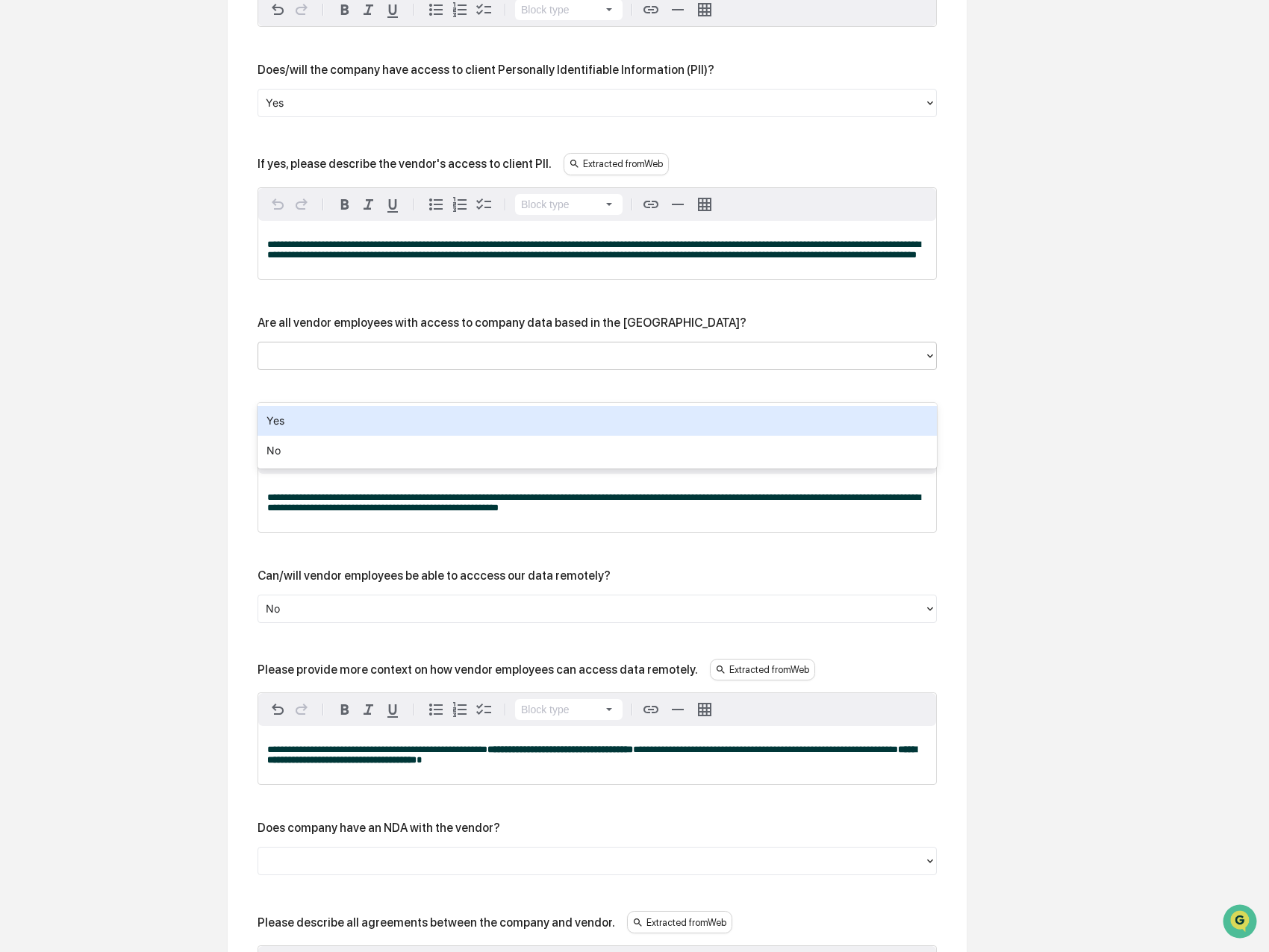
click at [301, 417] on div "Yes" at bounding box center [597, 420] width 679 height 30
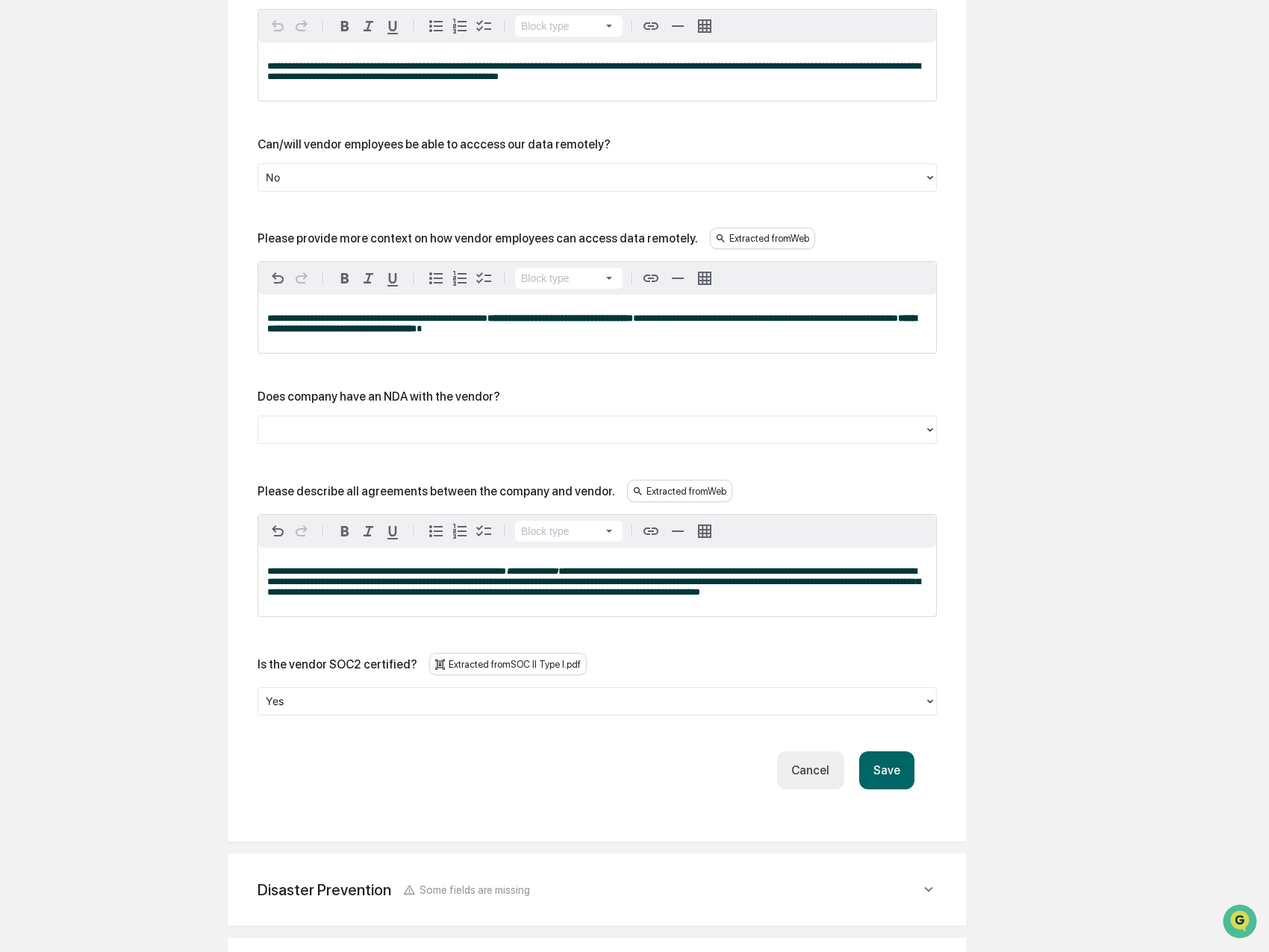
scroll to position [1801, 0]
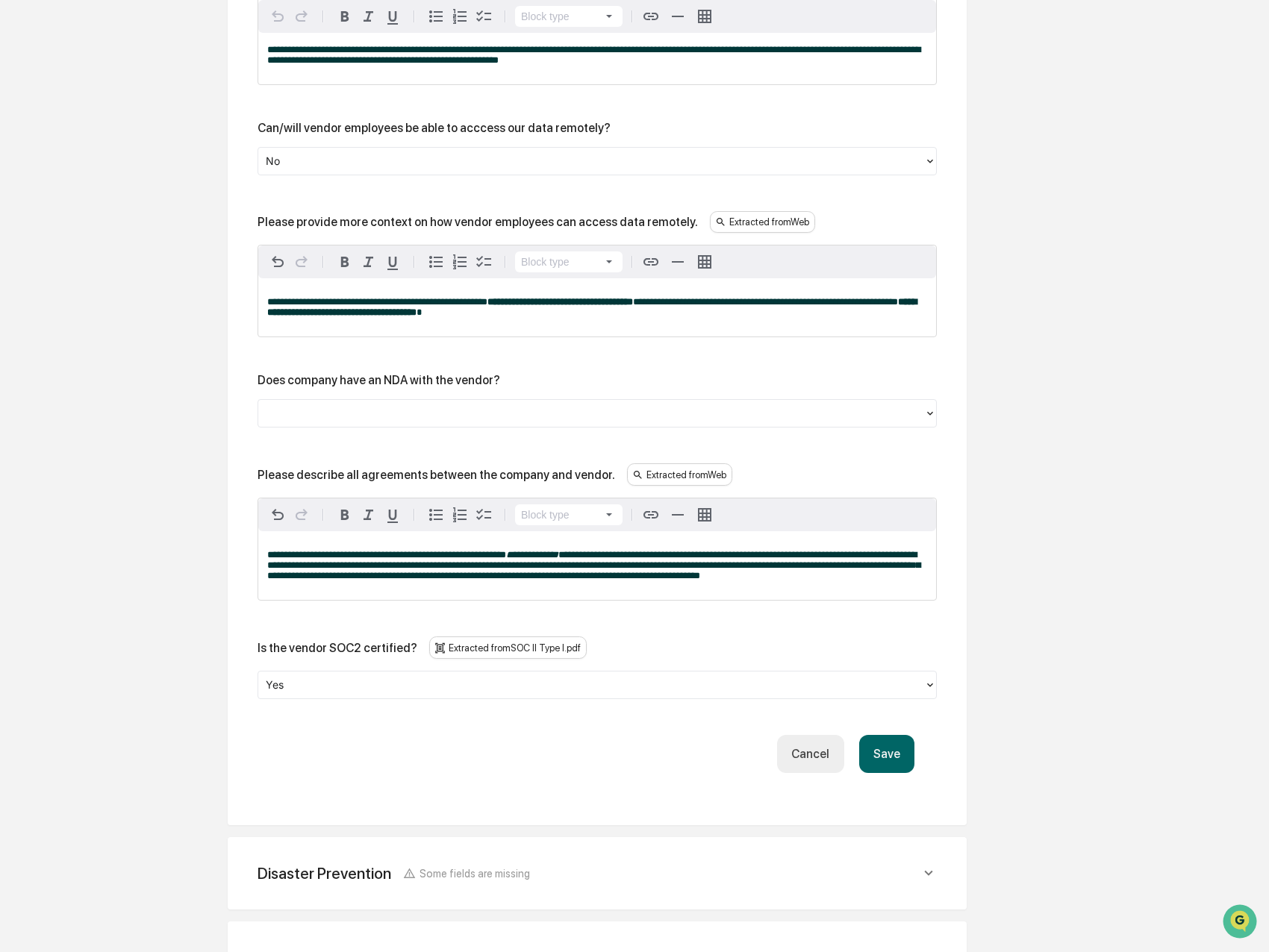
click at [282, 422] on div at bounding box center [591, 413] width 650 height 17
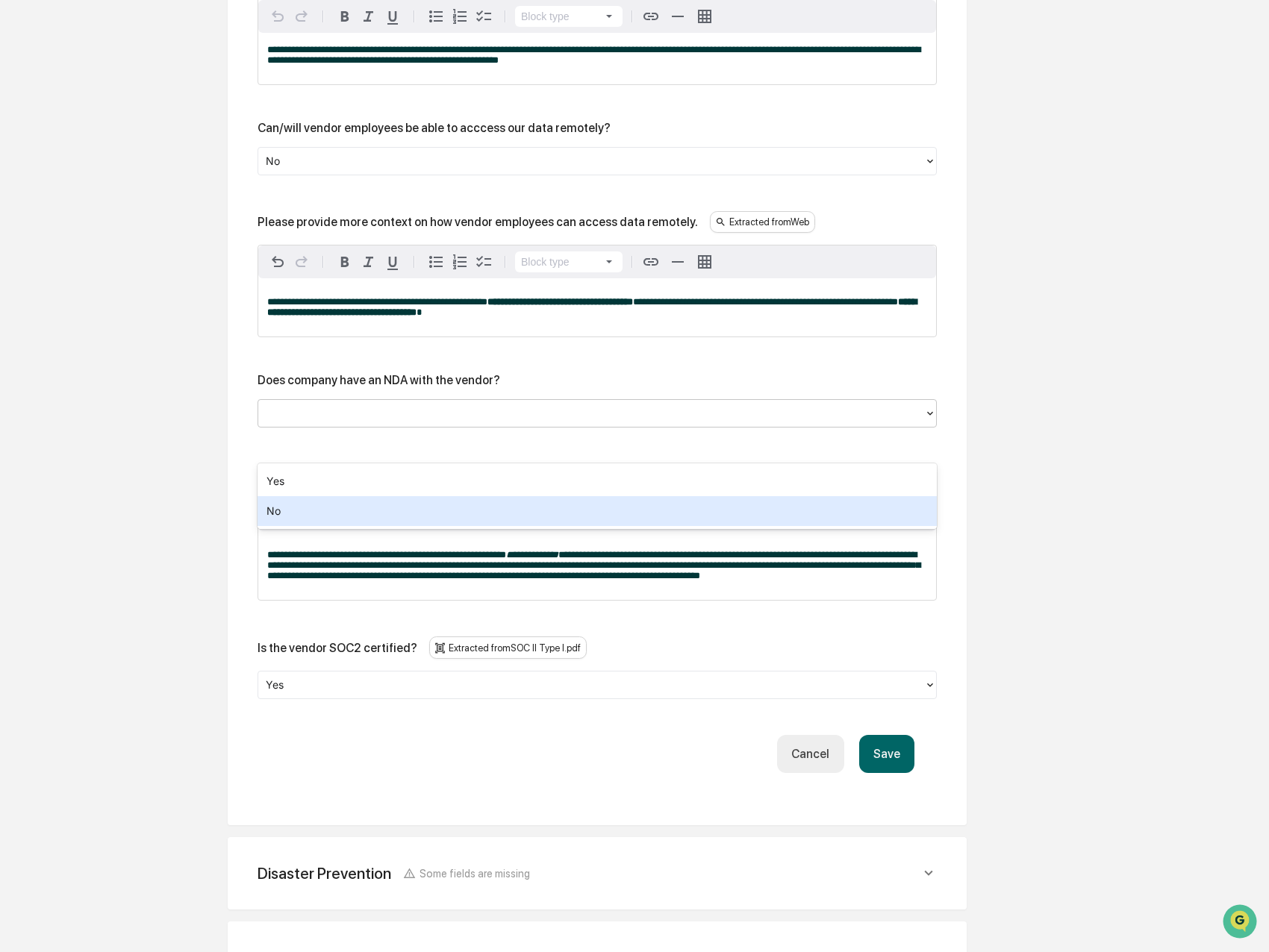
click at [292, 507] on div "No" at bounding box center [597, 511] width 679 height 30
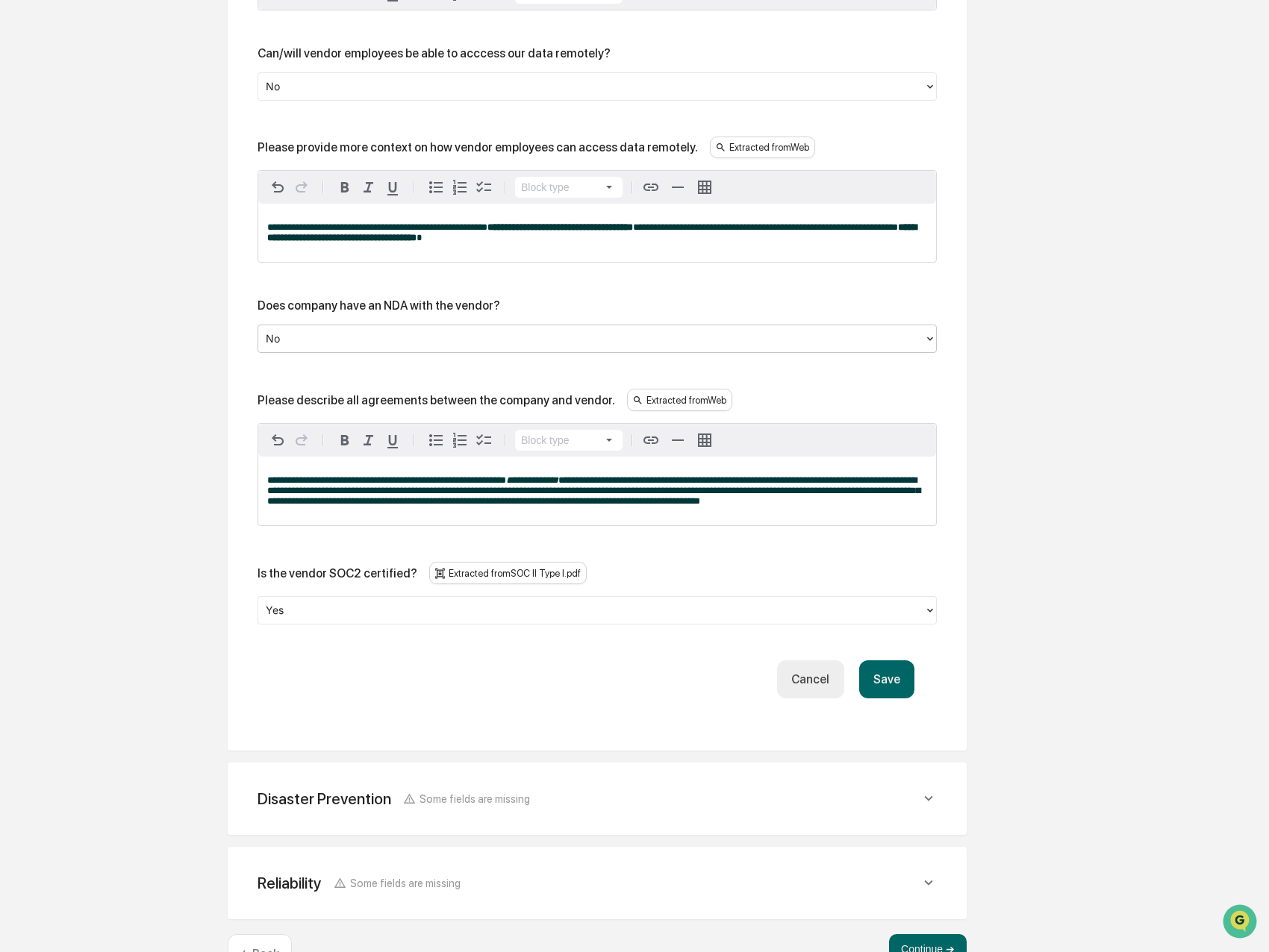
click at [882, 698] on button "Save" at bounding box center [886, 679] width 55 height 38
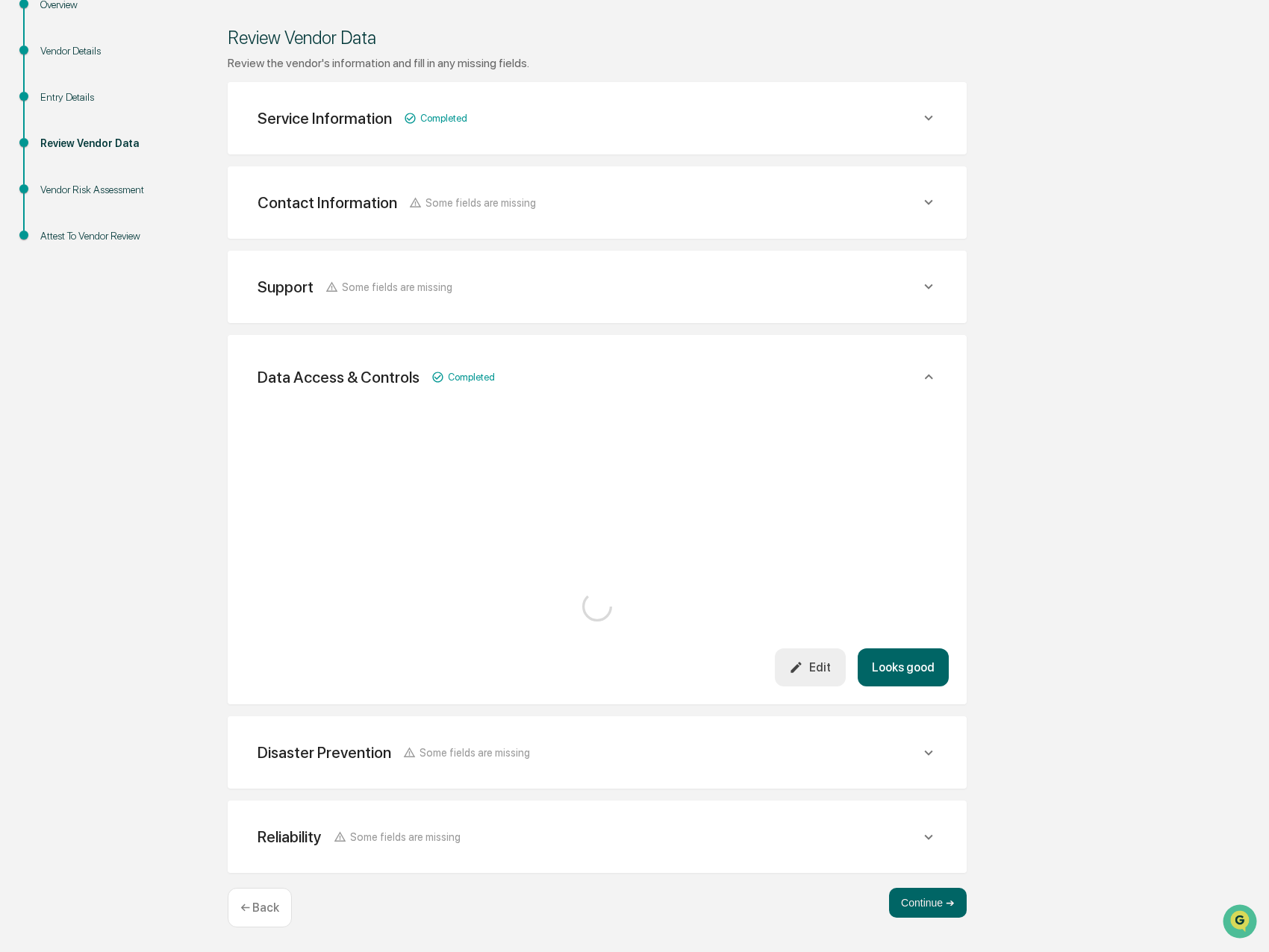
scroll to position [1580, 0]
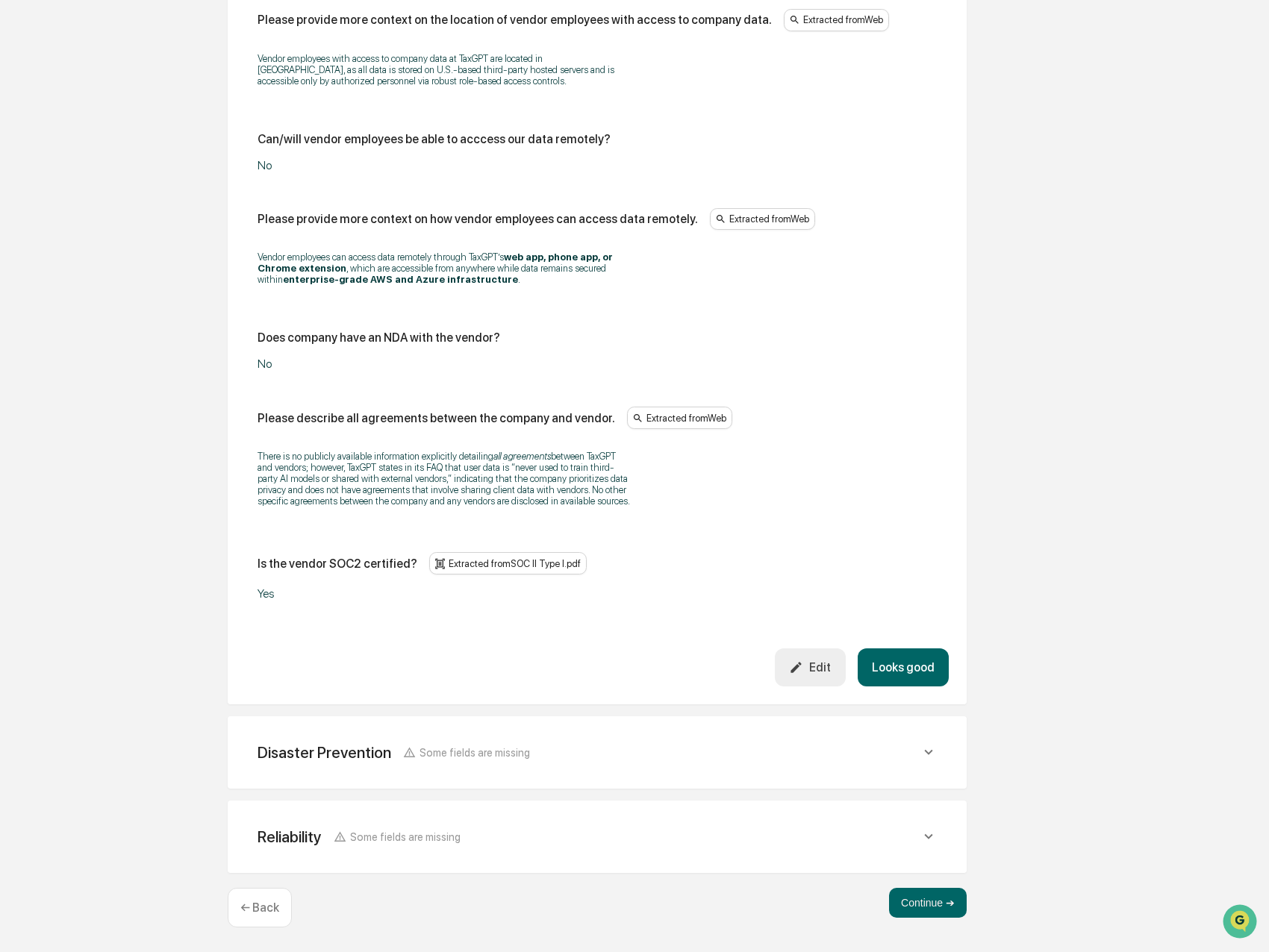
click at [908, 662] on button "Looks good" at bounding box center [902, 667] width 91 height 38
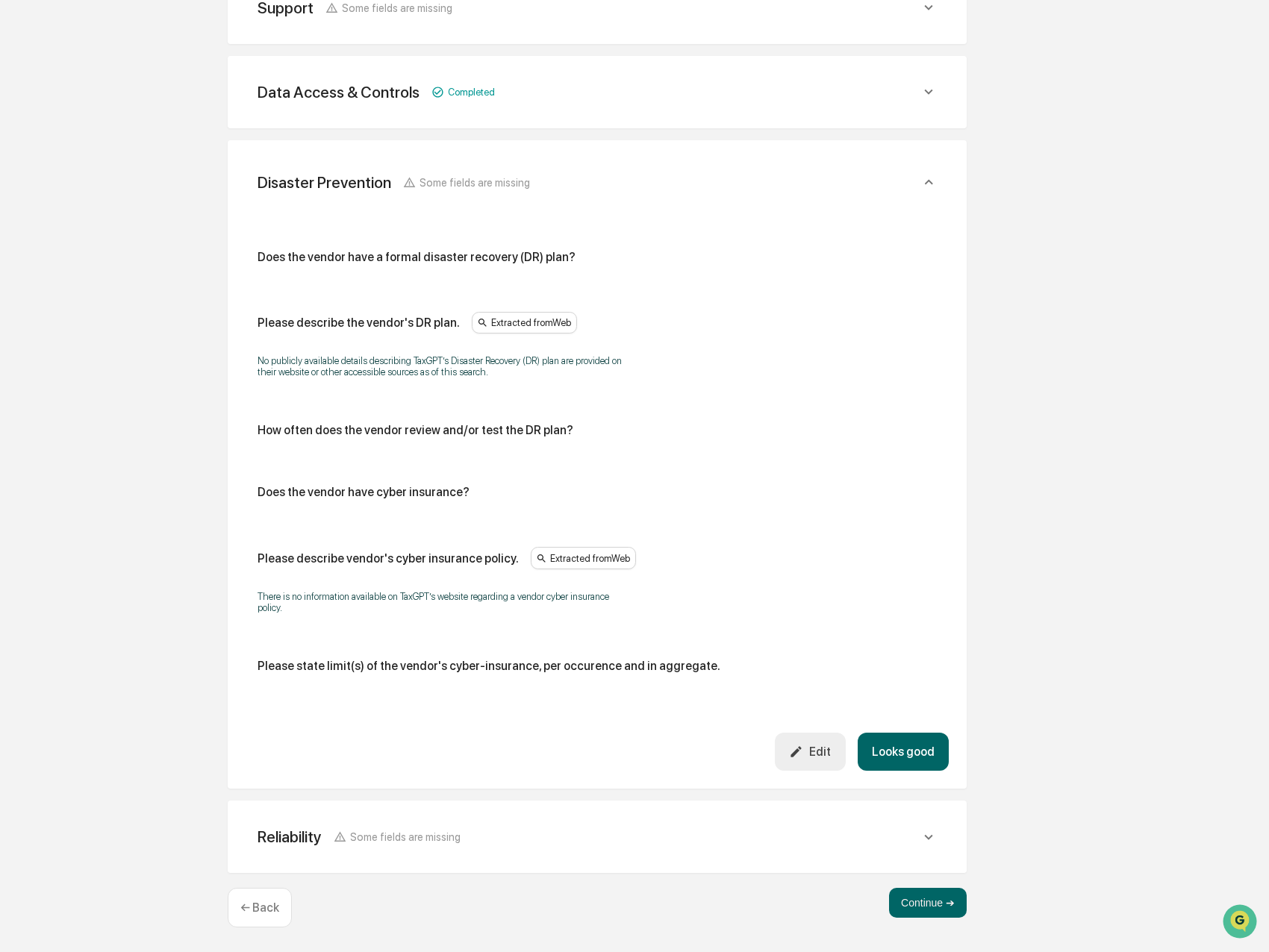
scroll to position [462, 0]
drag, startPoint x: 259, startPoint y: 261, endPoint x: 573, endPoint y: 259, distance: 314.0
click at [573, 259] on div "Does the vendor have a formal disaster recovery (DR) plan?" at bounding box center [597, 257] width 679 height 14
copy div "Does the vendor have a formal disaster recovery (DR) plan?"
click at [817, 744] on div "Edit" at bounding box center [809, 751] width 41 height 14
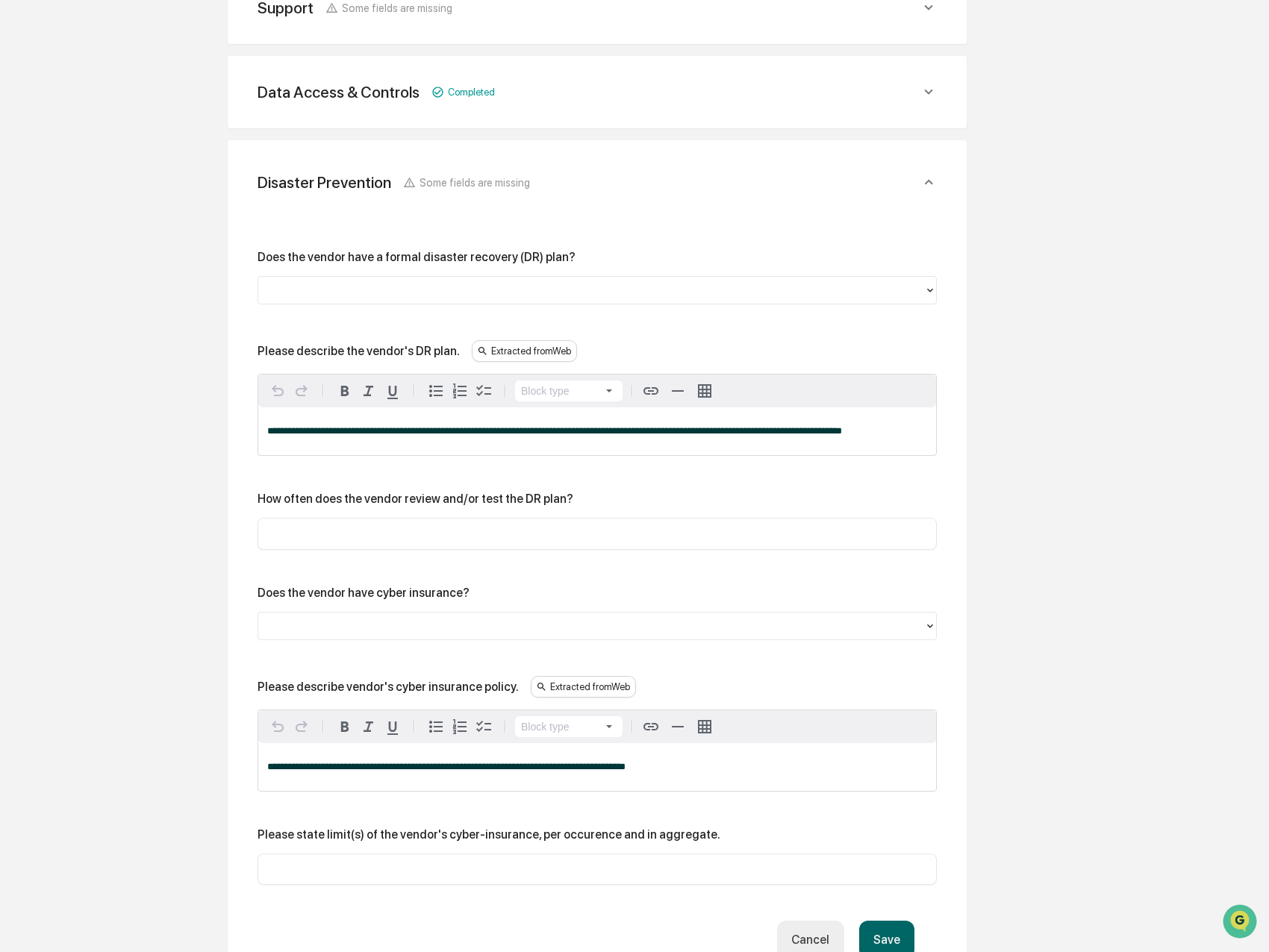
click at [308, 289] on div at bounding box center [591, 289] width 650 height 17
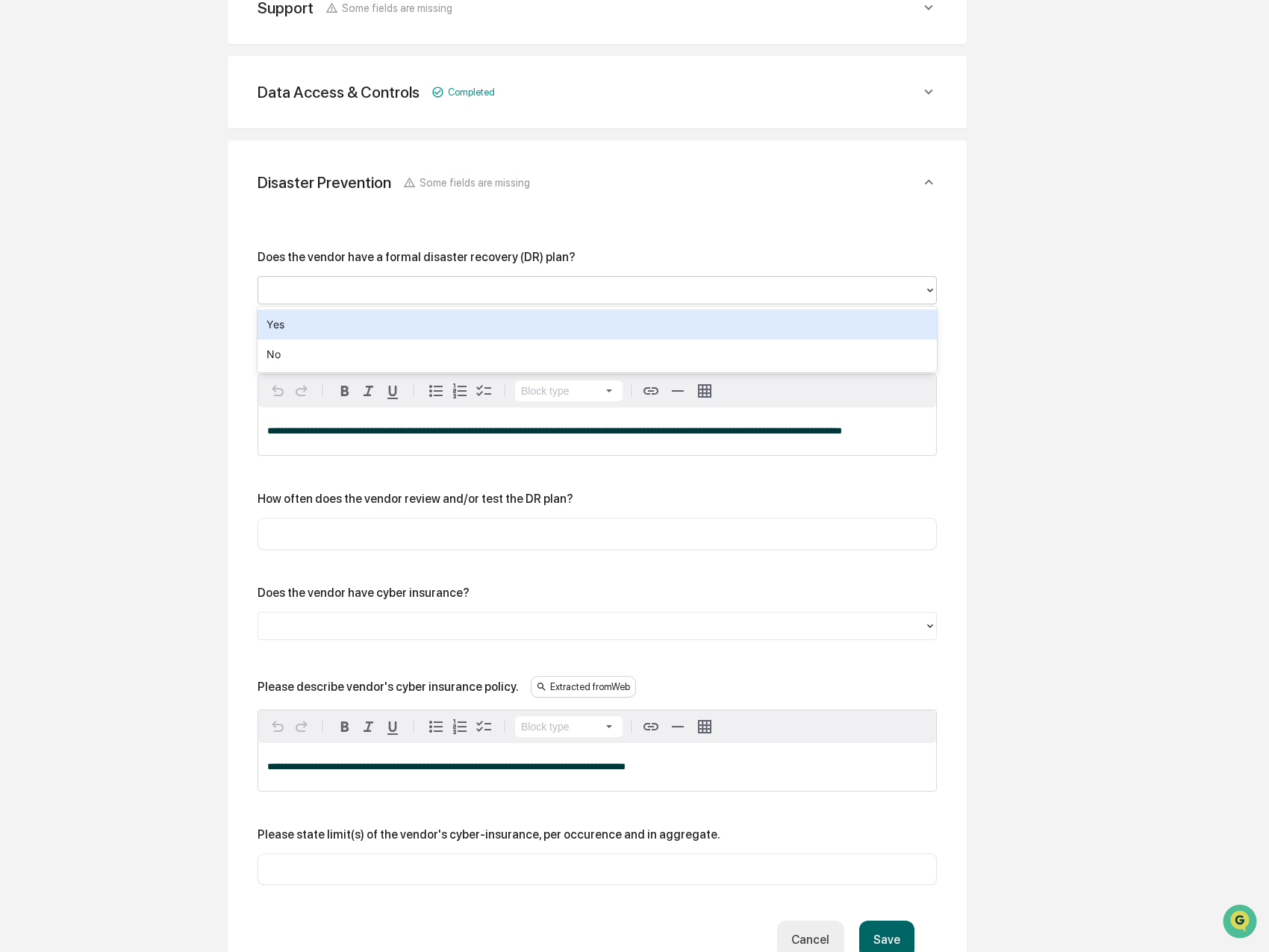
click at [317, 317] on div "Yes" at bounding box center [597, 324] width 679 height 30
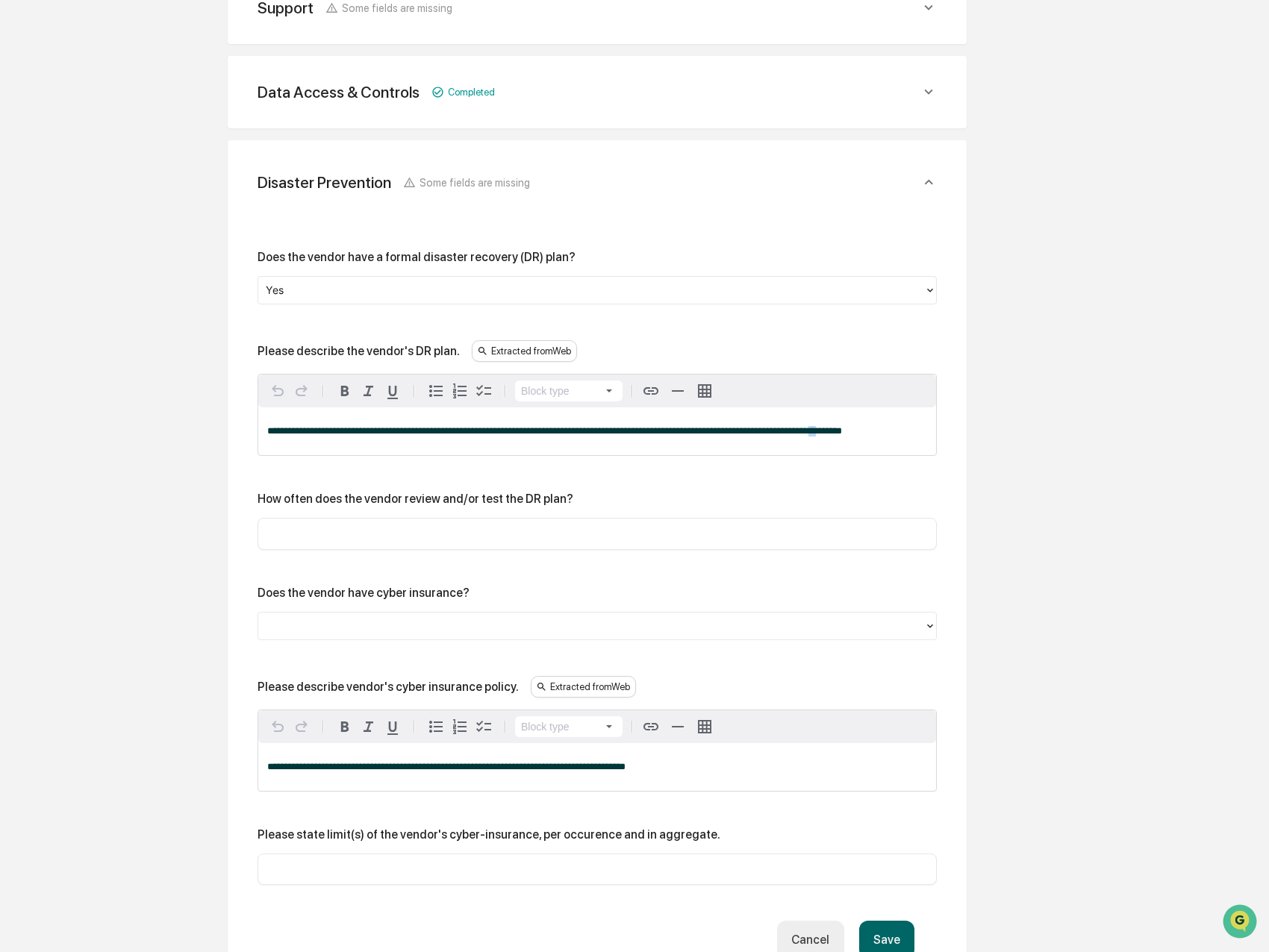
drag, startPoint x: 826, startPoint y: 451, endPoint x: 856, endPoint y: 446, distance: 30.4
click at [835, 448] on div "**********" at bounding box center [596, 432] width 677 height 48
drag, startPoint x: 903, startPoint y: 440, endPoint x: 191, endPoint y: 420, distance: 712.3
click at [191, 420] on div "Review Vendor Data Review the vendor's information and fill in any missing fiel…" at bounding box center [596, 444] width 821 height 1459
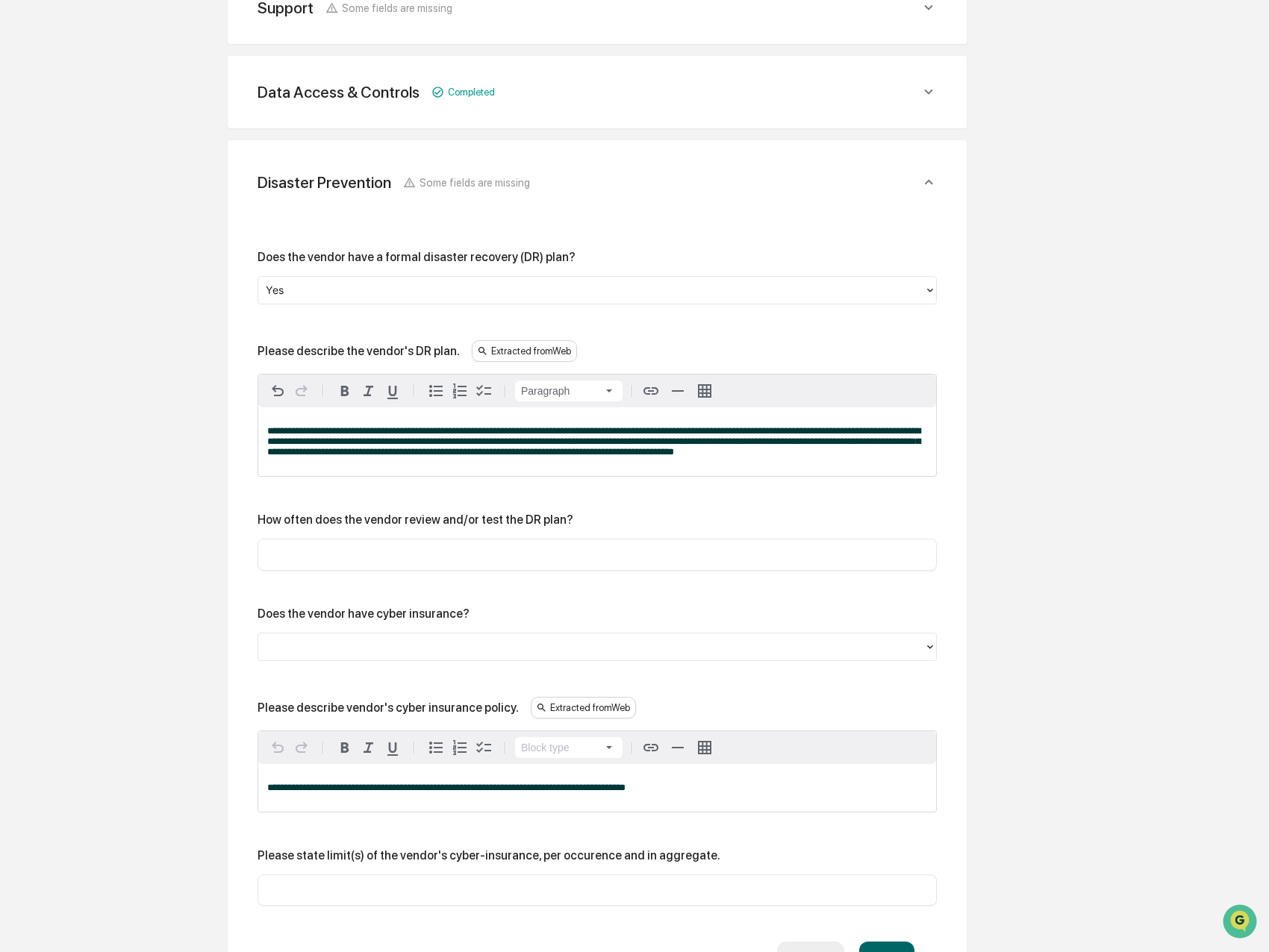
click at [347, 577] on div "**********" at bounding box center [597, 578] width 679 height 657
click at [347, 570] on div "​" at bounding box center [597, 554] width 679 height 32
click at [345, 562] on input "text" at bounding box center [596, 555] width 657 height 15
type input "********"
click at [377, 655] on div at bounding box center [591, 646] width 650 height 17
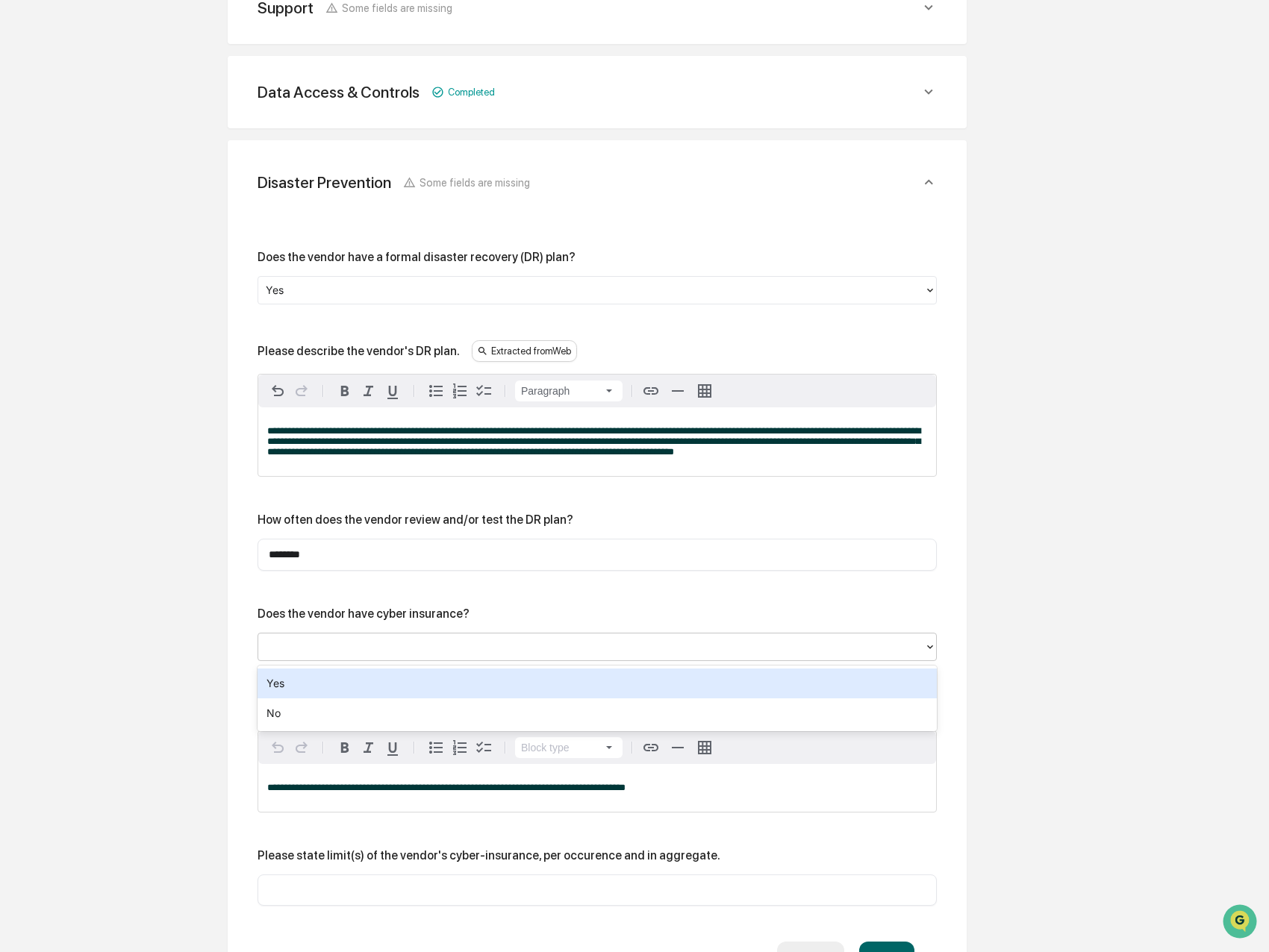
click at [368, 682] on div "Yes" at bounding box center [597, 683] width 679 height 30
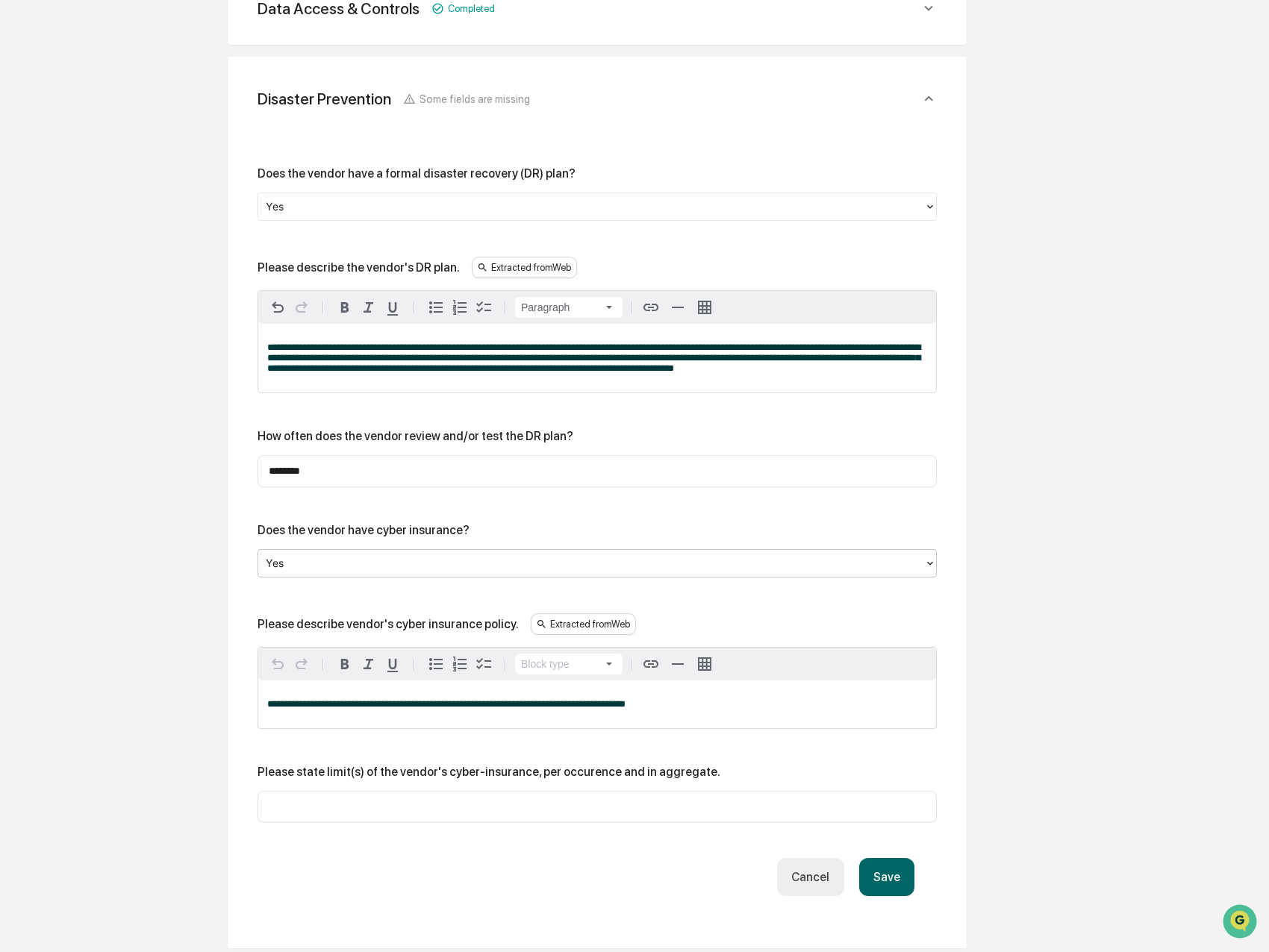
scroll to position [611, 0]
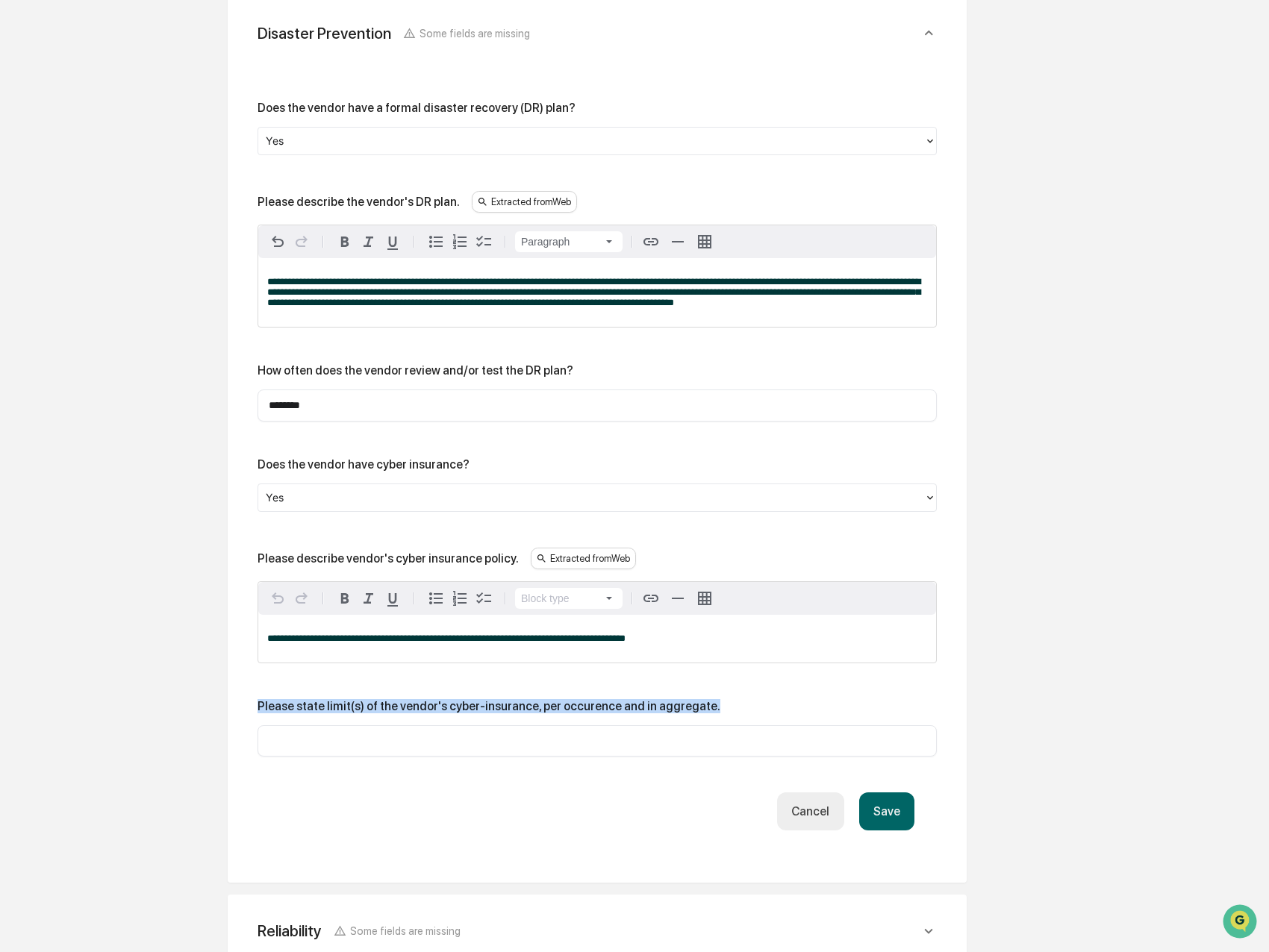
drag, startPoint x: 744, startPoint y: 711, endPoint x: 255, endPoint y: 711, distance: 489.0
click at [255, 711] on div "**********" at bounding box center [596, 462] width 703 height 808
copy div "Please state limit(s) of the vendor's cyber-insurance, per occurence and in agg…"
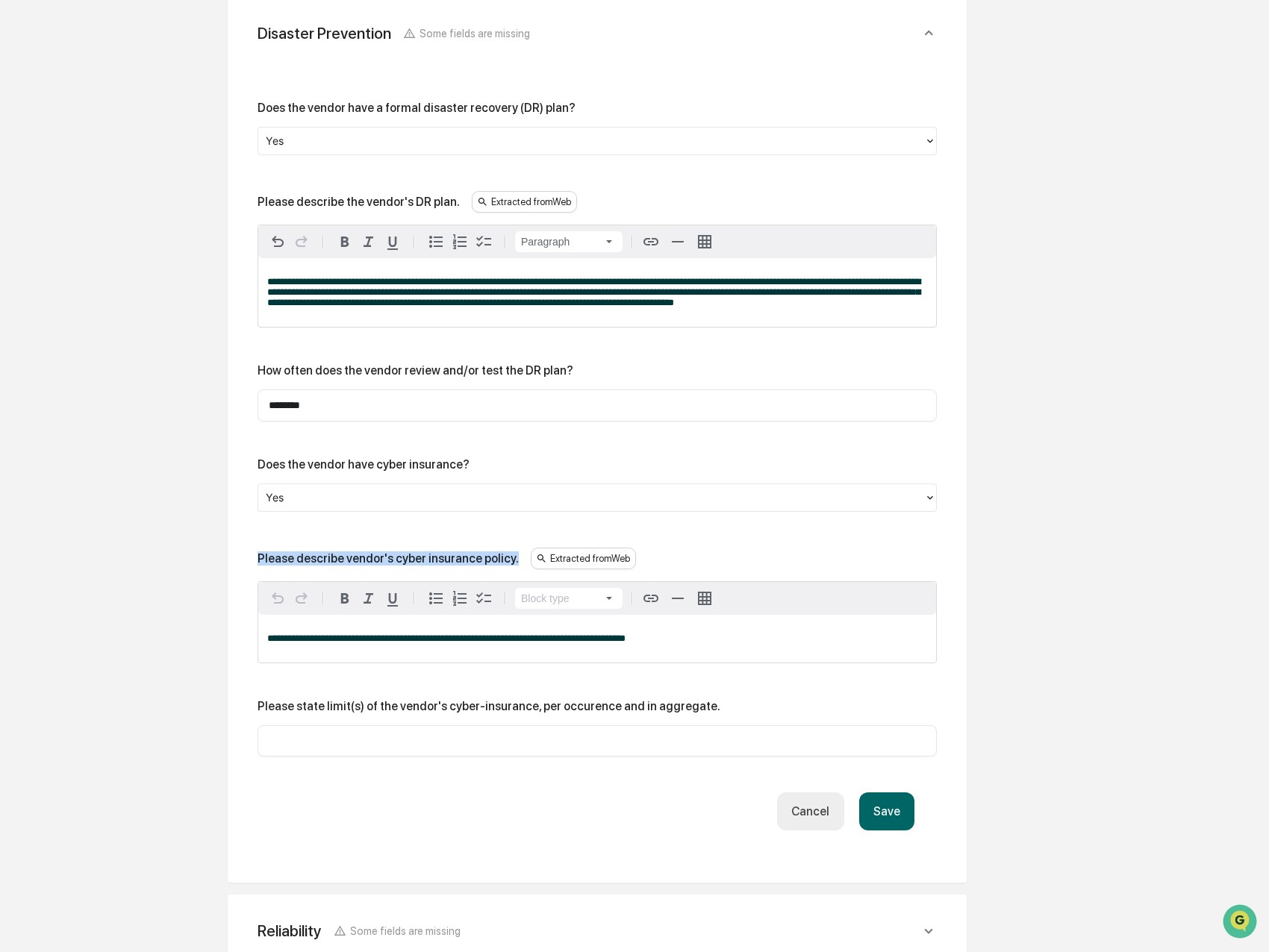
drag, startPoint x: 256, startPoint y: 561, endPoint x: 515, endPoint y: 564, distance: 259.0
click at [515, 564] on div "**********" at bounding box center [596, 462] width 703 height 808
copy div "Please describe vendor's cyber insurance policy."
click at [99, 666] on div "Overview Vendor Details Entry Details Review Vendor Data Vendor Risk Assessment…" at bounding box center [634, 306] width 1254 height 1480
click at [903, 810] on button "Save" at bounding box center [886, 812] width 55 height 38
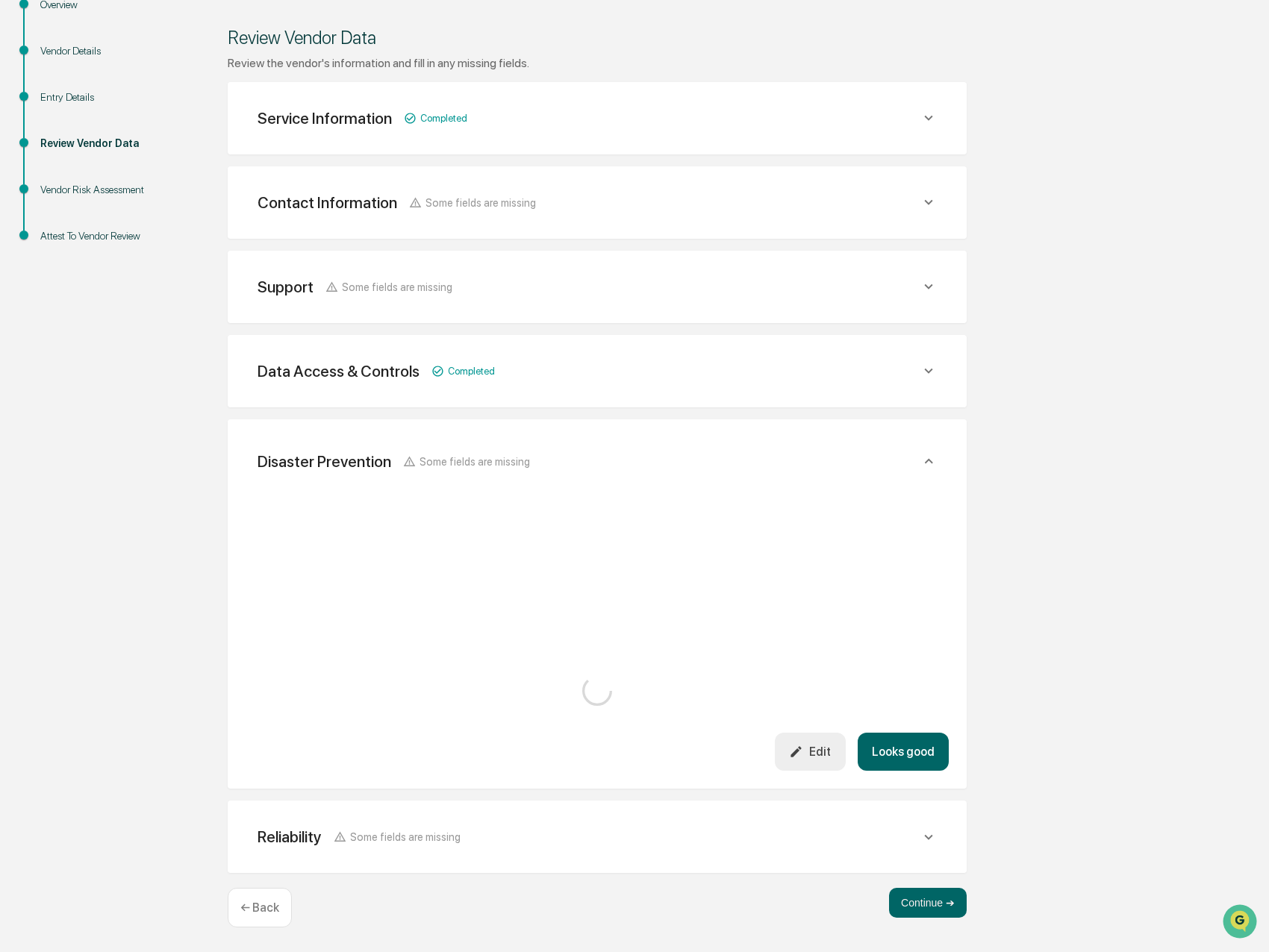
scroll to position [540, 0]
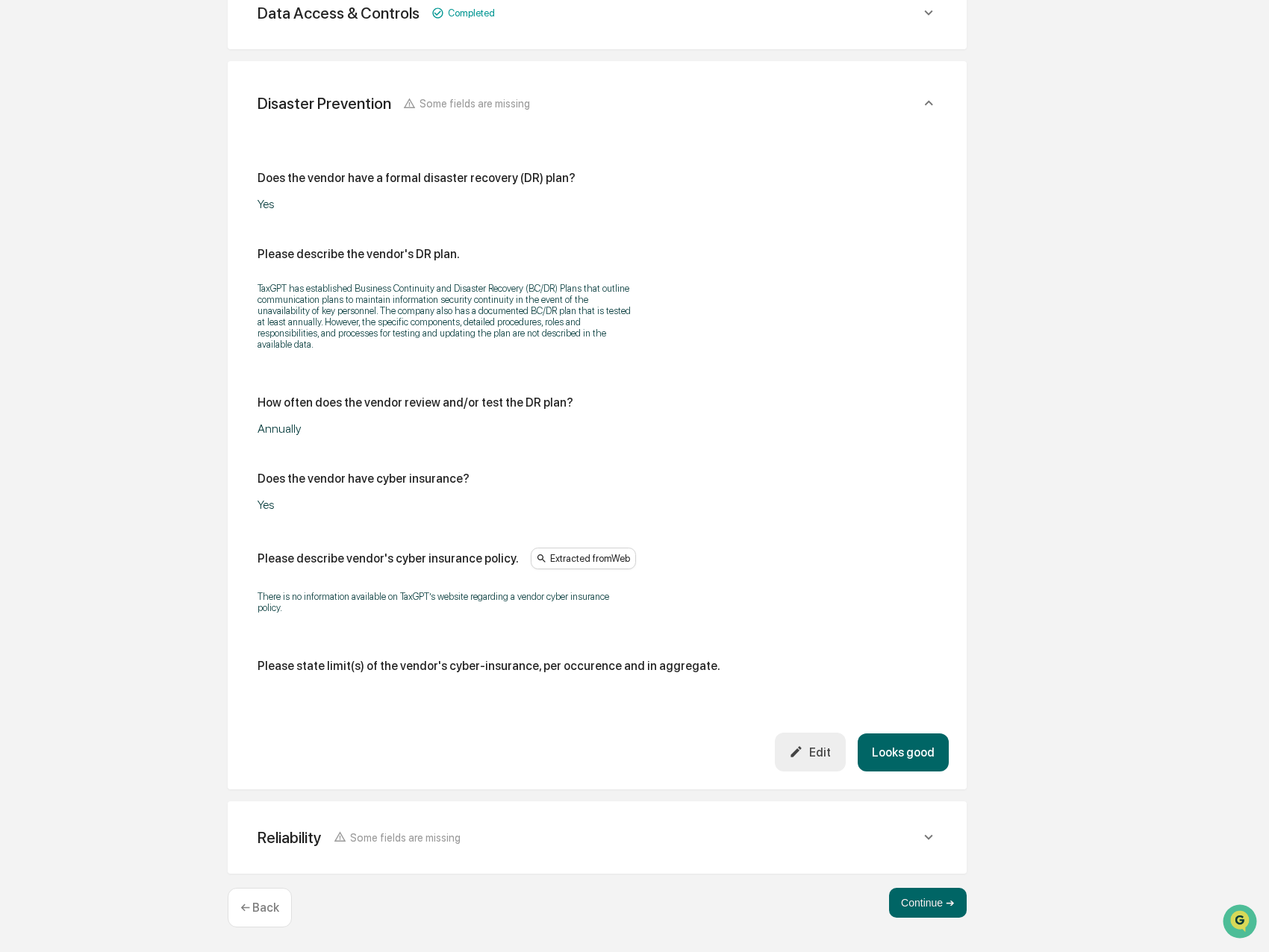
click at [892, 751] on button "Looks good" at bounding box center [902, 752] width 91 height 38
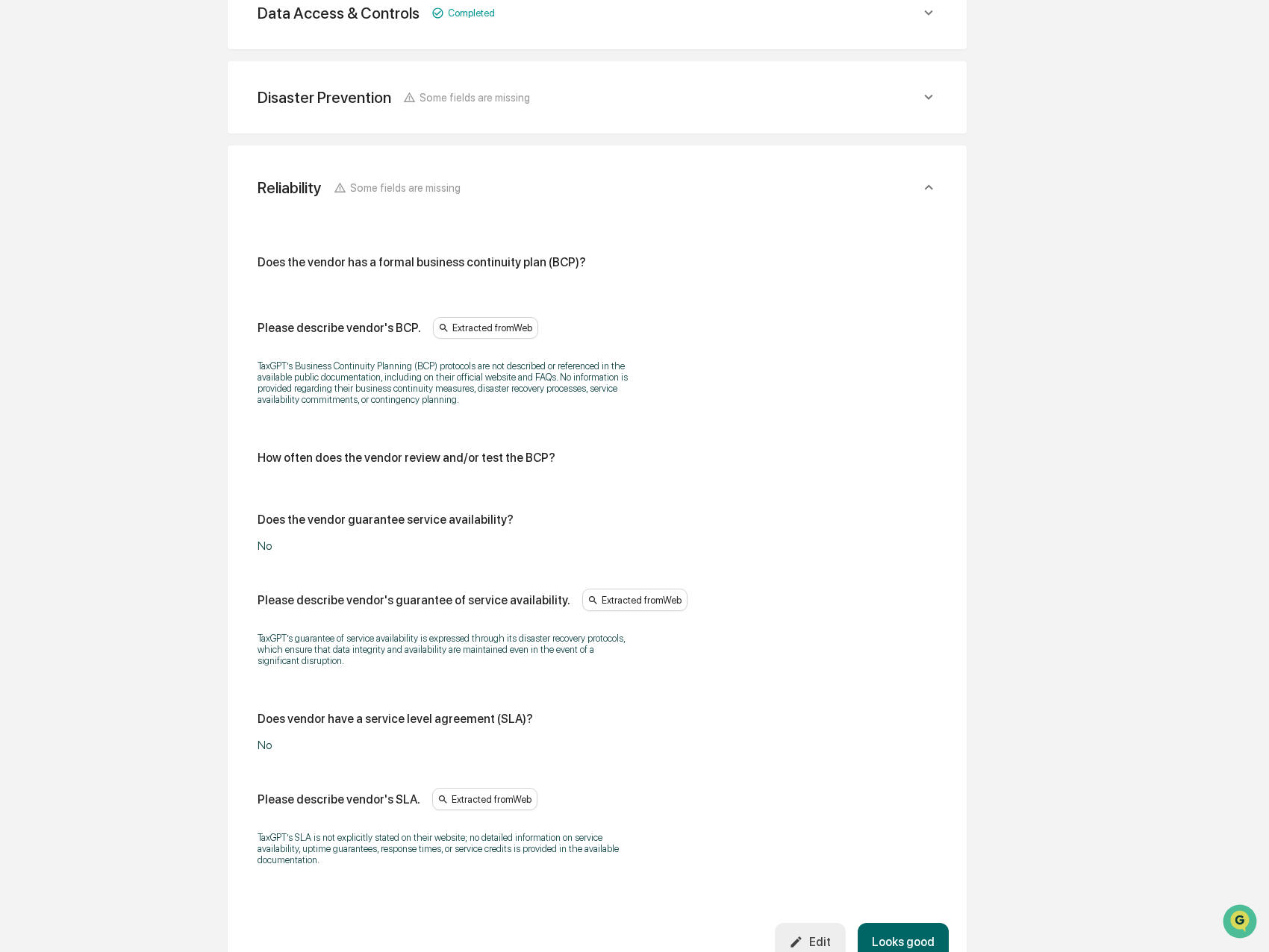
drag, startPoint x: 820, startPoint y: 939, endPoint x: 820, endPoint y: 927, distance: 12.0
click at [822, 939] on div "Edit" at bounding box center [809, 941] width 41 height 14
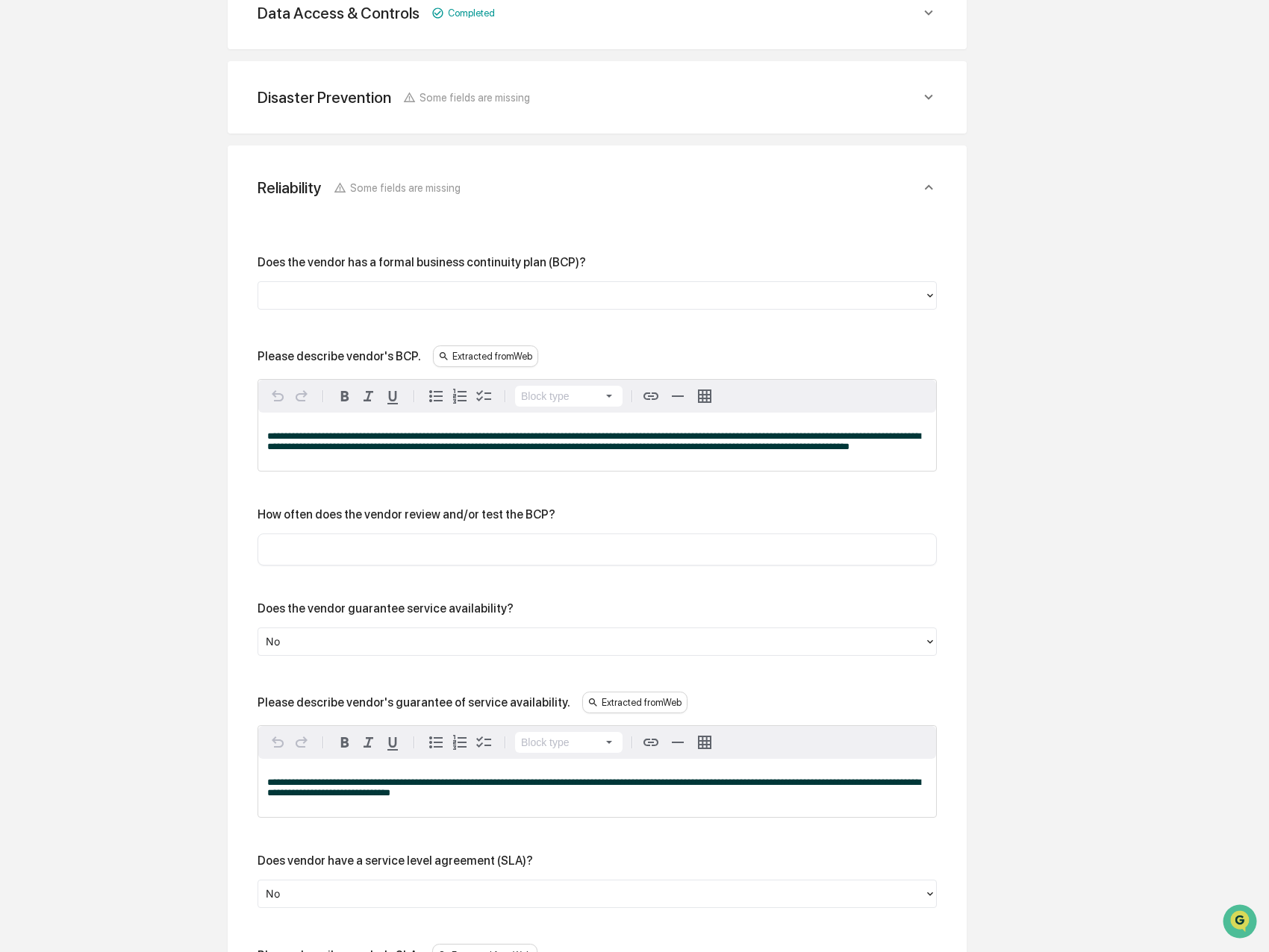
click at [406, 283] on div at bounding box center [597, 294] width 679 height 28
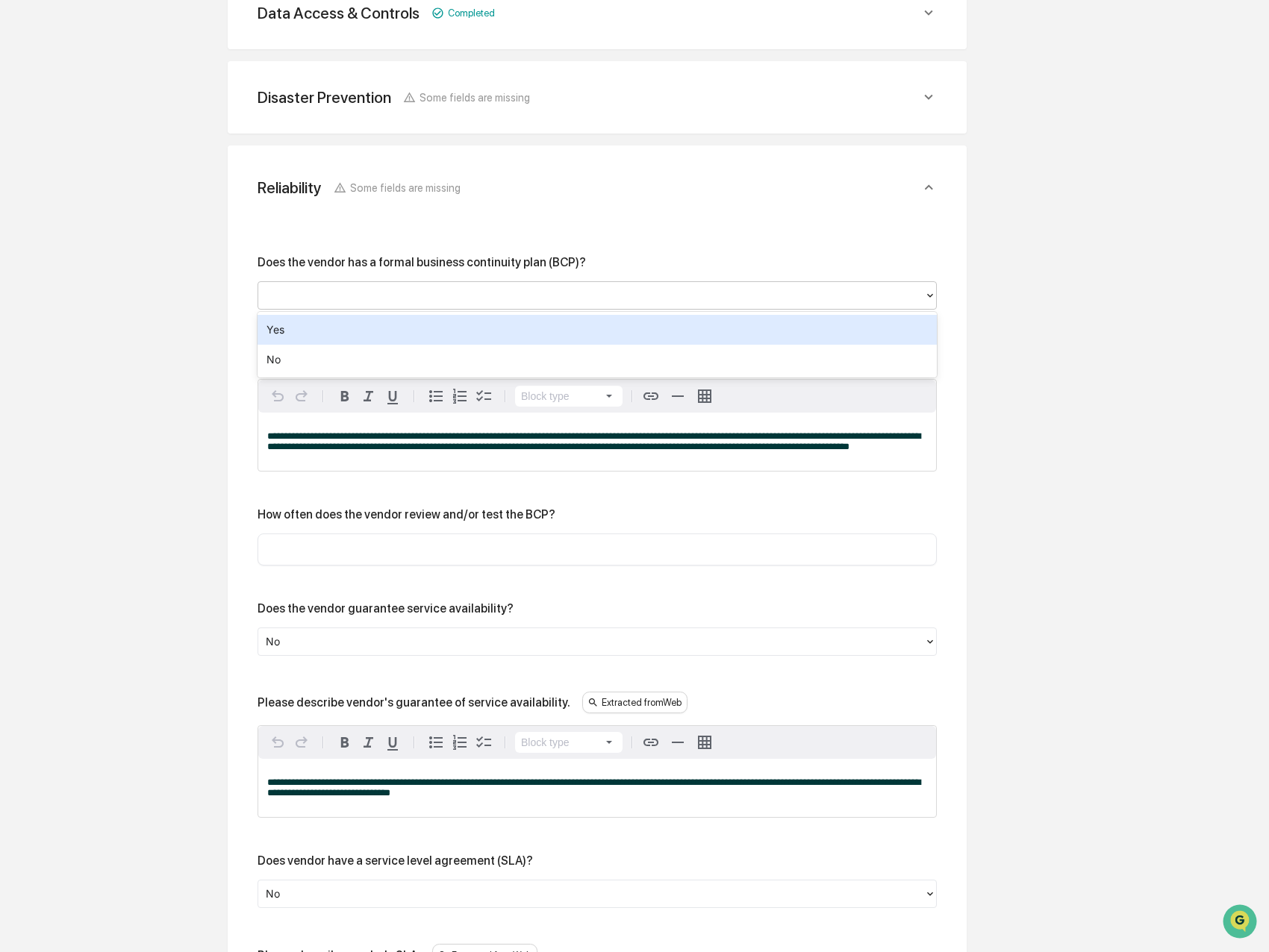
click at [329, 331] on div "Yes" at bounding box center [597, 329] width 679 height 30
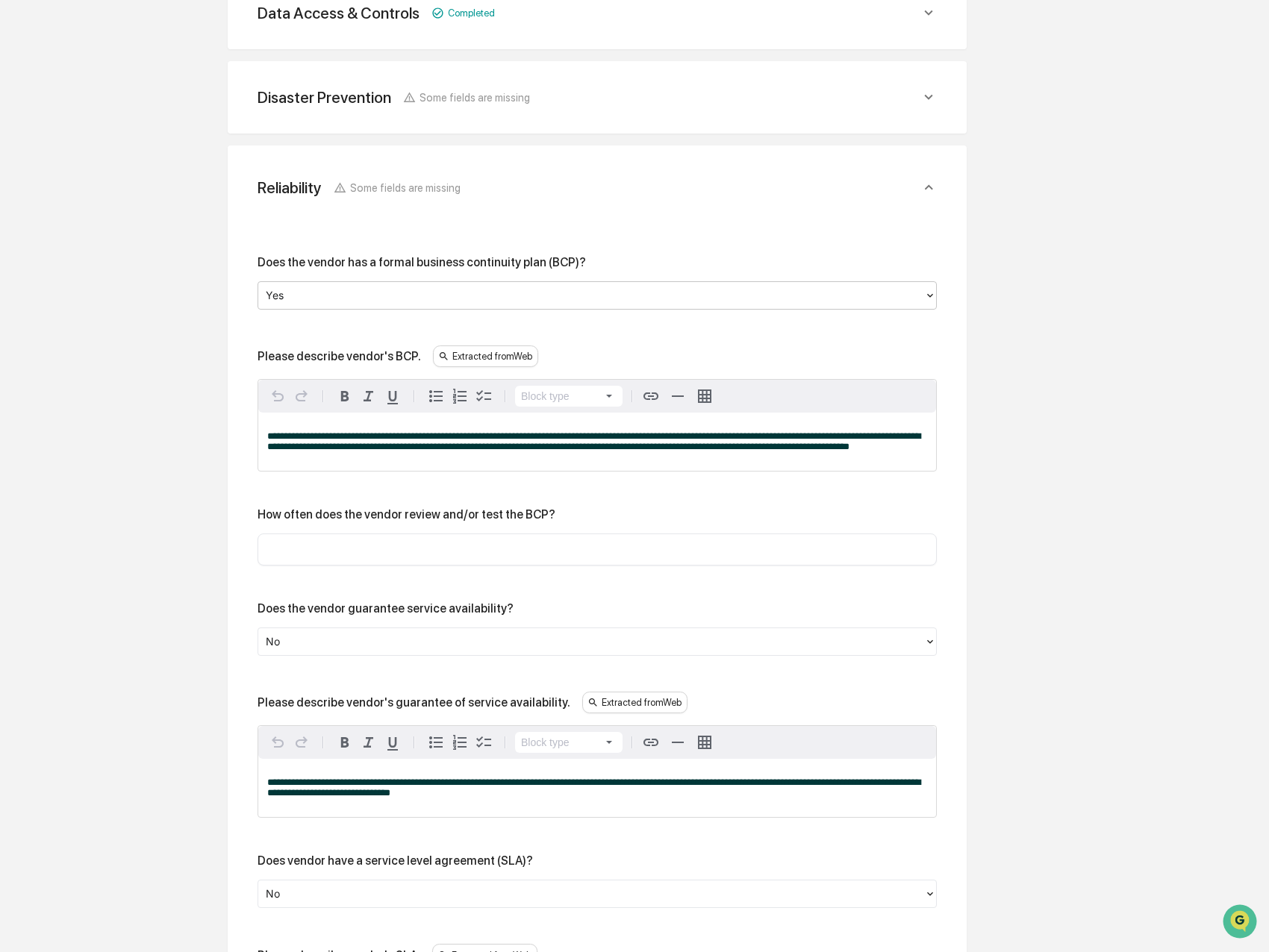
click at [317, 561] on div "​" at bounding box center [597, 549] width 679 height 32
click at [320, 557] on input "text" at bounding box center [596, 549] width 657 height 15
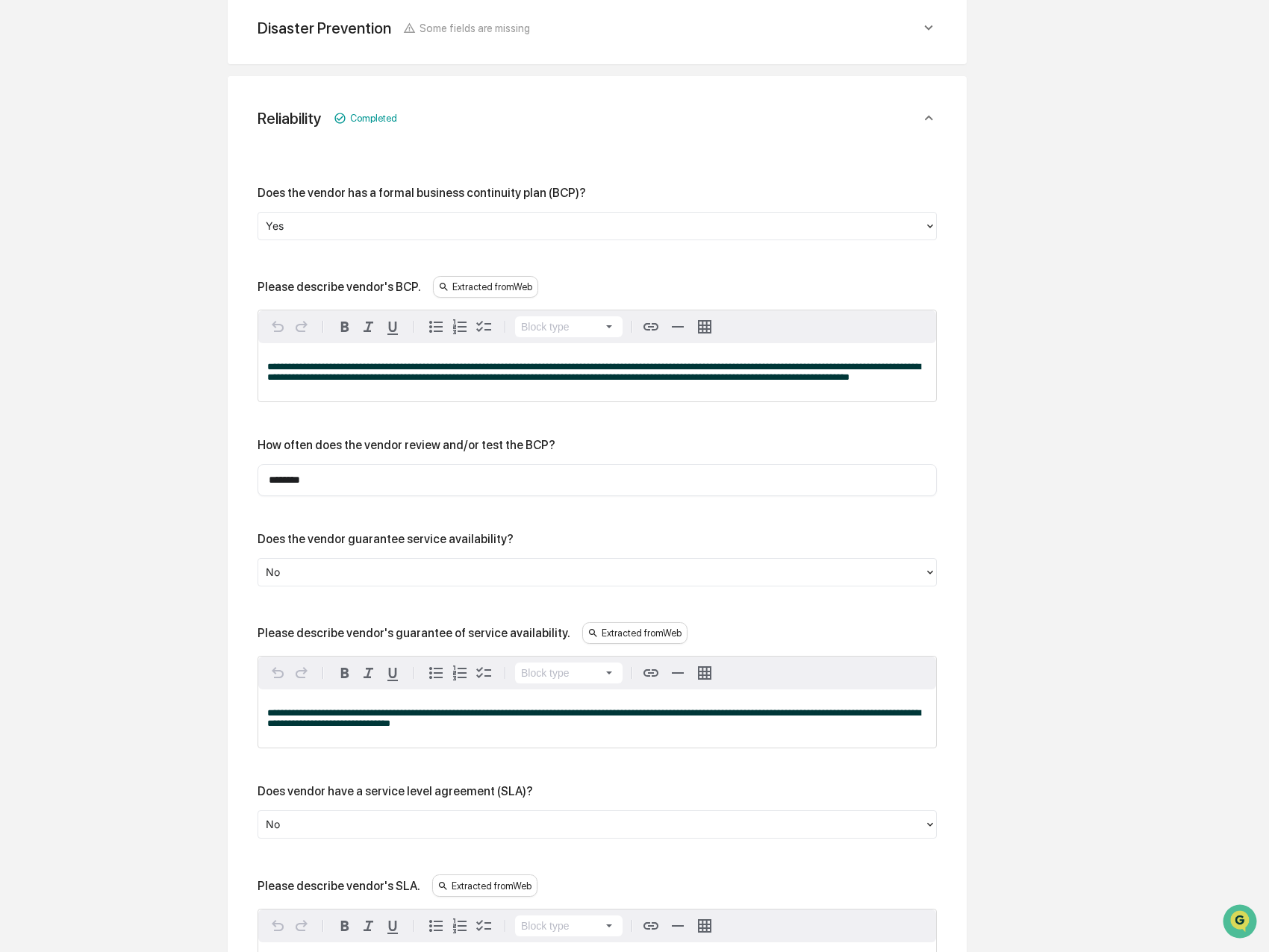
scroll to position [615, 0]
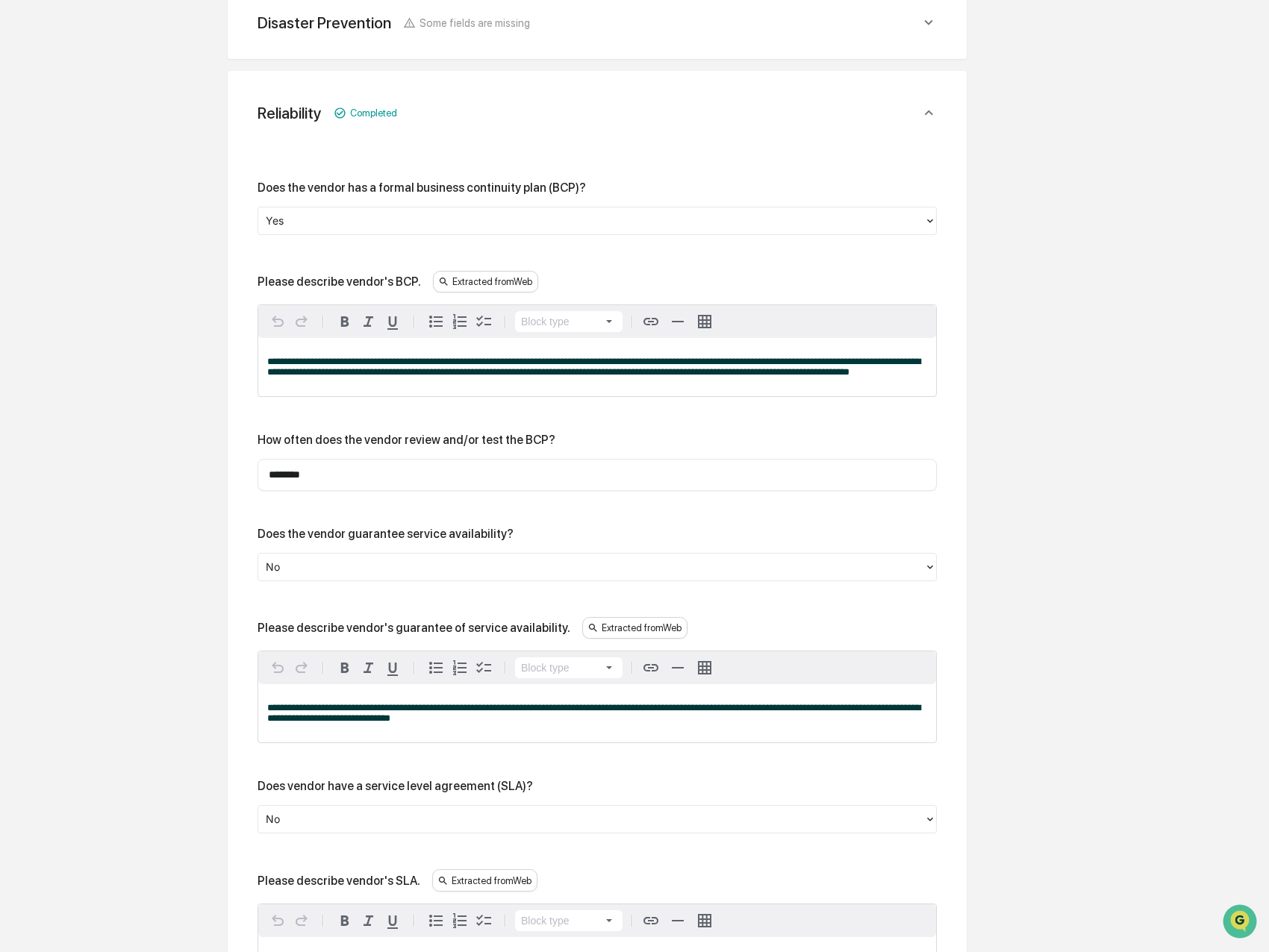
type input "********"
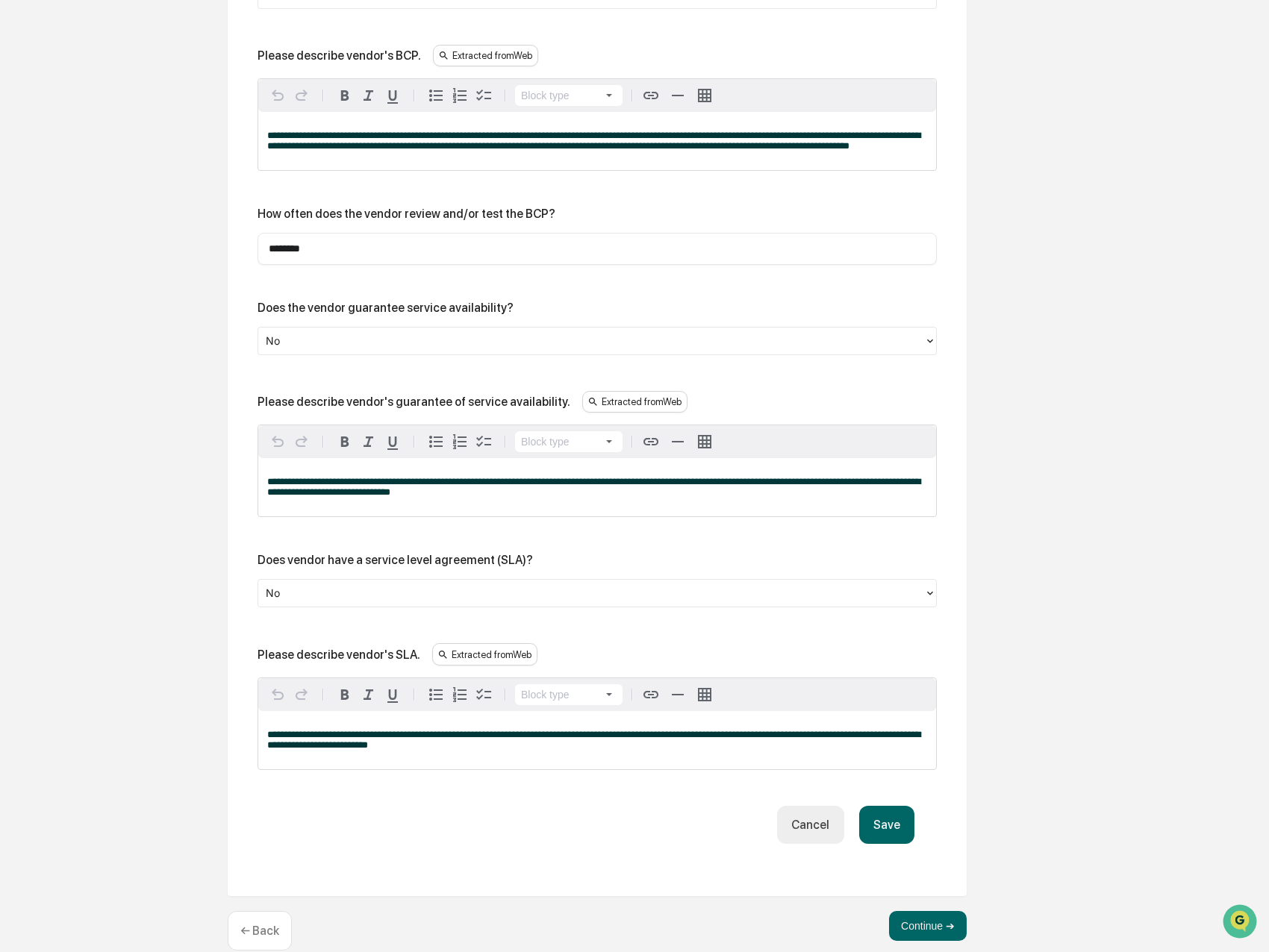
scroll to position [869, 0]
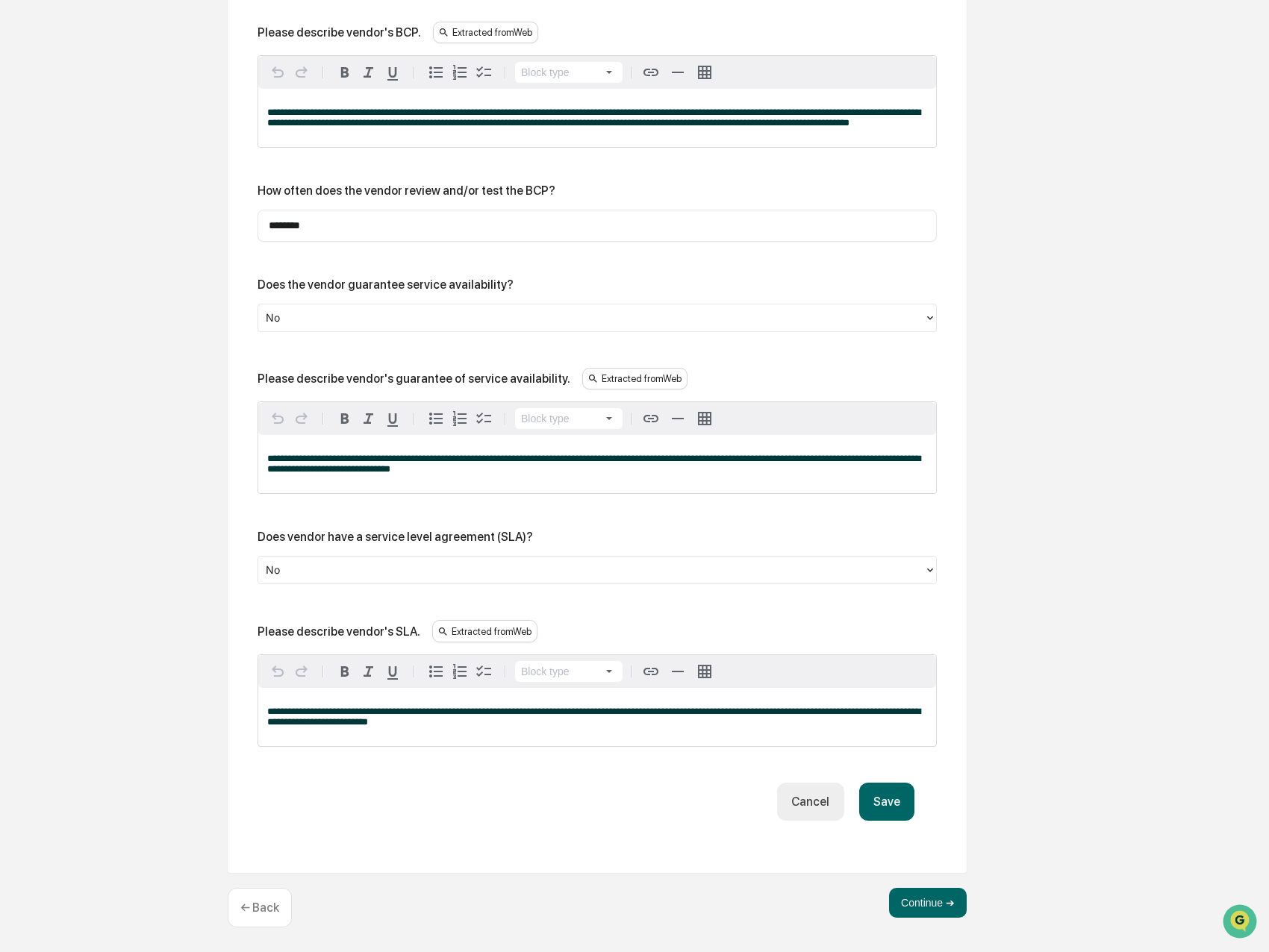
click at [884, 810] on button "Save" at bounding box center [886, 802] width 55 height 38
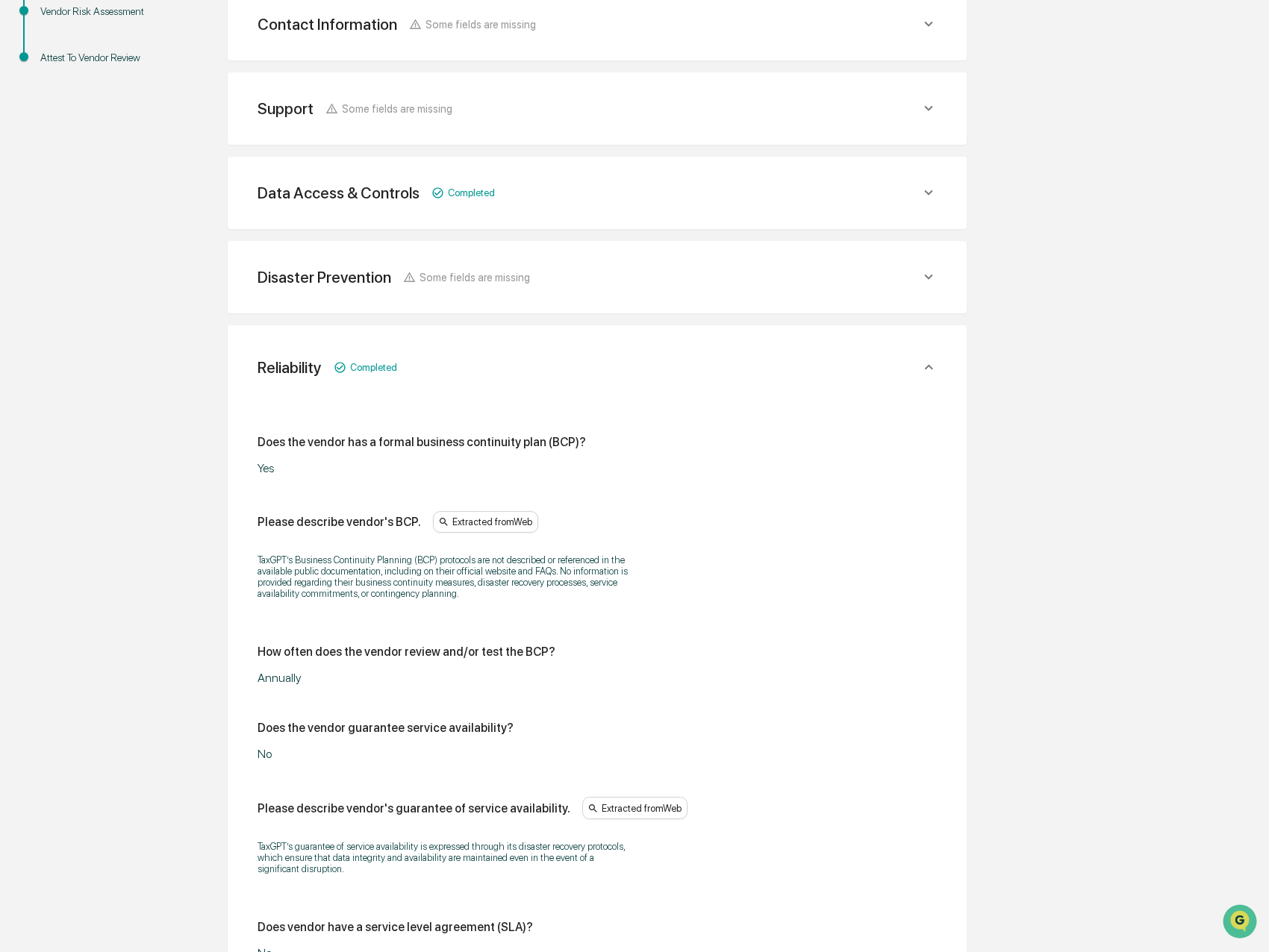
scroll to position [675, 0]
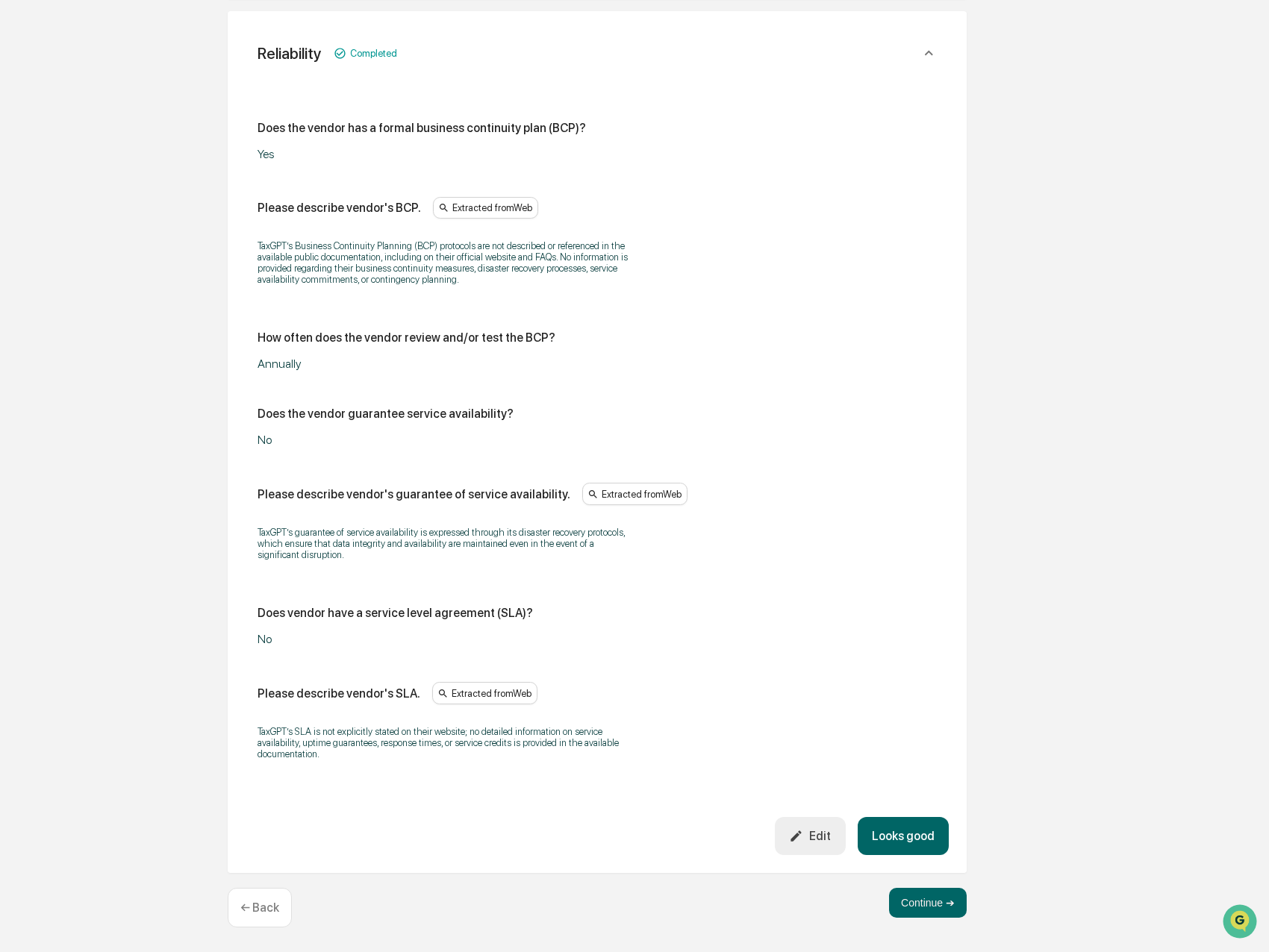
click at [906, 833] on button "Looks good" at bounding box center [902, 836] width 91 height 38
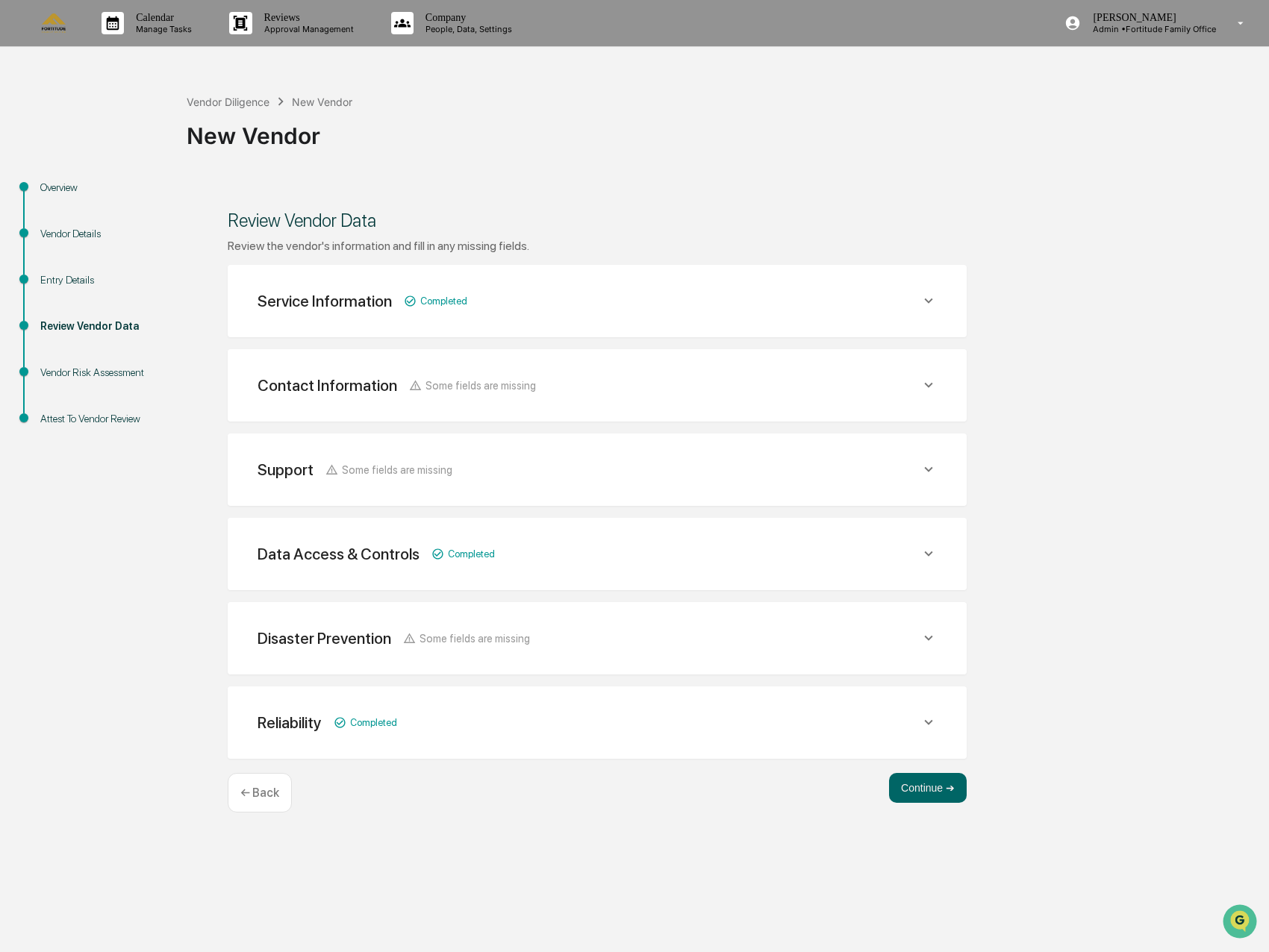
scroll to position [0, 0]
click at [910, 793] on button "Continue ➔" at bounding box center [927, 788] width 78 height 30
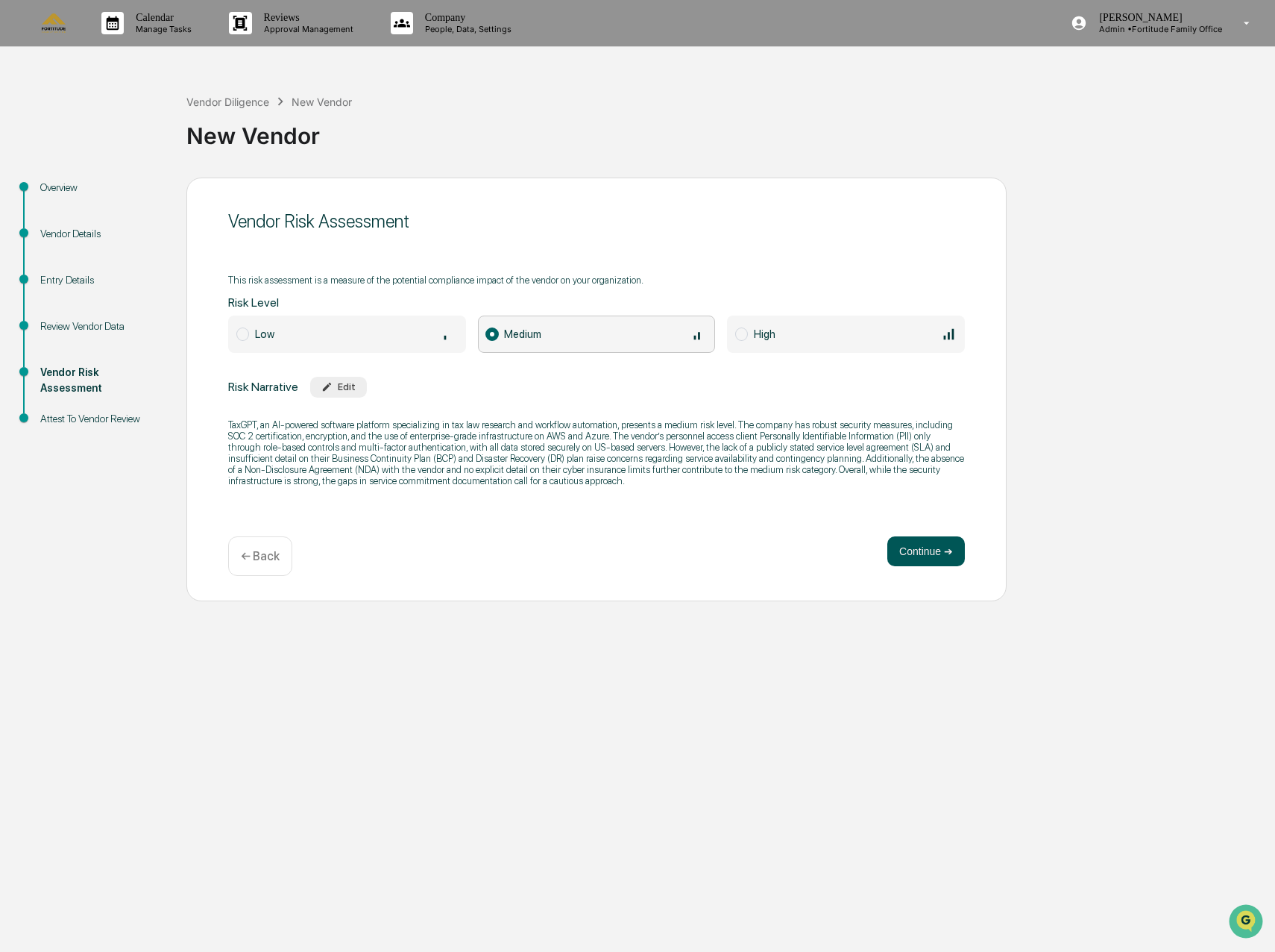
click at [903, 564] on button "Continue ➔" at bounding box center [926, 551] width 78 height 30
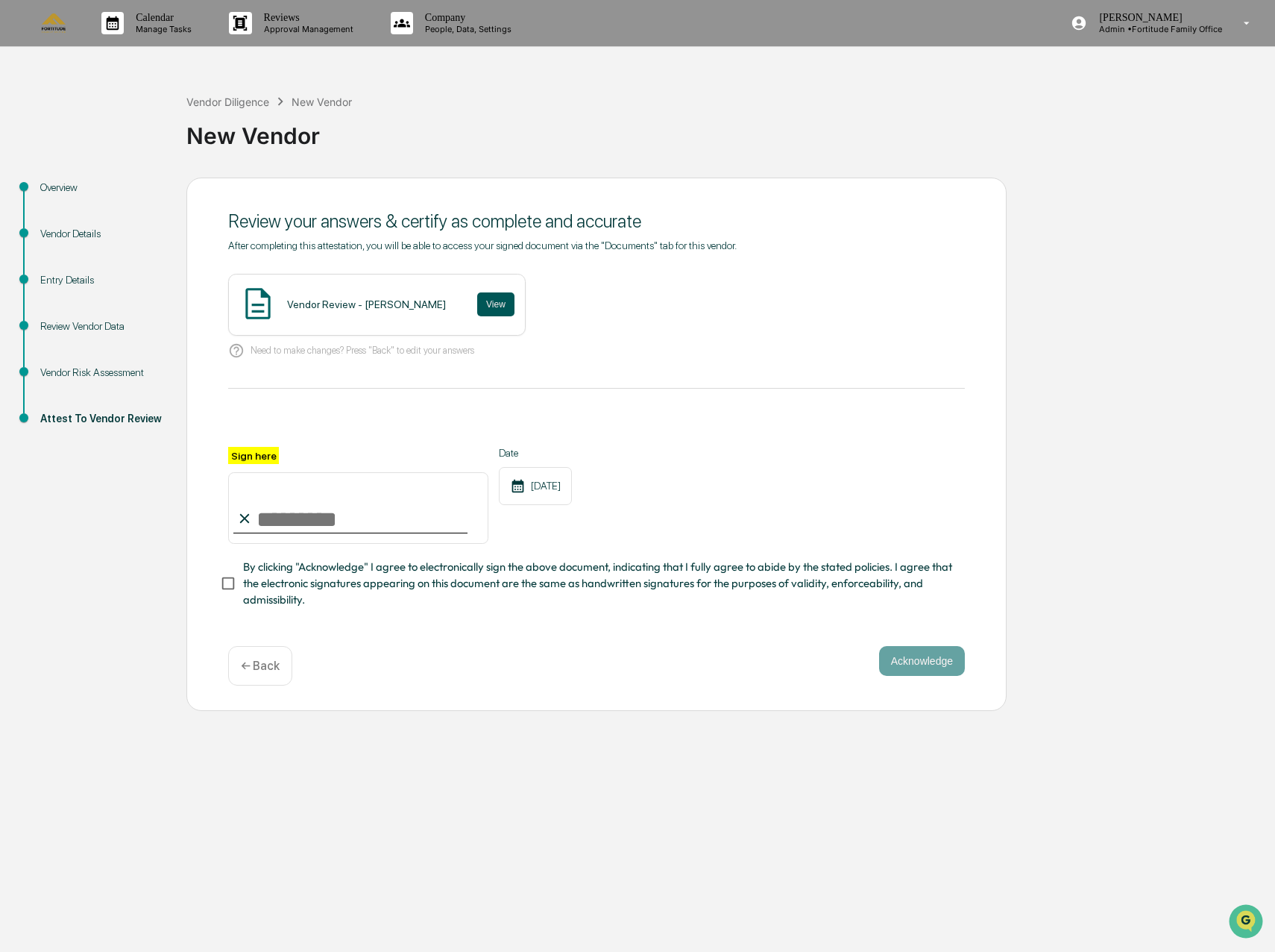
click at [477, 310] on button "View" at bounding box center [495, 304] width 38 height 24
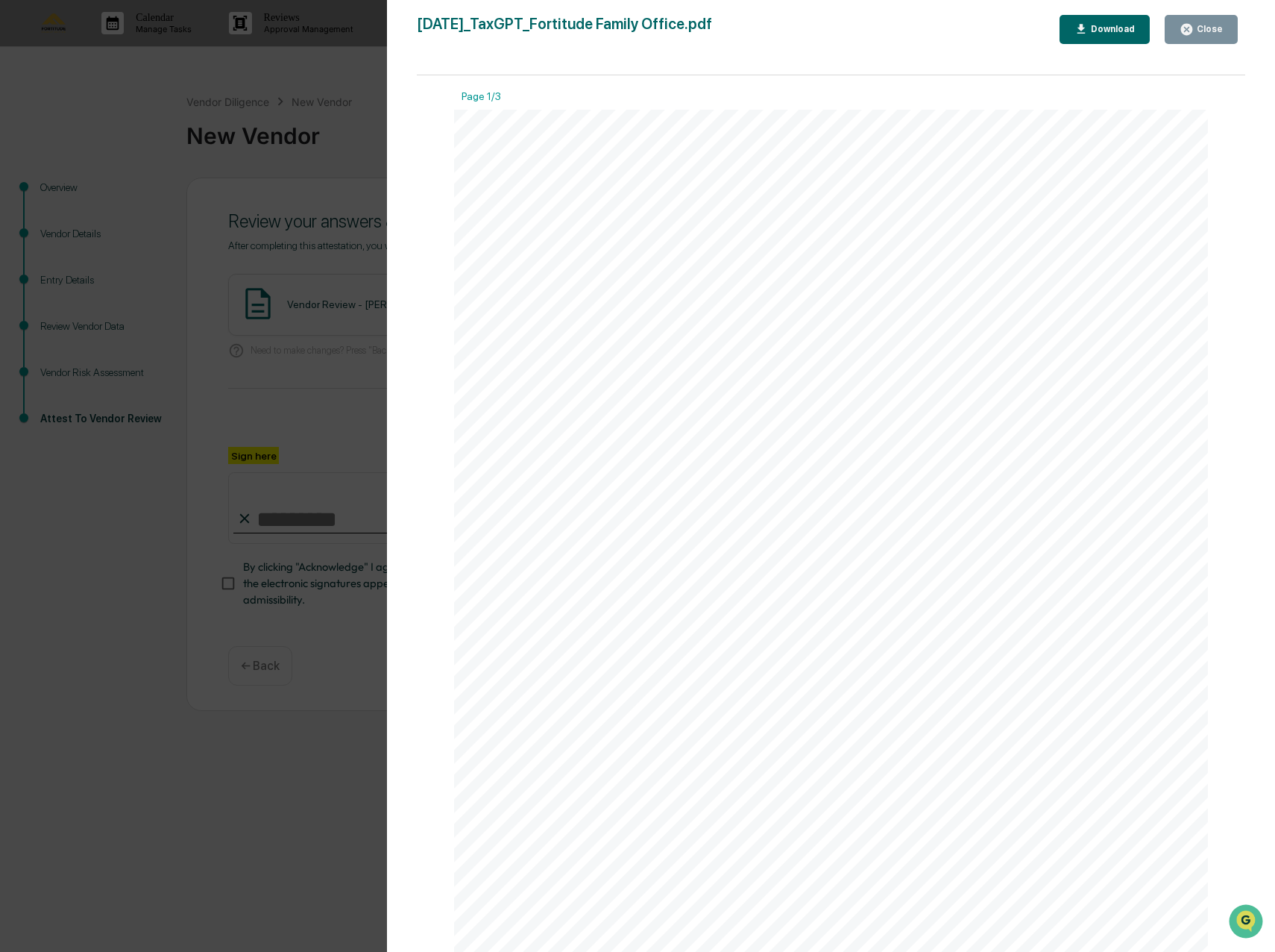
click at [214, 389] on div "Version History 09/23/2025, 04:14 PM Drew Phillips 2025-09-23_TaxGPT_Fortitude …" at bounding box center [638, 476] width 1275 height 952
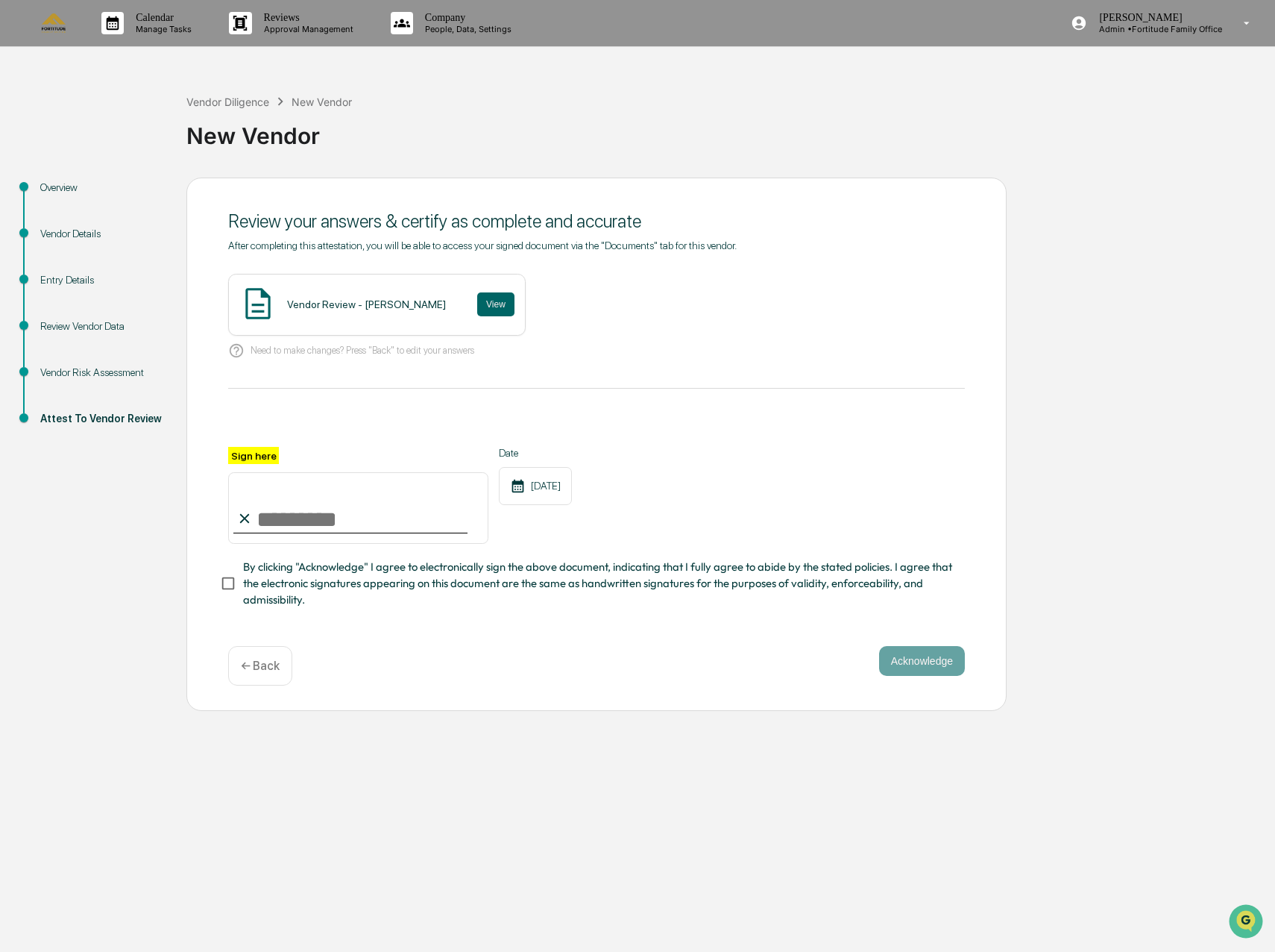
click at [278, 520] on input "Sign here" at bounding box center [358, 508] width 261 height 71
type input "**********"
click at [950, 664] on button "Acknowledge" at bounding box center [922, 661] width 86 height 30
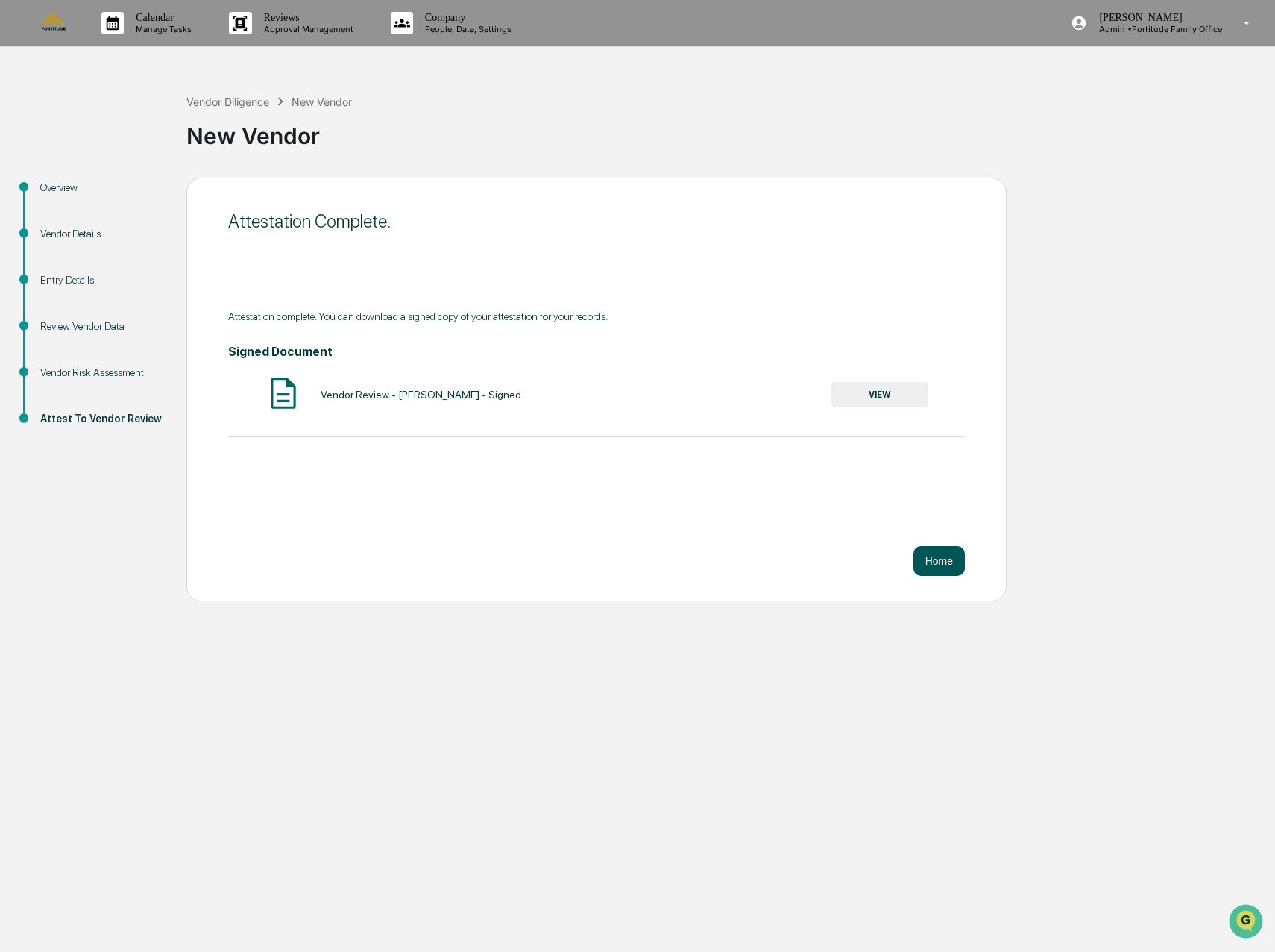
click at [954, 558] on button "Home" at bounding box center [939, 561] width 52 height 30
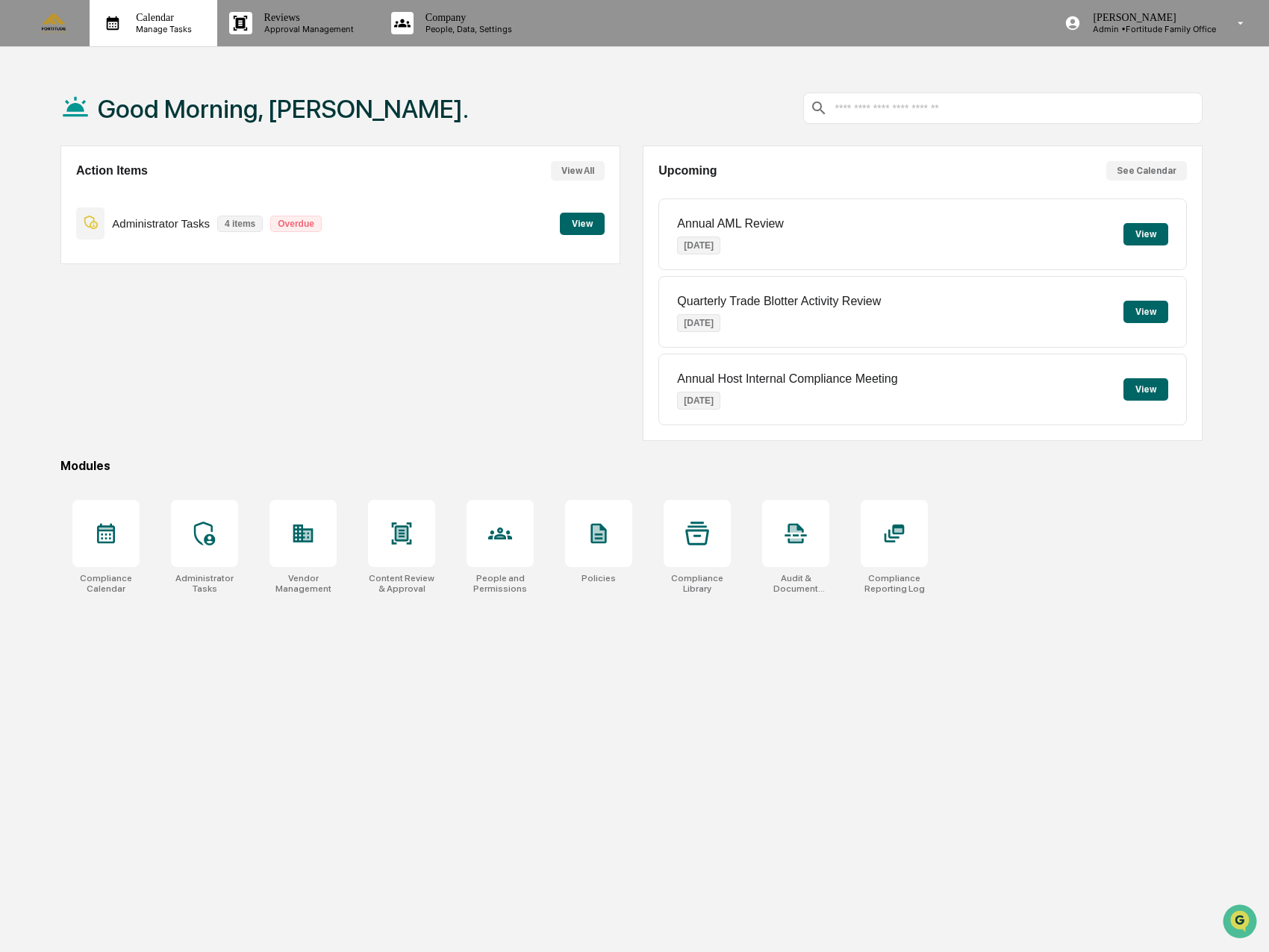
click at [171, 12] on p "Calendar" at bounding box center [162, 17] width 75 height 12
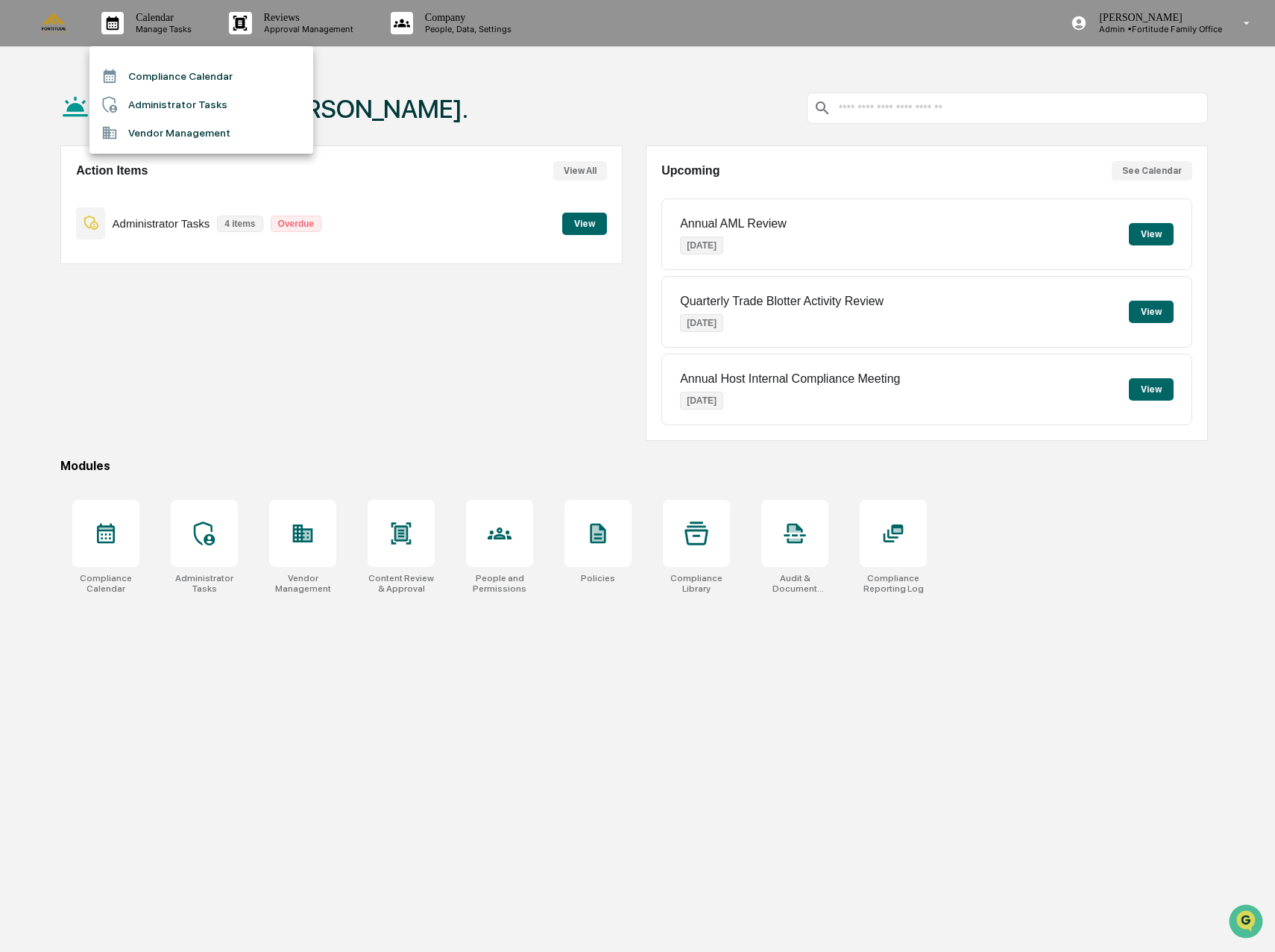
click at [172, 95] on li "Administrator Tasks" at bounding box center [201, 104] width 224 height 28
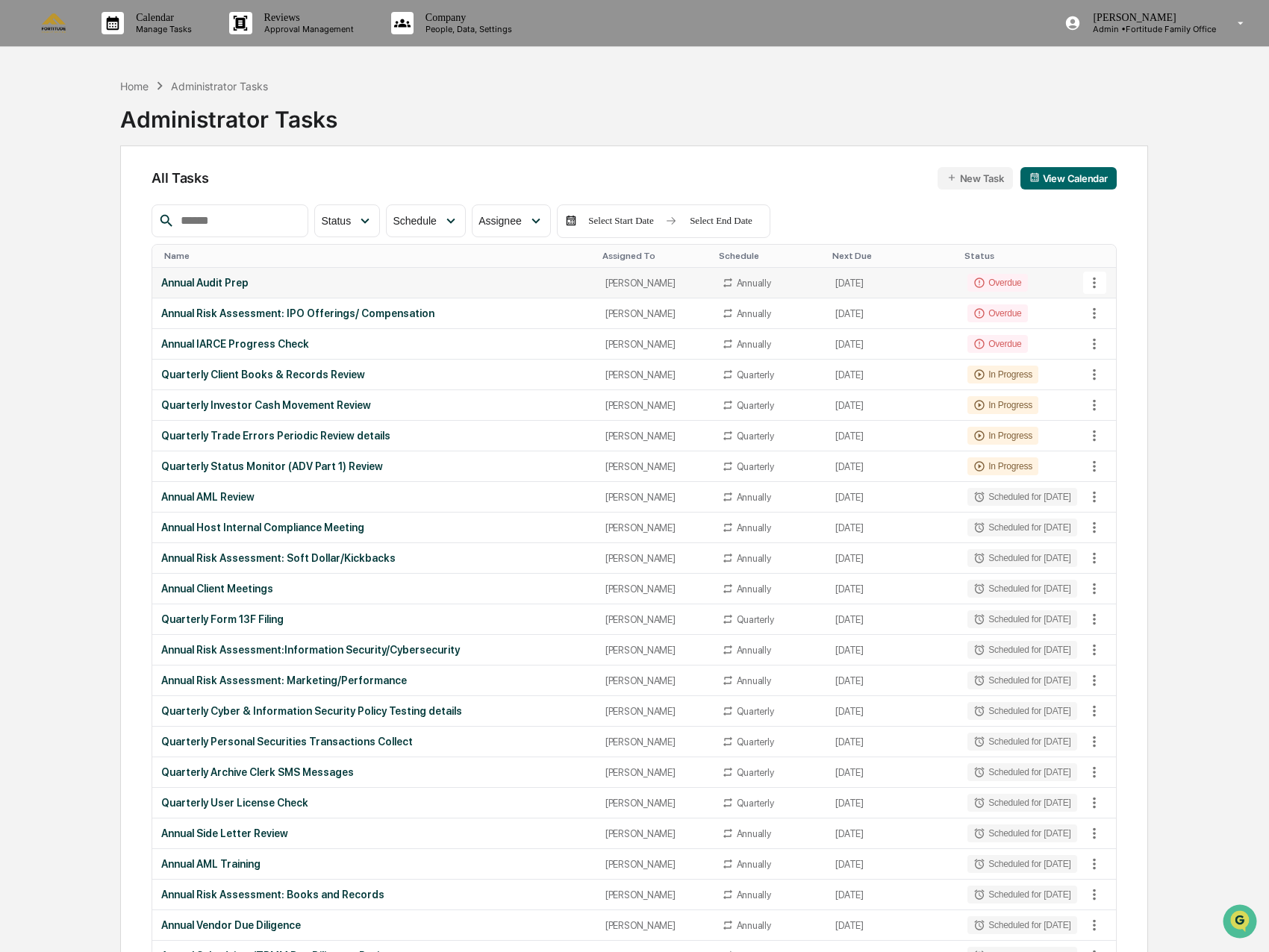
click at [247, 285] on div "Annual Audit Prep" at bounding box center [374, 283] width 426 height 12
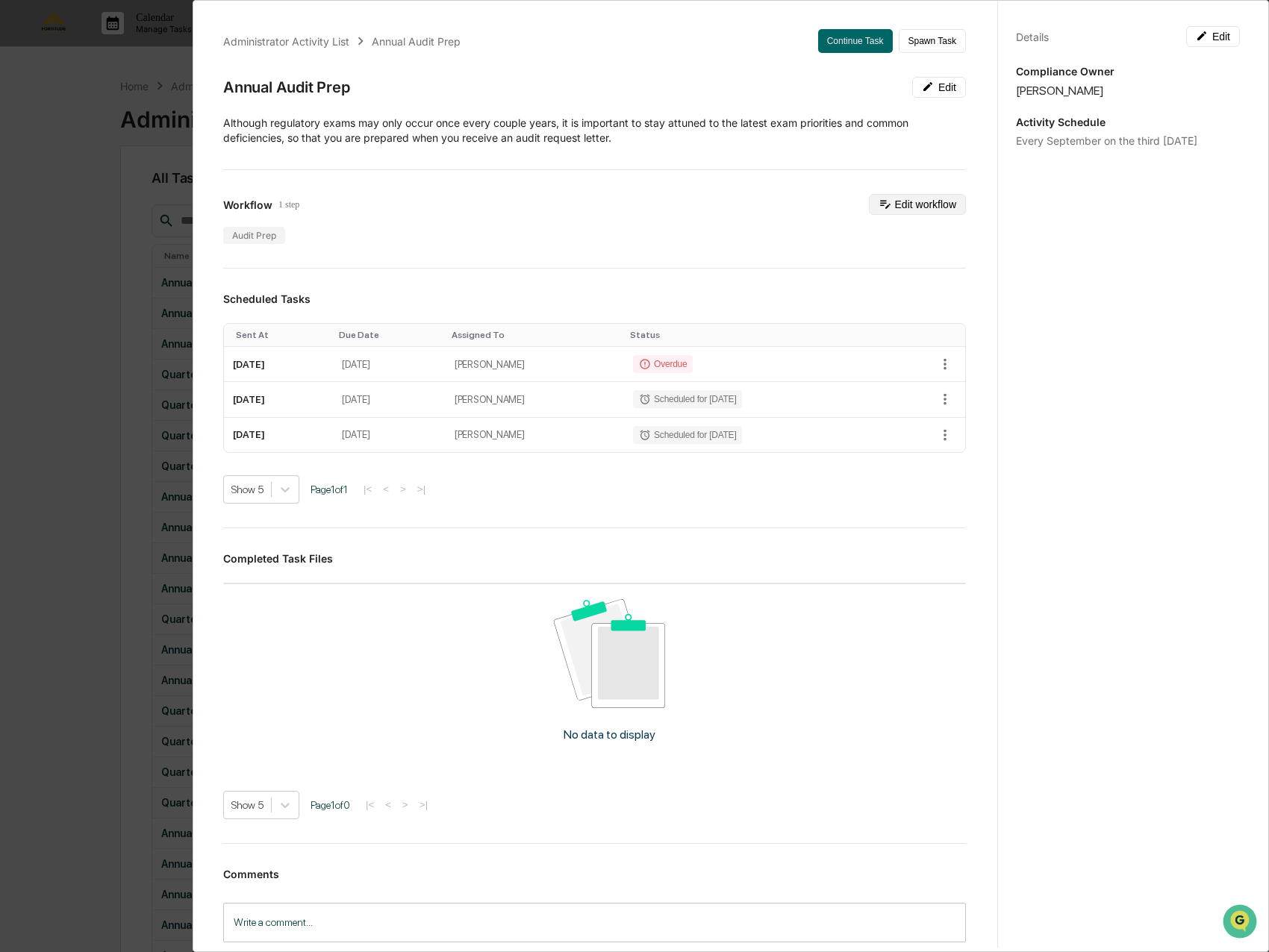
click at [878, 200] on icon at bounding box center [885, 204] width 13 height 13
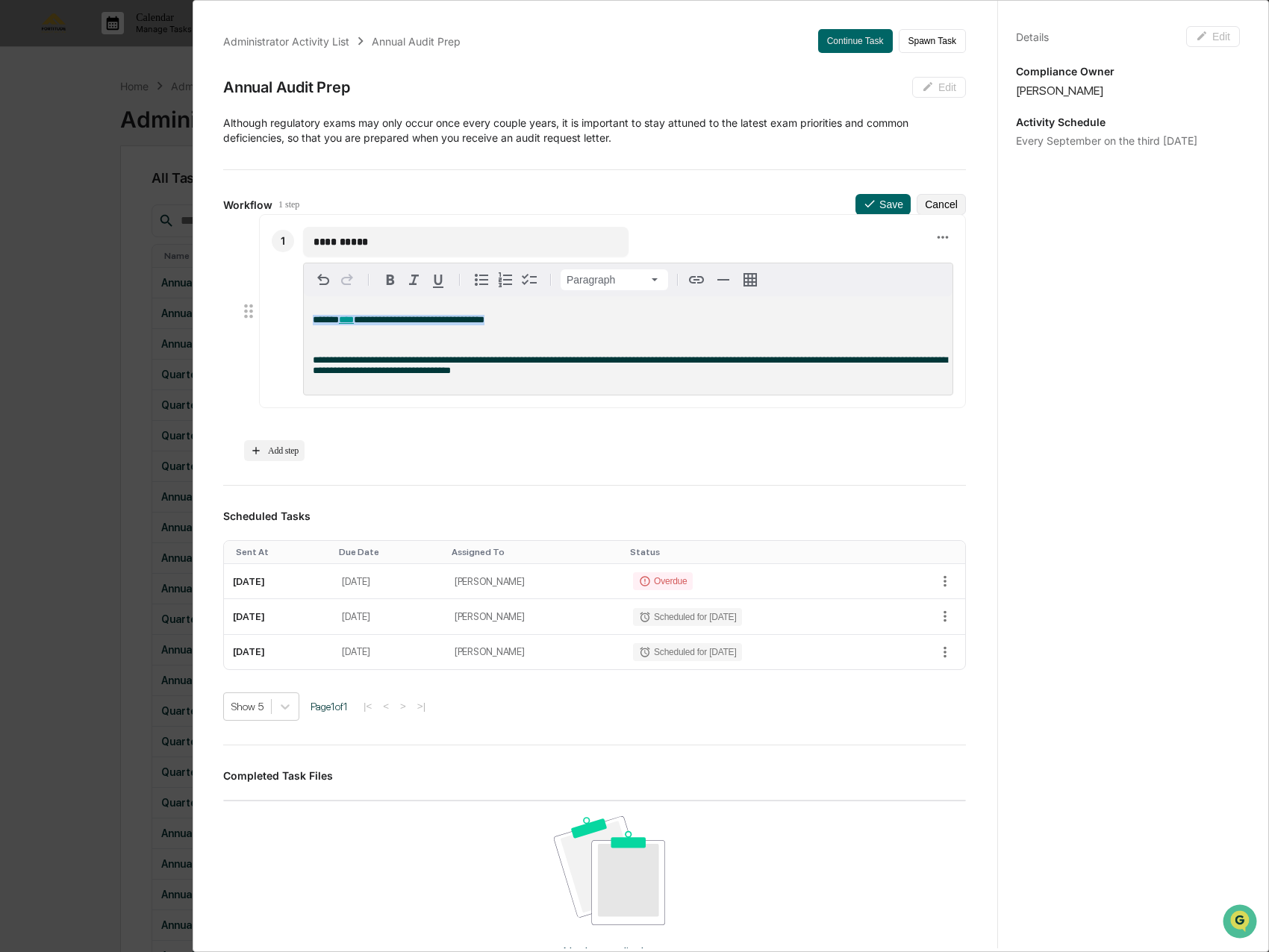
drag, startPoint x: 544, startPoint y: 335, endPoint x: 302, endPoint y: 322, distance: 242.3
click at [302, 322] on div "**********" at bounding box center [612, 312] width 707 height 194
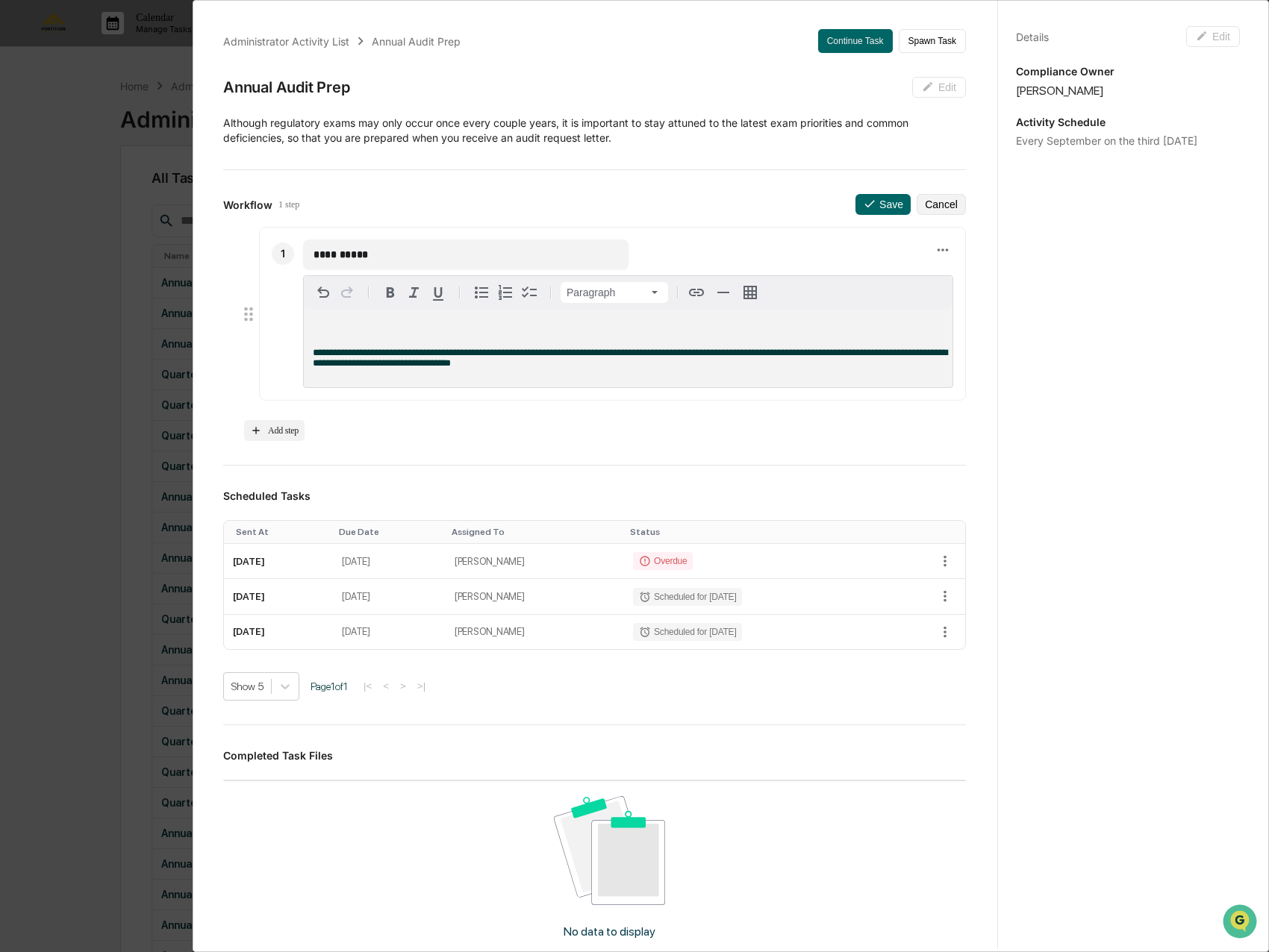
click at [376, 331] on p at bounding box center [627, 333] width 630 height 11
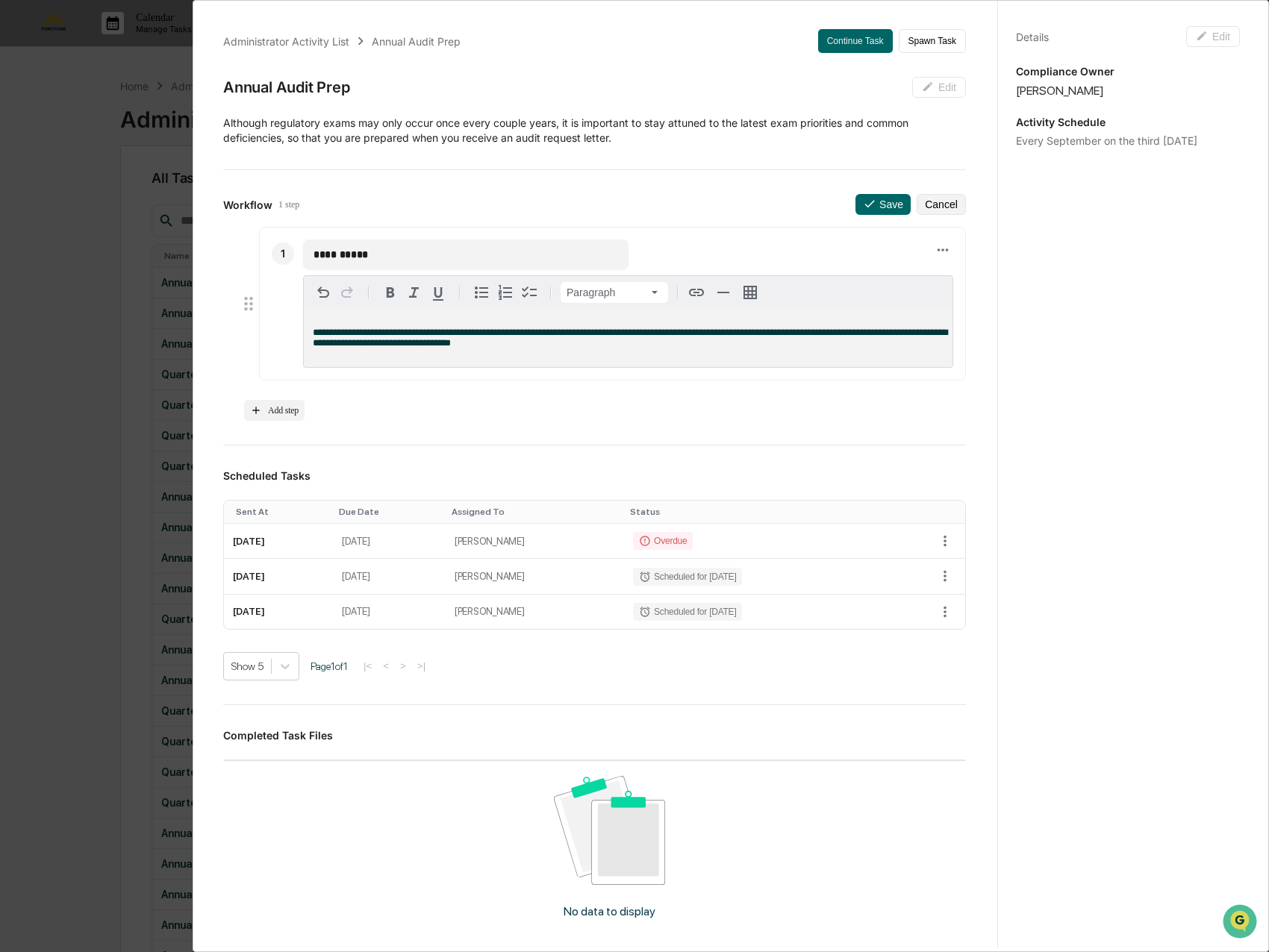
click at [591, 345] on p "**********" at bounding box center [627, 338] width 630 height 21
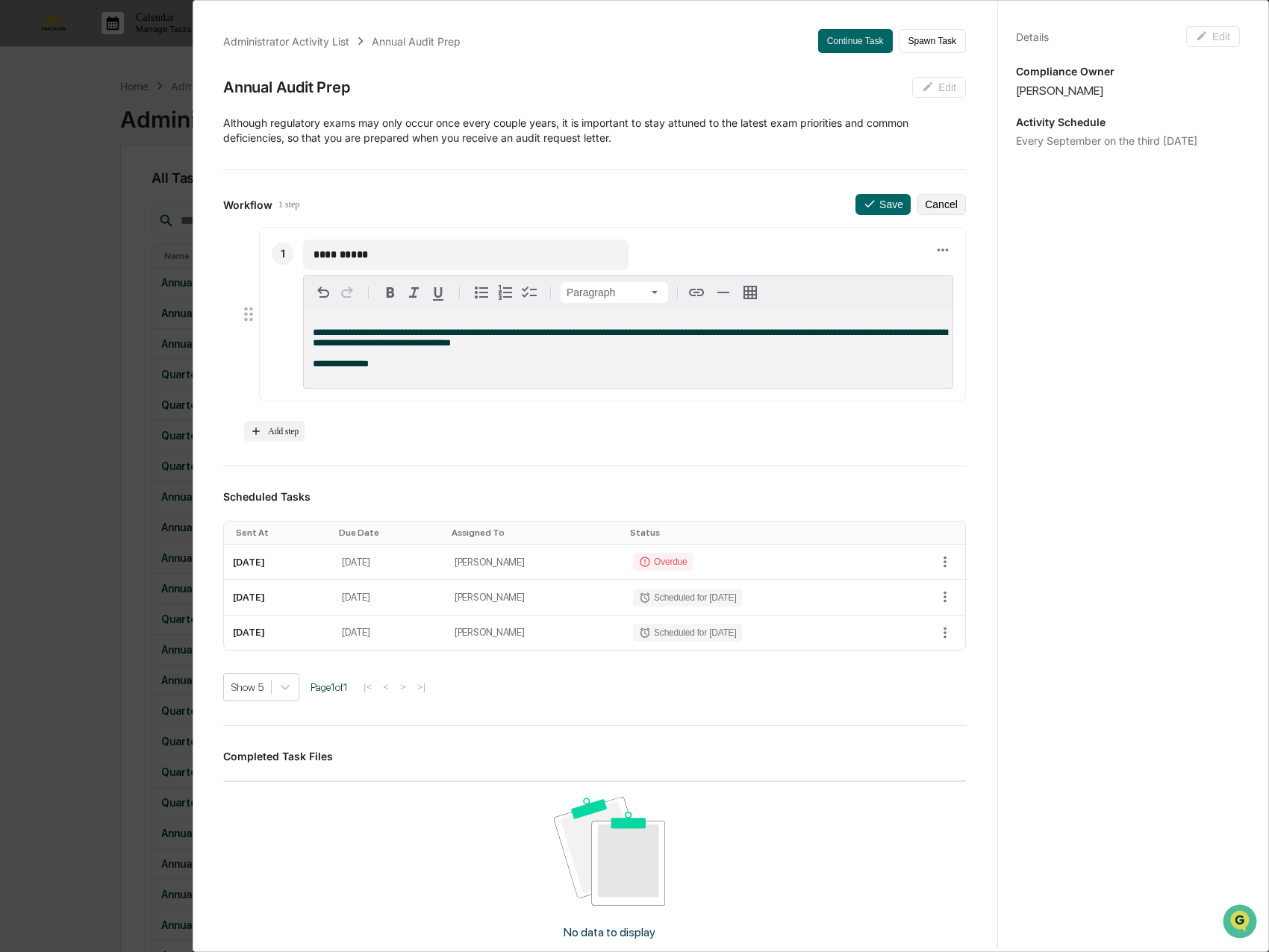
click at [464, 259] on input "**********" at bounding box center [466, 255] width 304 height 15
type input "**********"
click at [448, 369] on p "**********" at bounding box center [627, 348] width 630 height 41
click at [863, 209] on icon at bounding box center [870, 204] width 13 height 13
click at [863, 210] on icon at bounding box center [870, 204] width 13 height 13
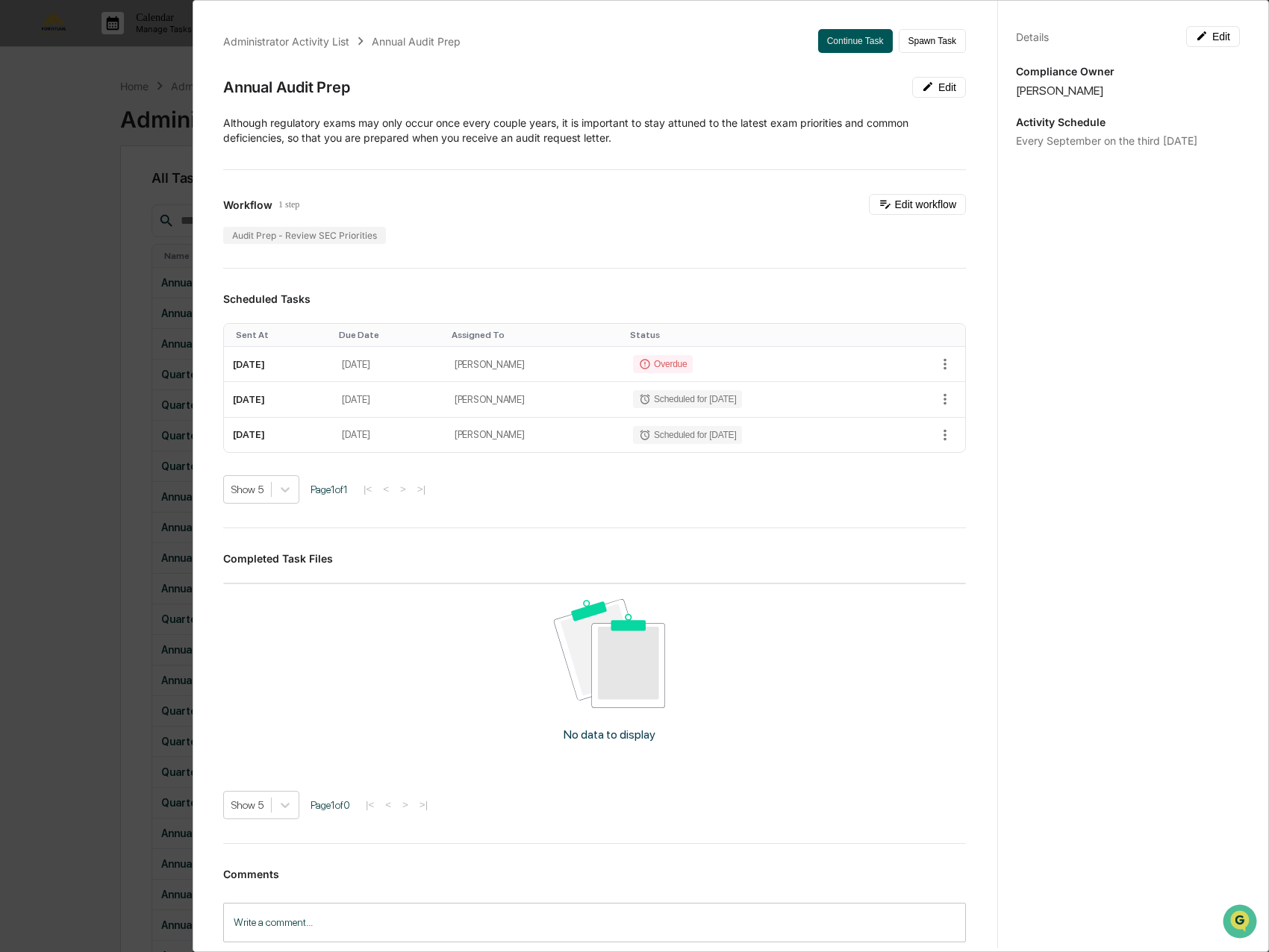
click at [833, 44] on button "Continue Task" at bounding box center [855, 40] width 75 height 24
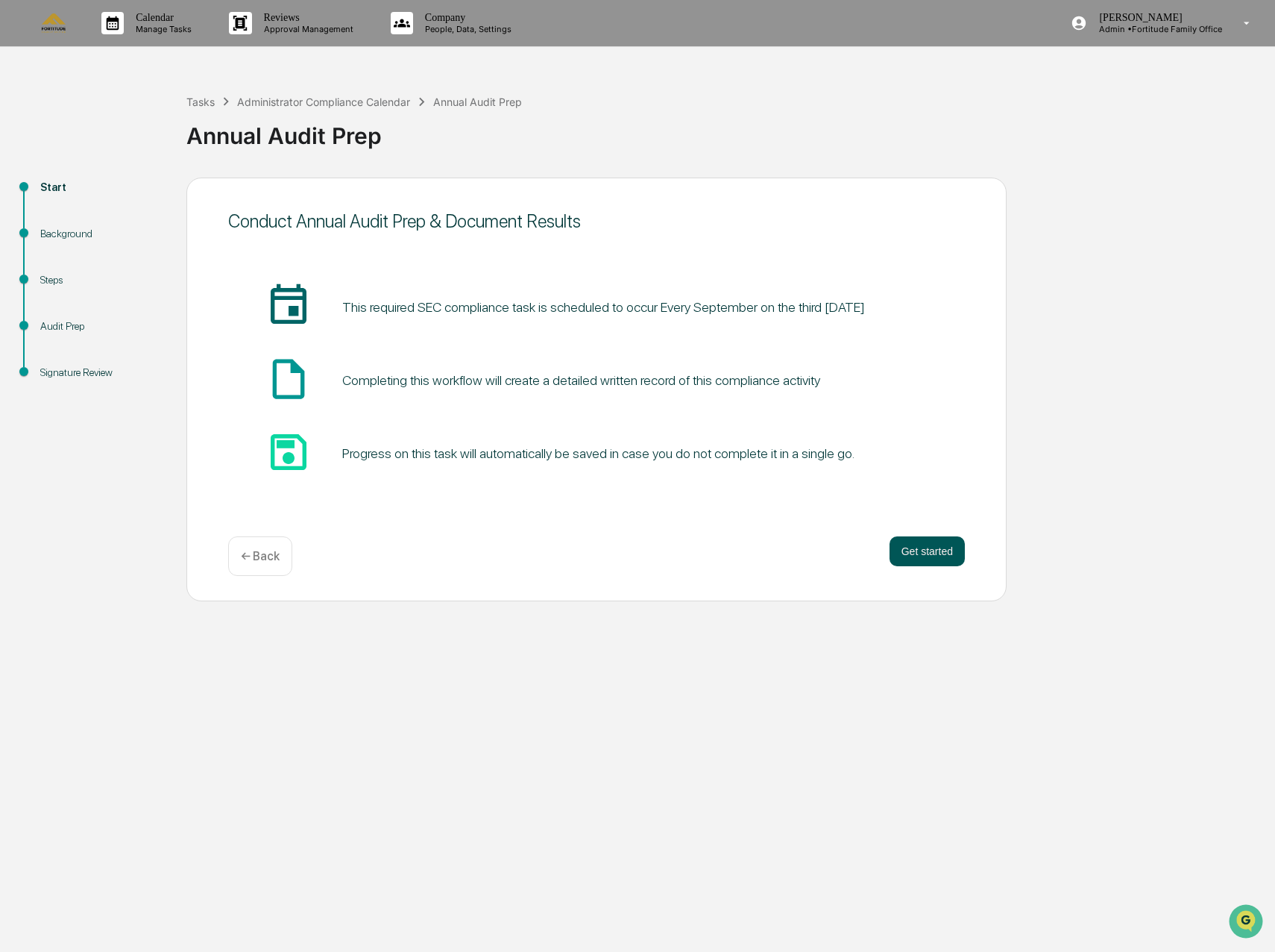
click at [936, 549] on button "Get started" at bounding box center [927, 551] width 75 height 30
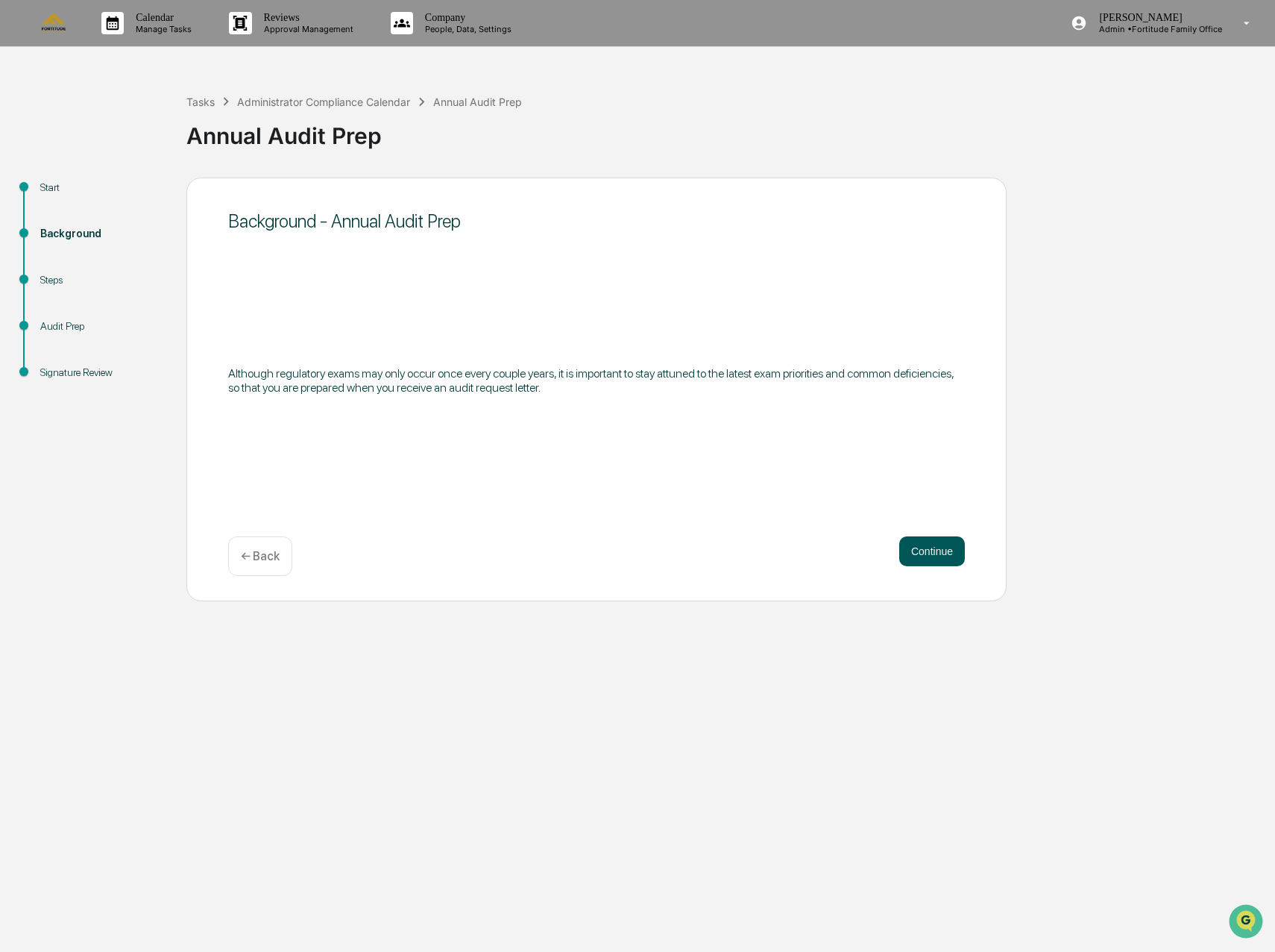
click at [921, 547] on button "Continue" at bounding box center [932, 551] width 65 height 30
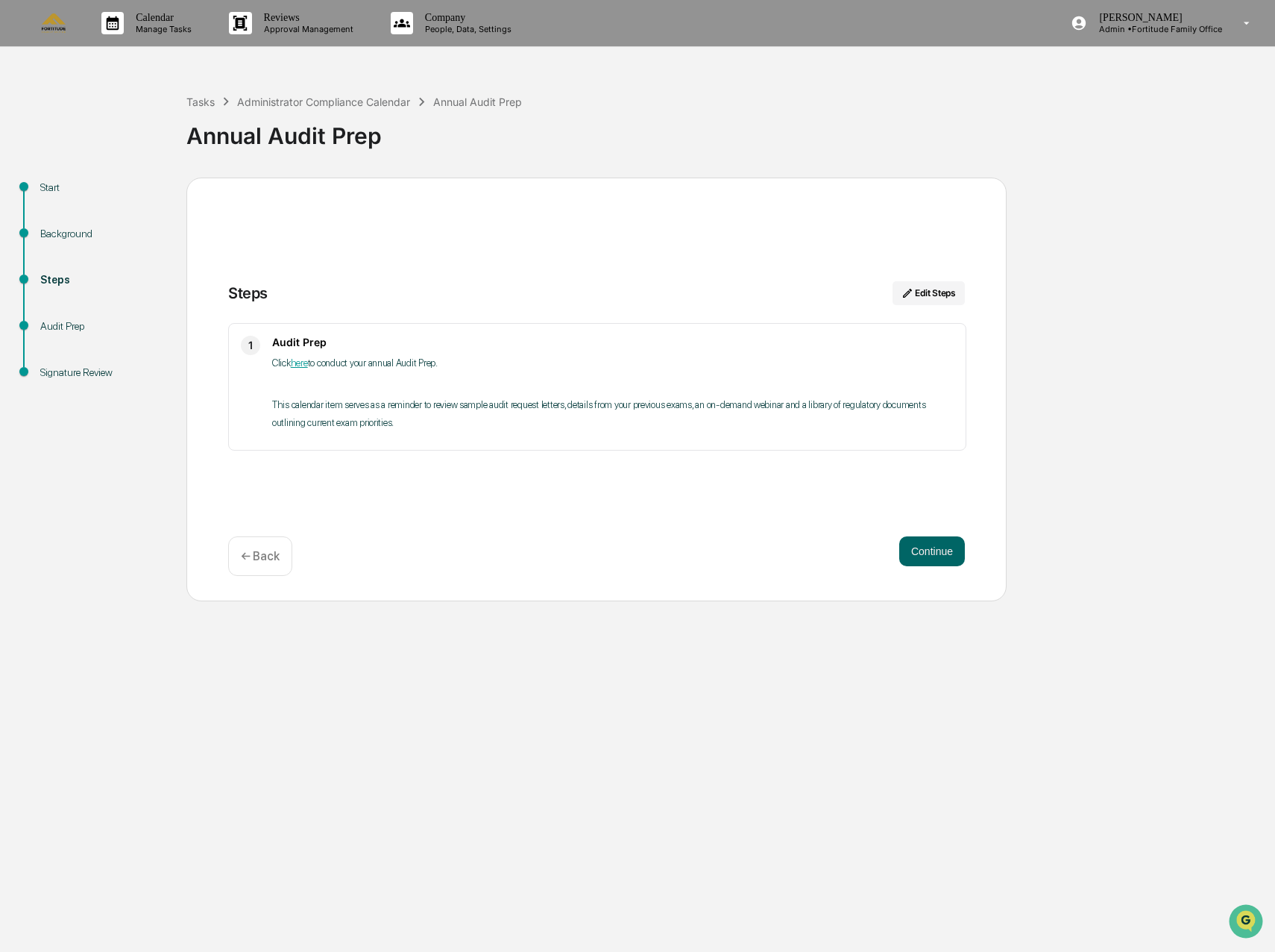
click at [921, 547] on button "Continue" at bounding box center [932, 551] width 65 height 30
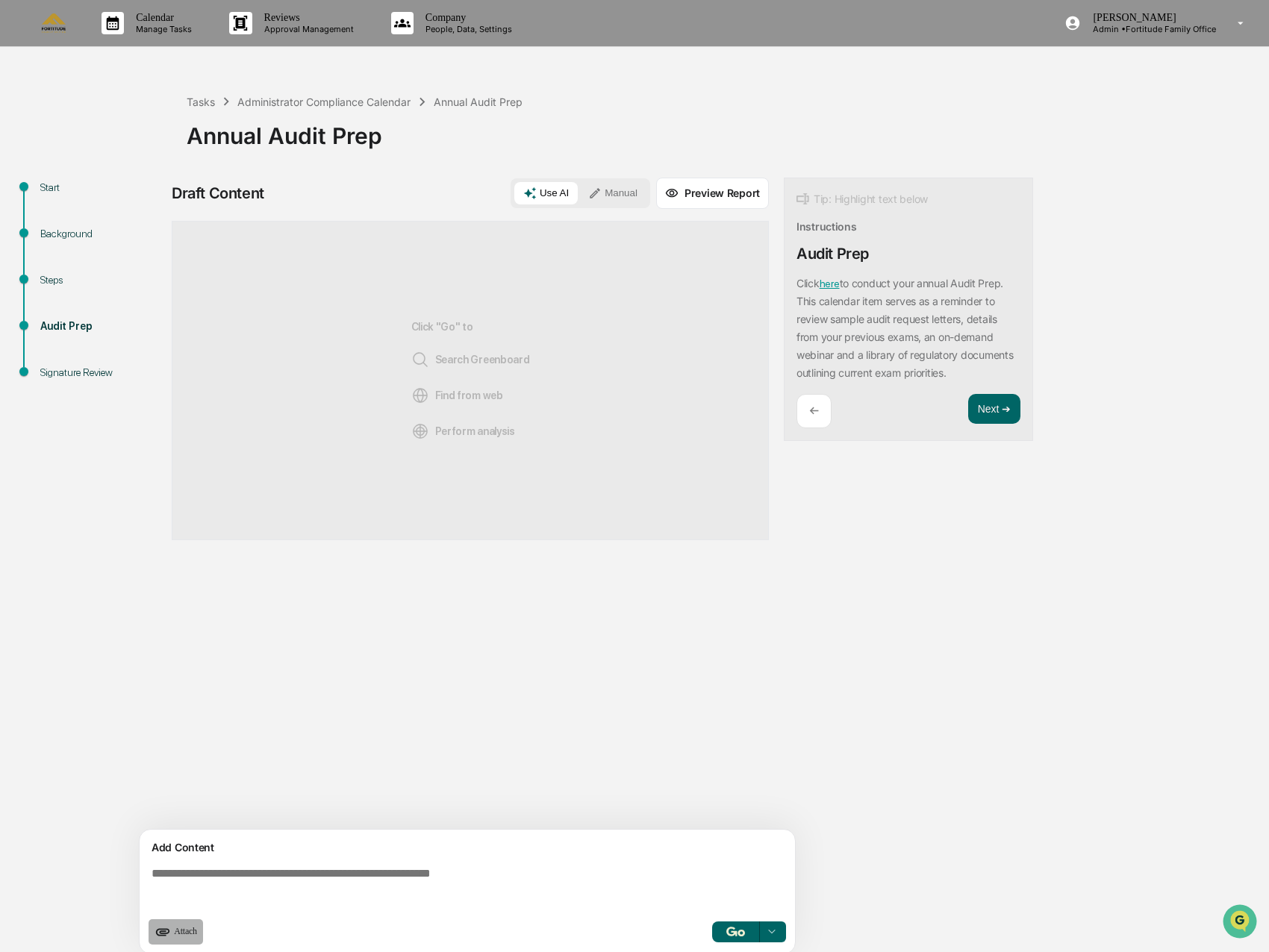
click at [179, 926] on span "Attach" at bounding box center [186, 932] width 23 height 12
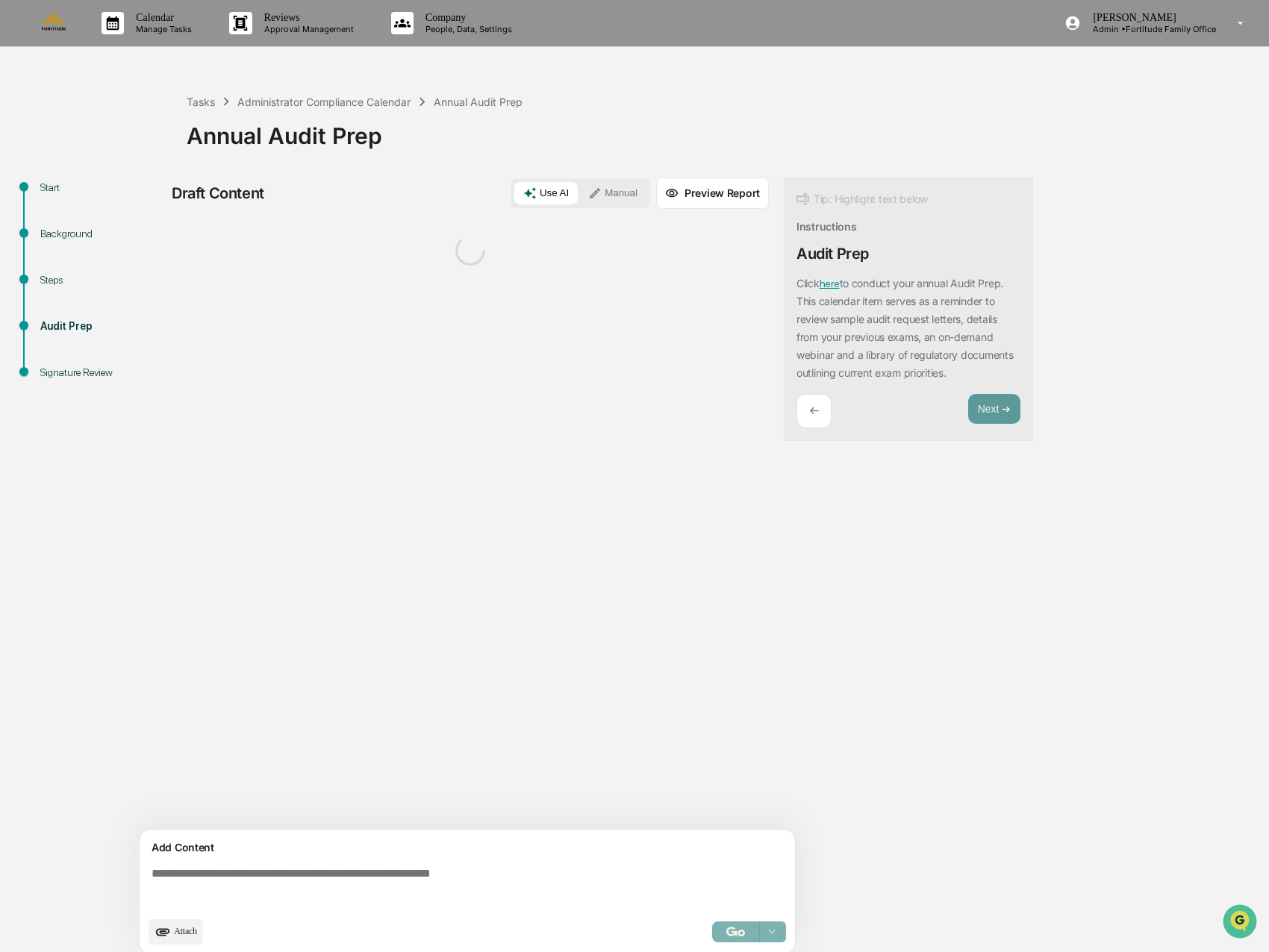
scroll to position [12, 0]
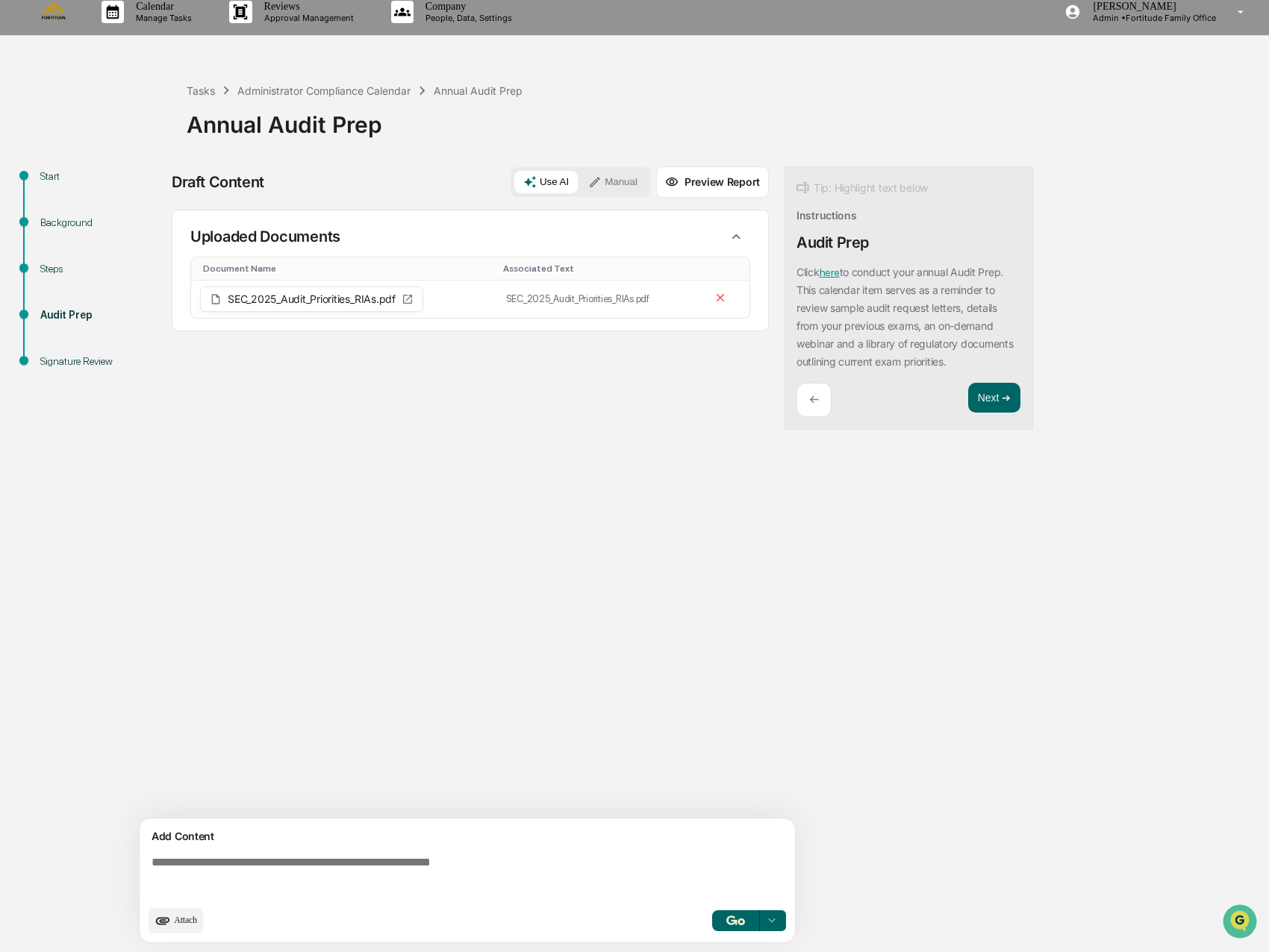
click at [407, 858] on textarea at bounding box center [470, 876] width 649 height 54
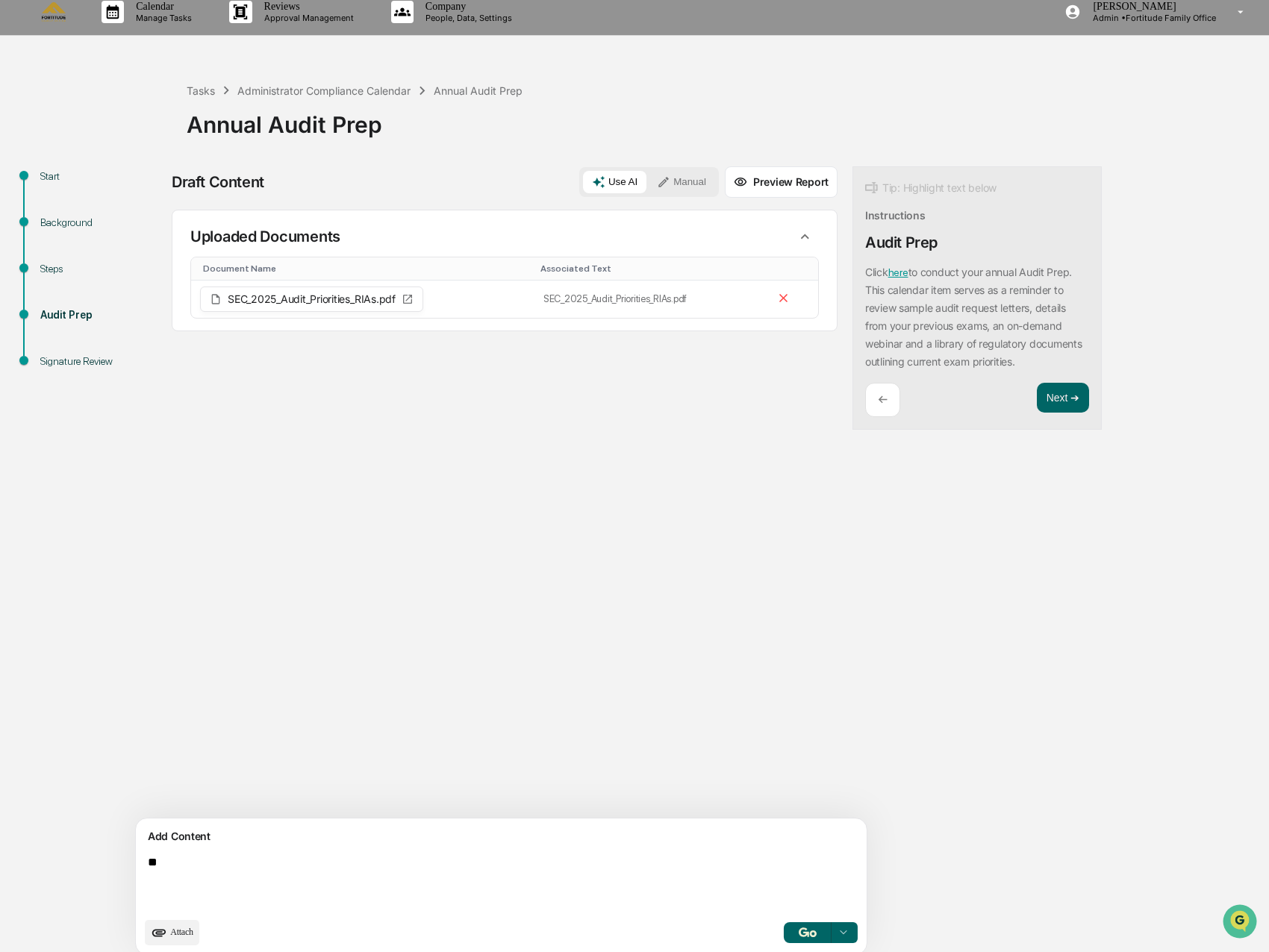
type textarea "*"
type textarea "**********"
click at [799, 929] on img "button" at bounding box center [807, 932] width 18 height 10
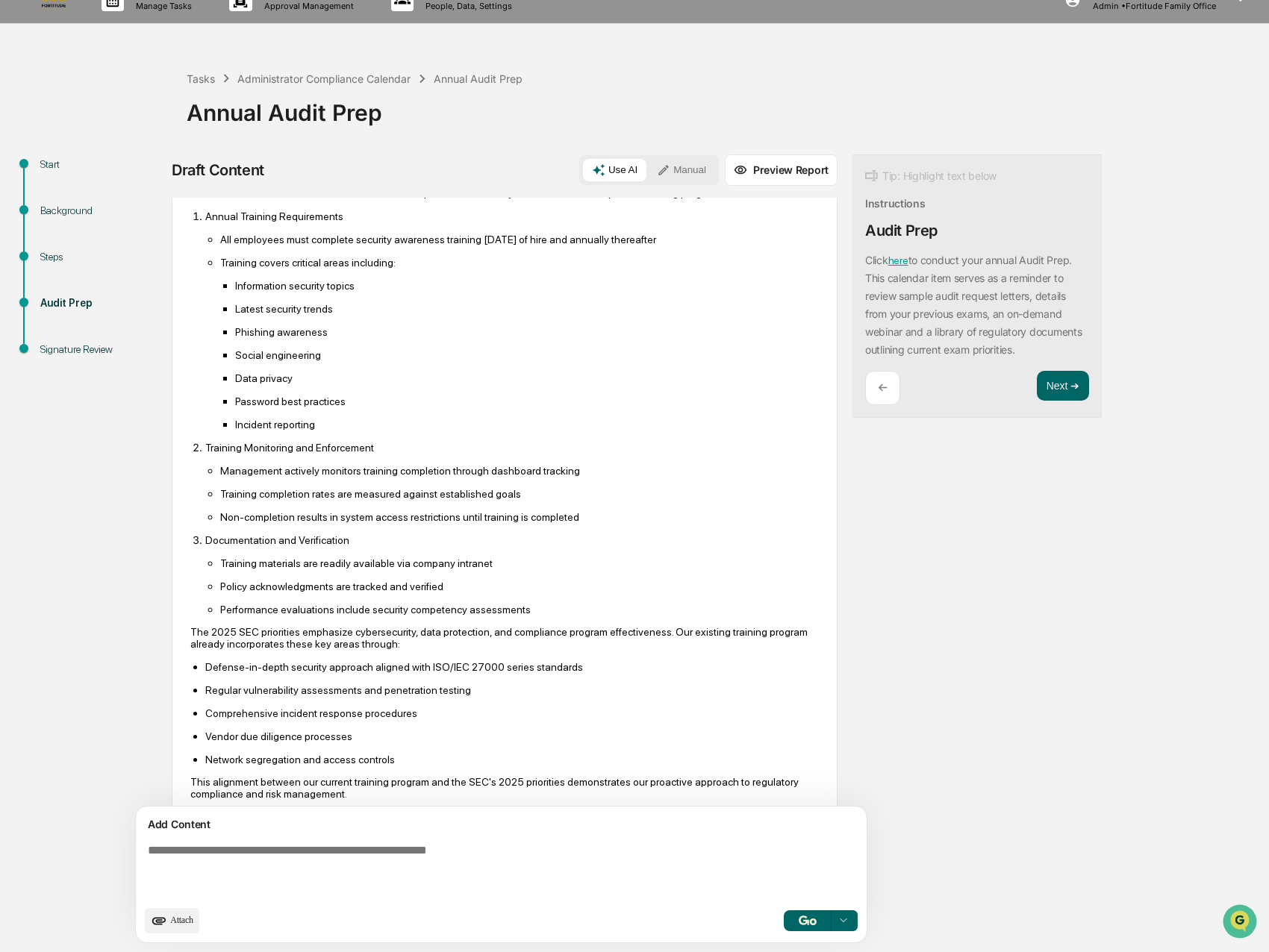
scroll to position [313, 0]
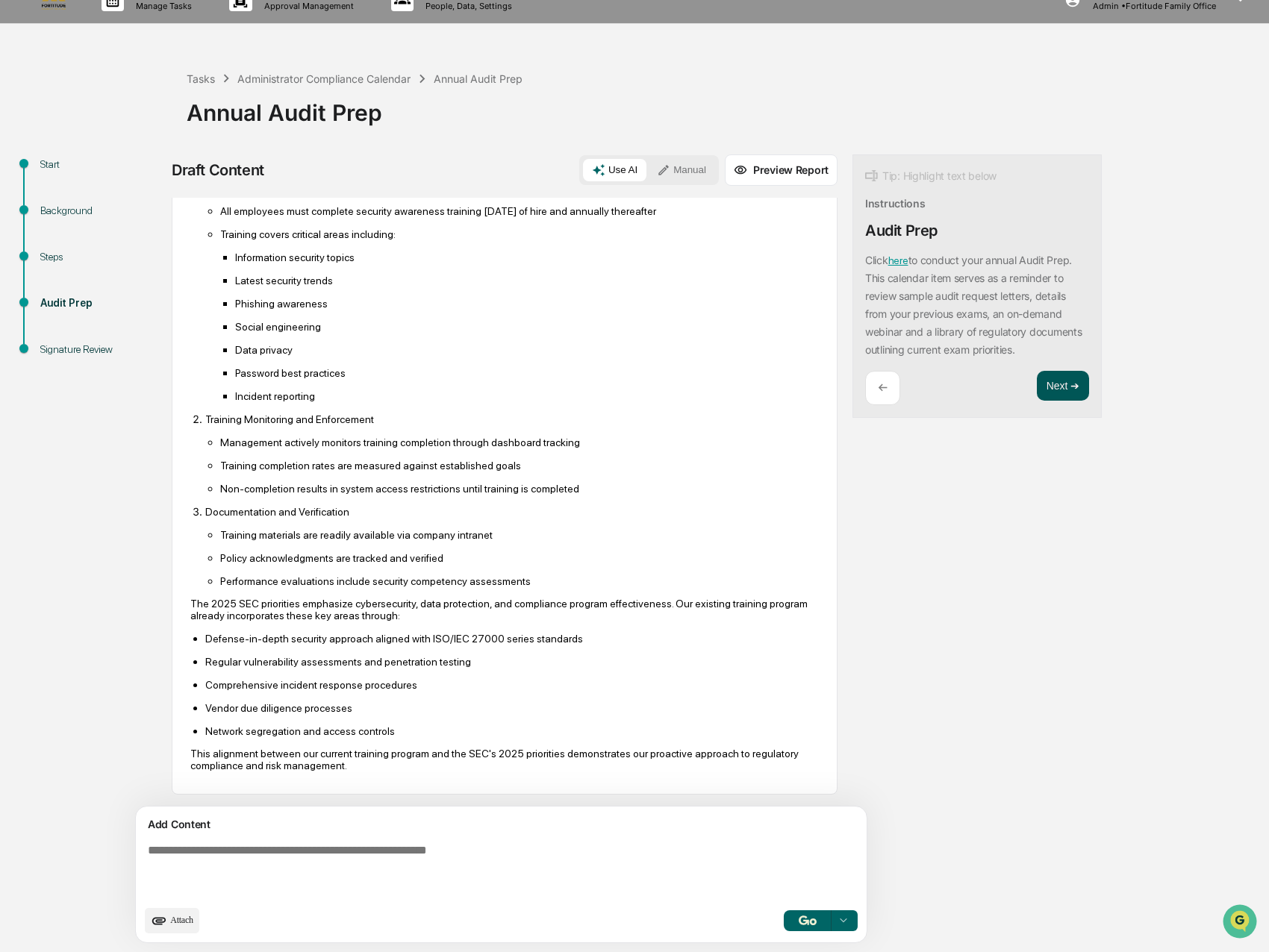
click at [1036, 387] on button "Next ➔" at bounding box center [1062, 386] width 52 height 30
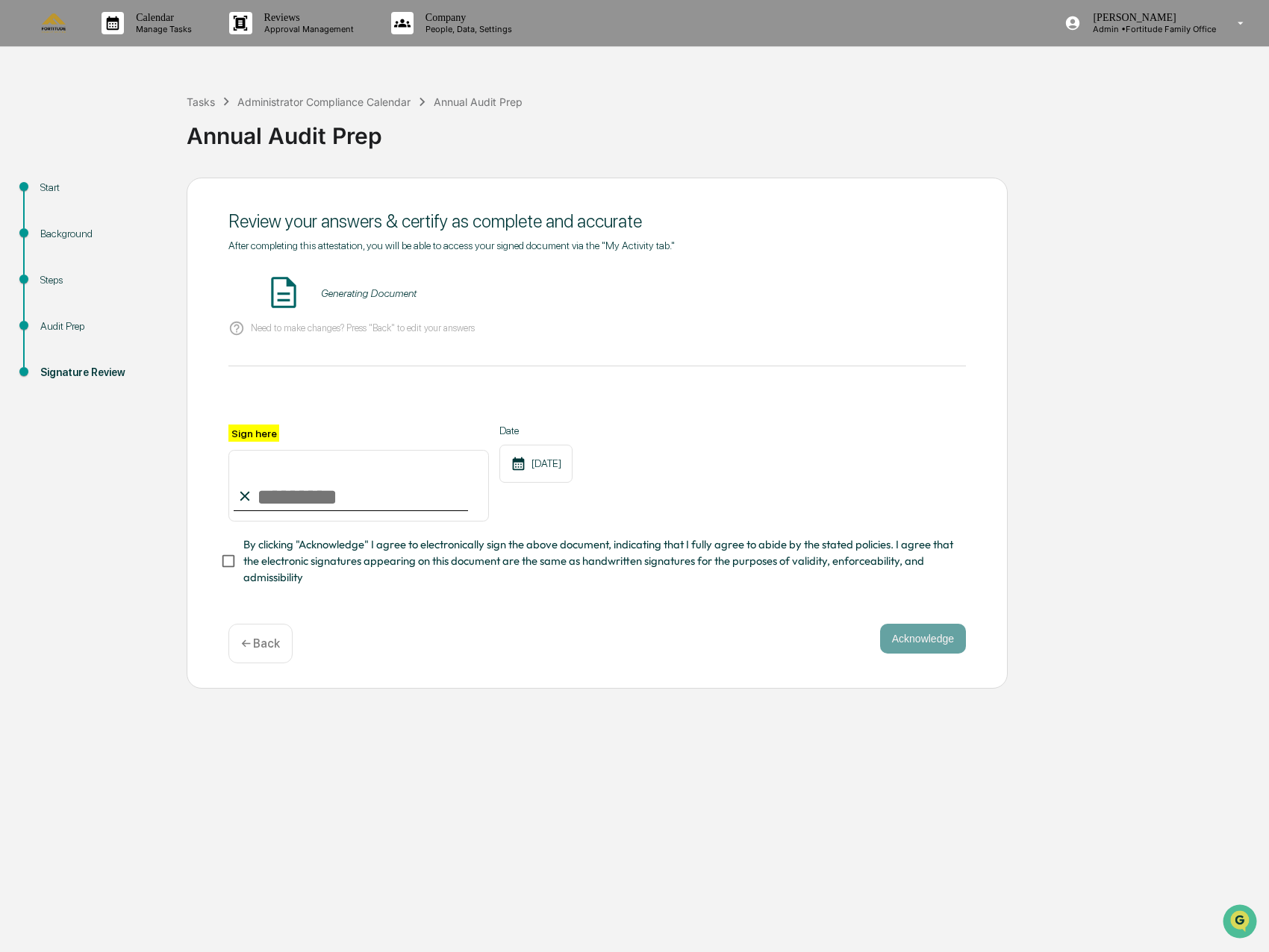
scroll to position [0, 0]
click at [874, 287] on button "VIEW" at bounding box center [880, 293] width 97 height 25
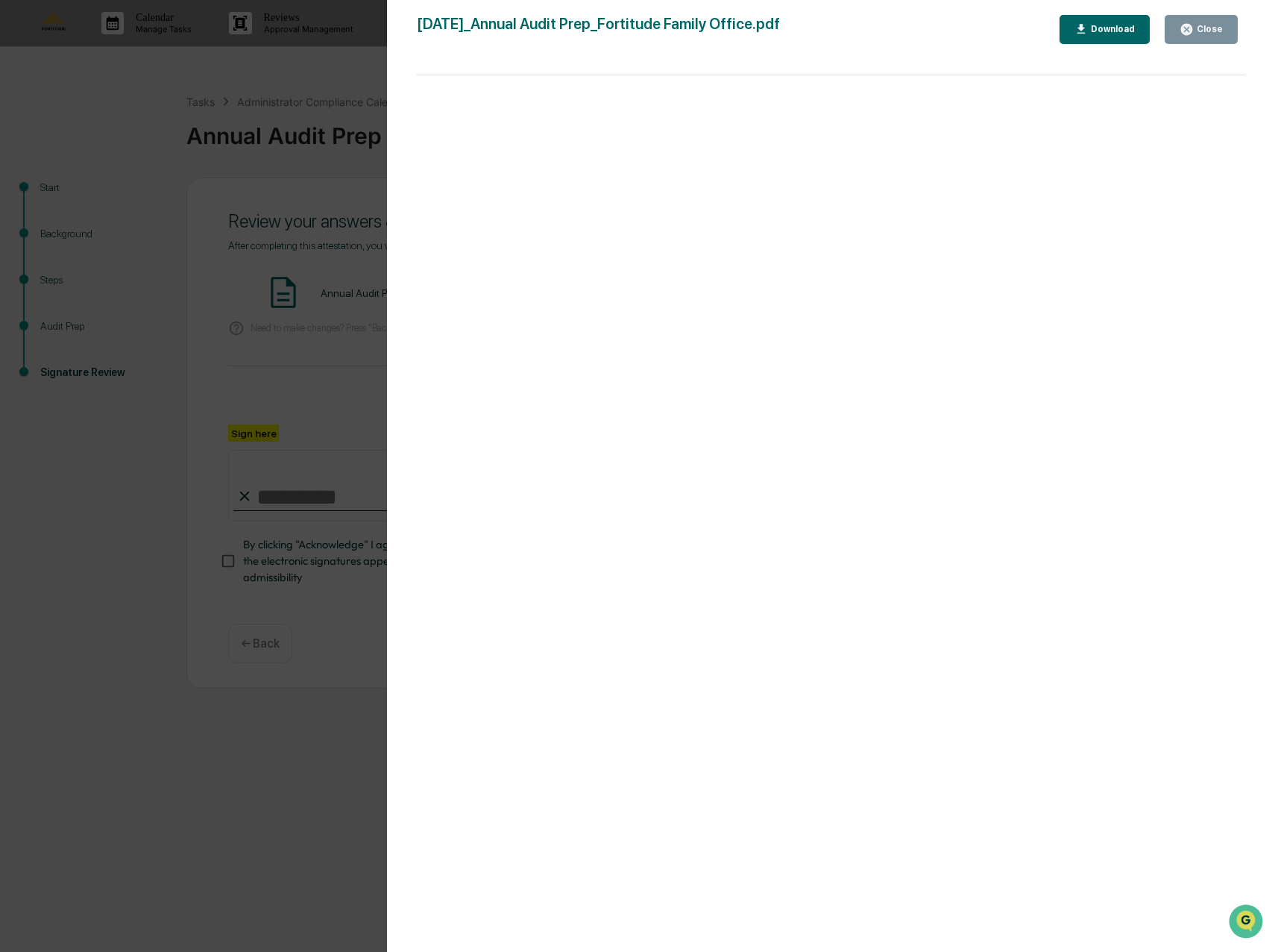
click at [195, 424] on div "Version History 09/23/2025, 04:19 PM Drew Phillips 2025-09-23_Annual Audit Prep…" at bounding box center [638, 476] width 1275 height 952
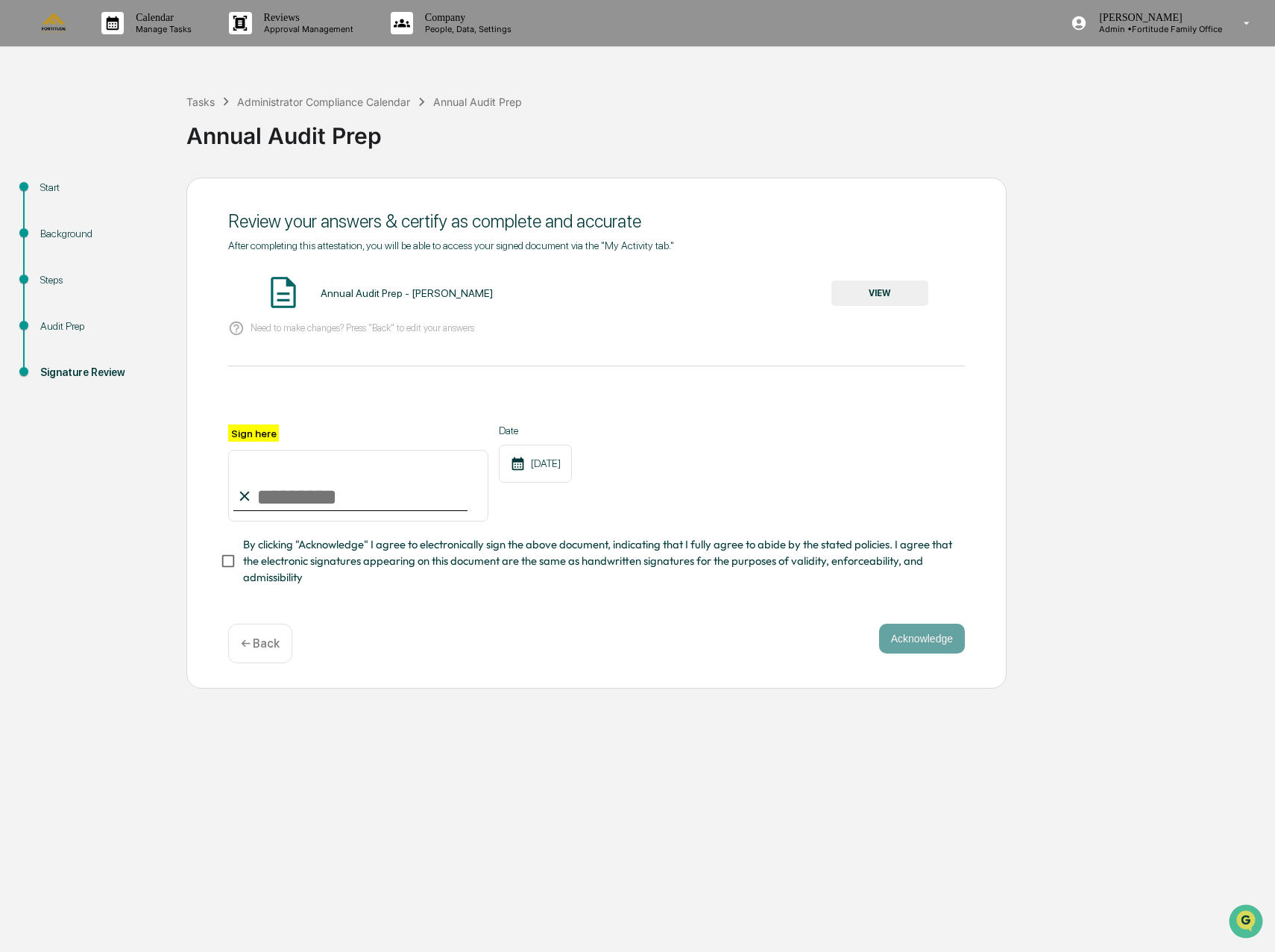
click at [292, 473] on input "Sign here" at bounding box center [358, 486] width 261 height 71
type input "**********"
click at [894, 653] on button "Acknowledge" at bounding box center [922, 638] width 86 height 30
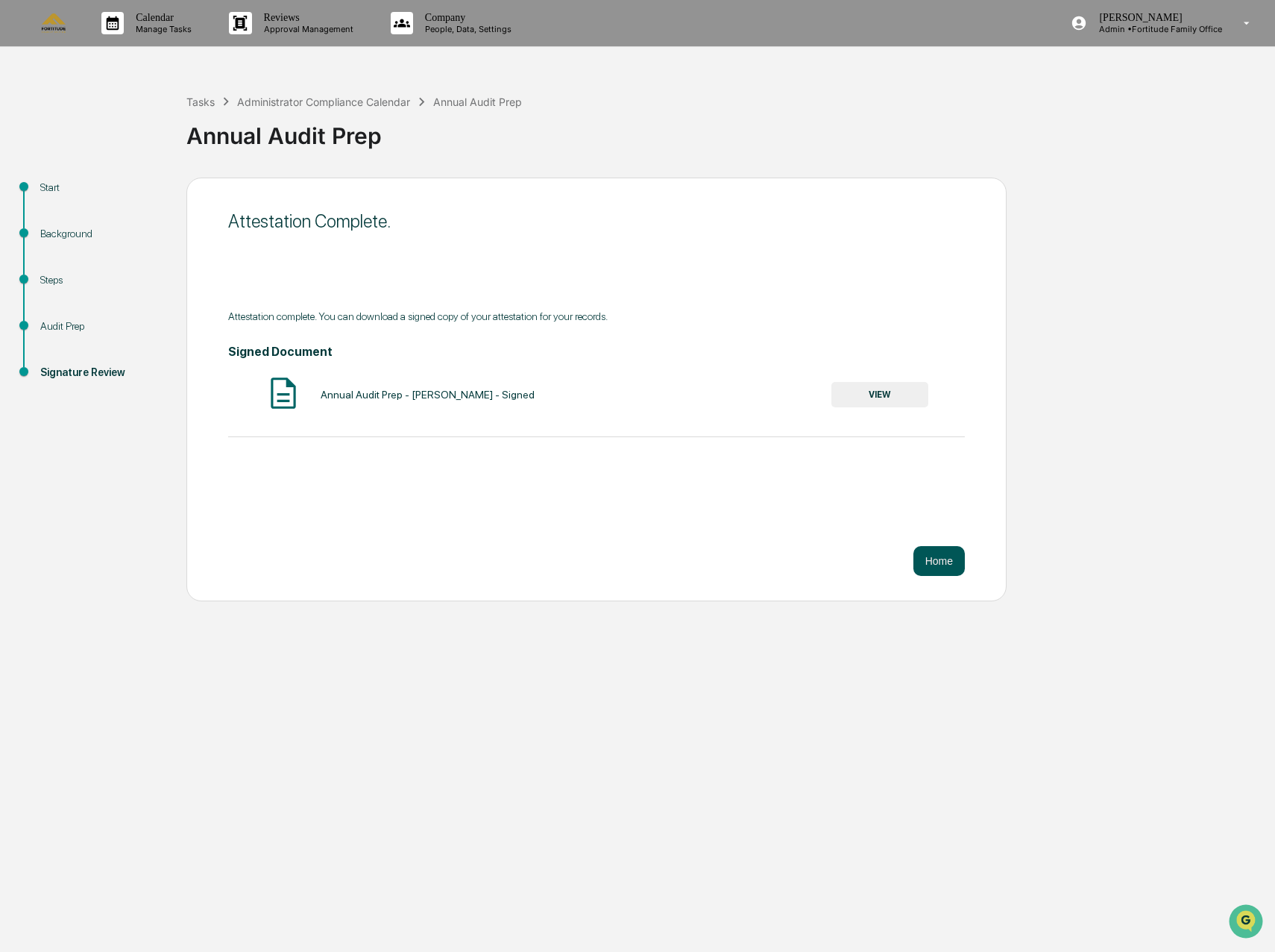
click at [934, 564] on button "Home" at bounding box center [939, 561] width 52 height 30
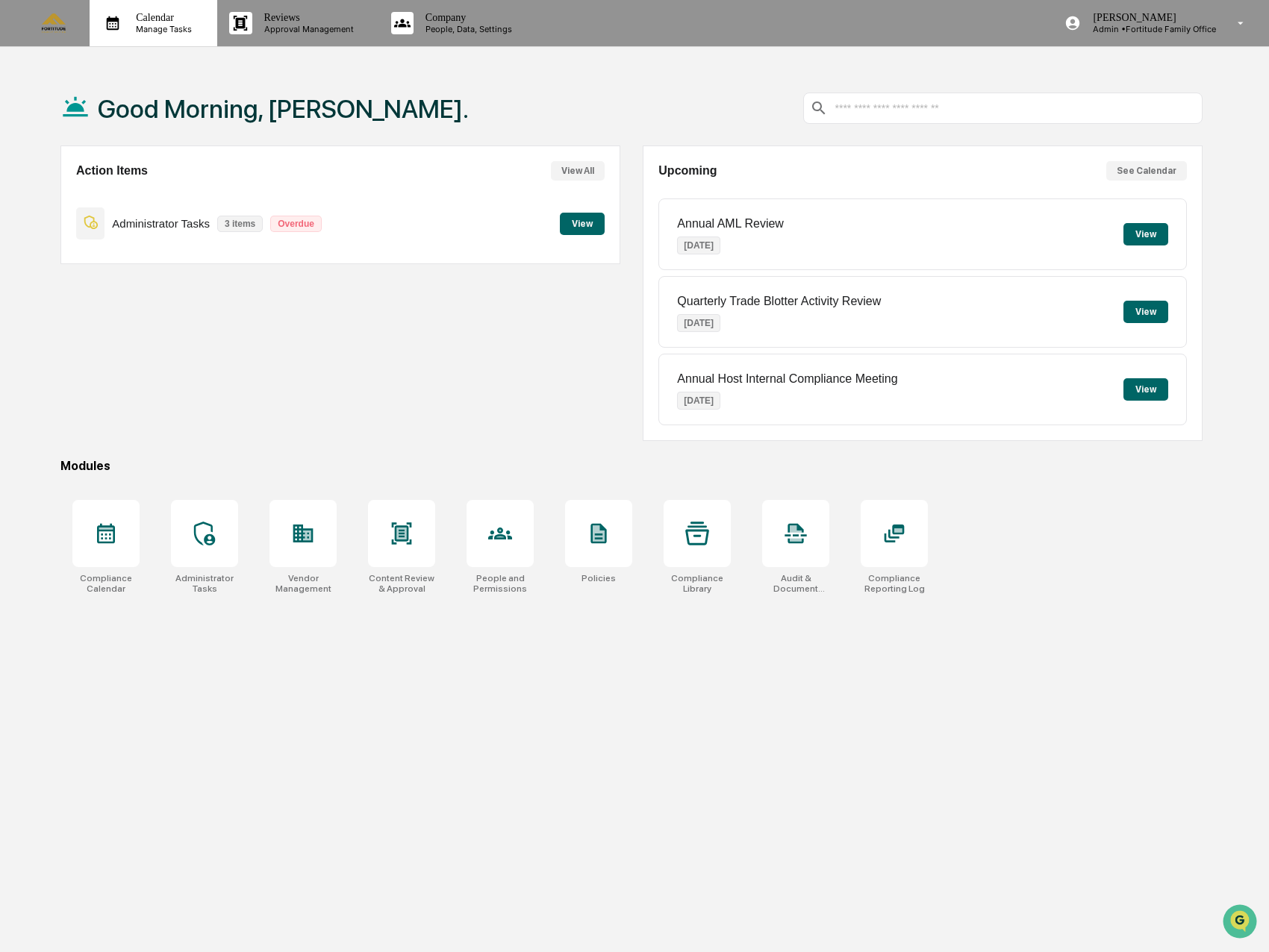
click at [166, 38] on div "Calendar Manage Tasks" at bounding box center [153, 23] width 128 height 46
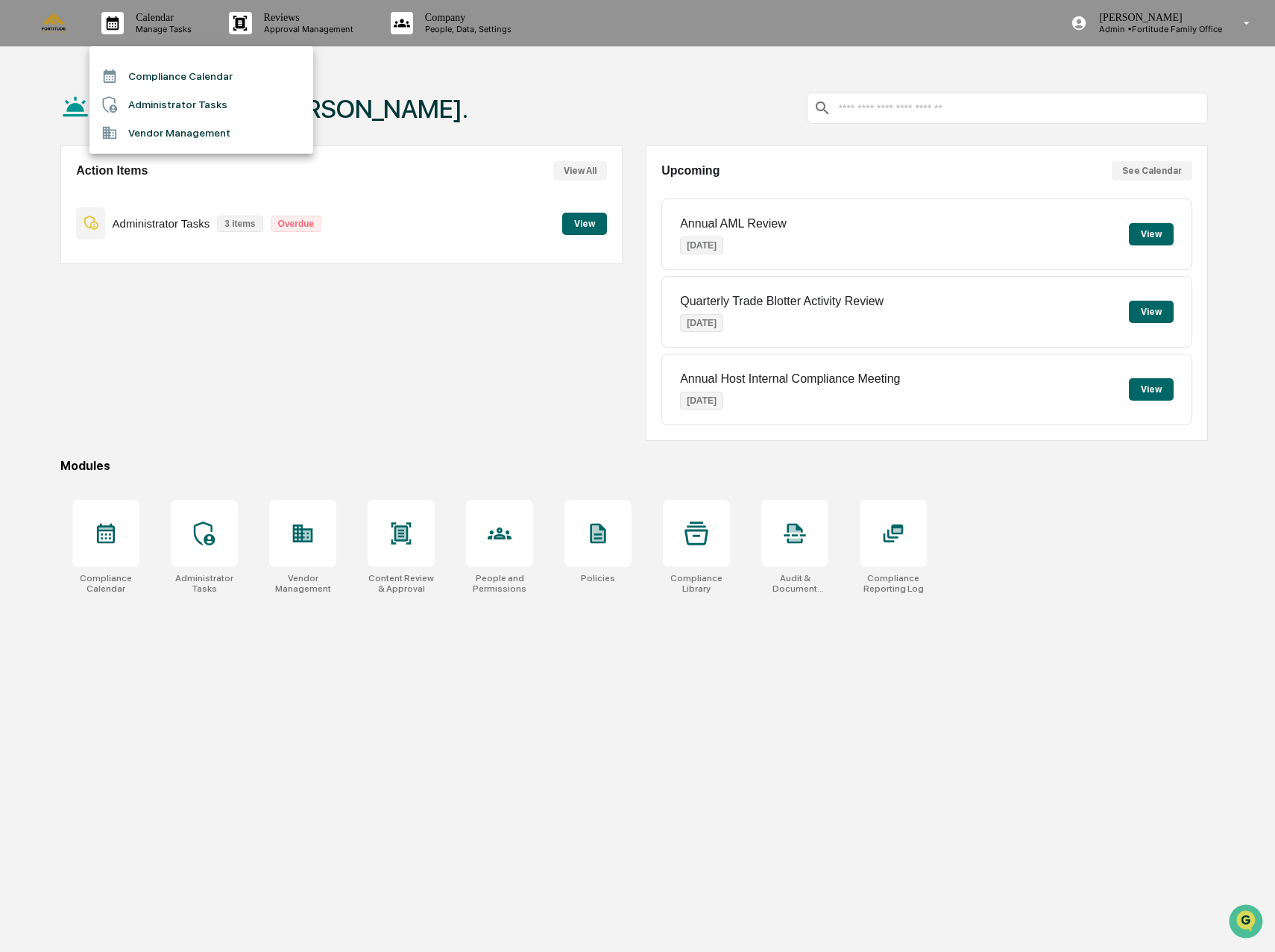
click at [164, 100] on li "Administrator Tasks" at bounding box center [201, 104] width 224 height 28
